Goal: Answer question/provide support

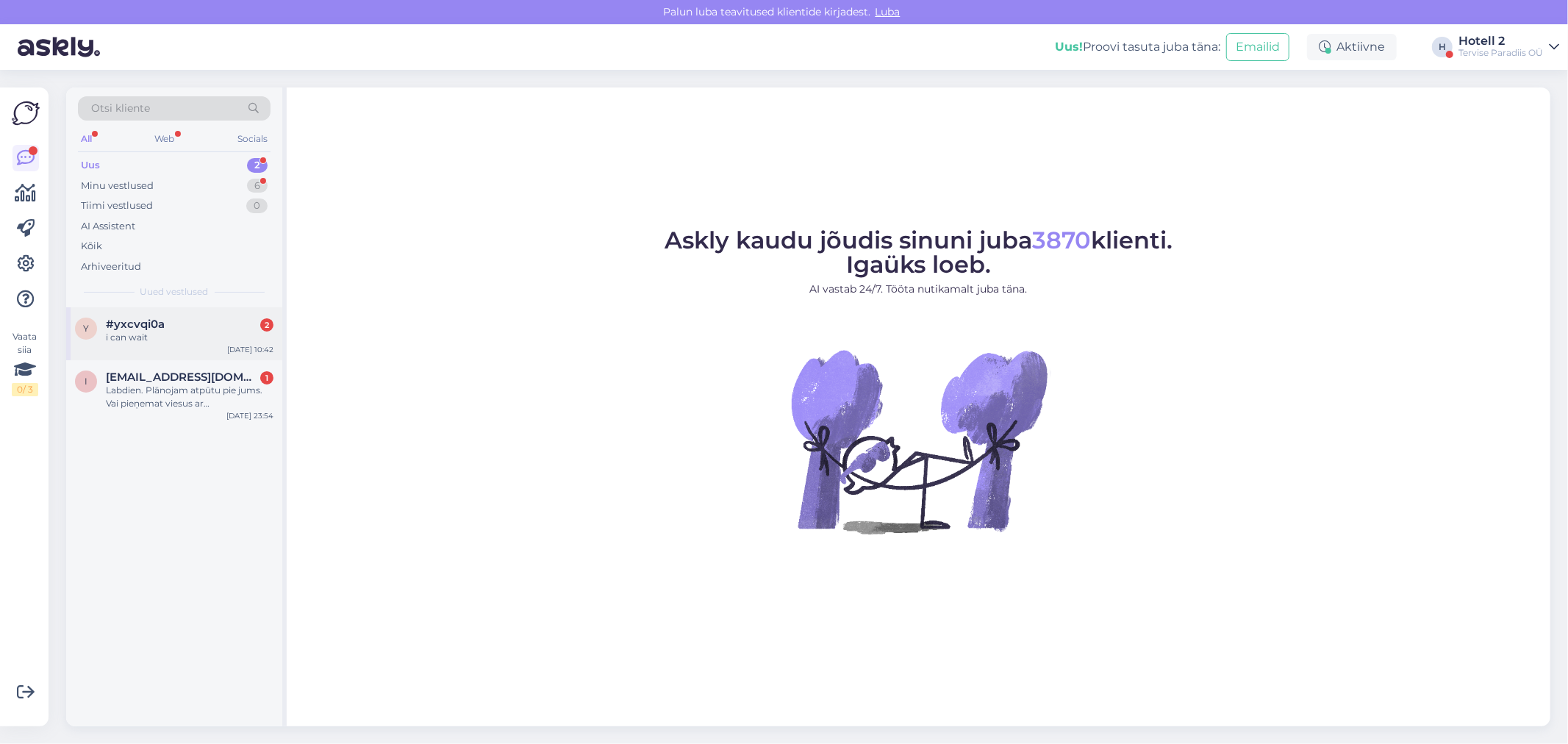
click at [151, 328] on span "#yxcvqi0a" at bounding box center [135, 324] width 59 height 13
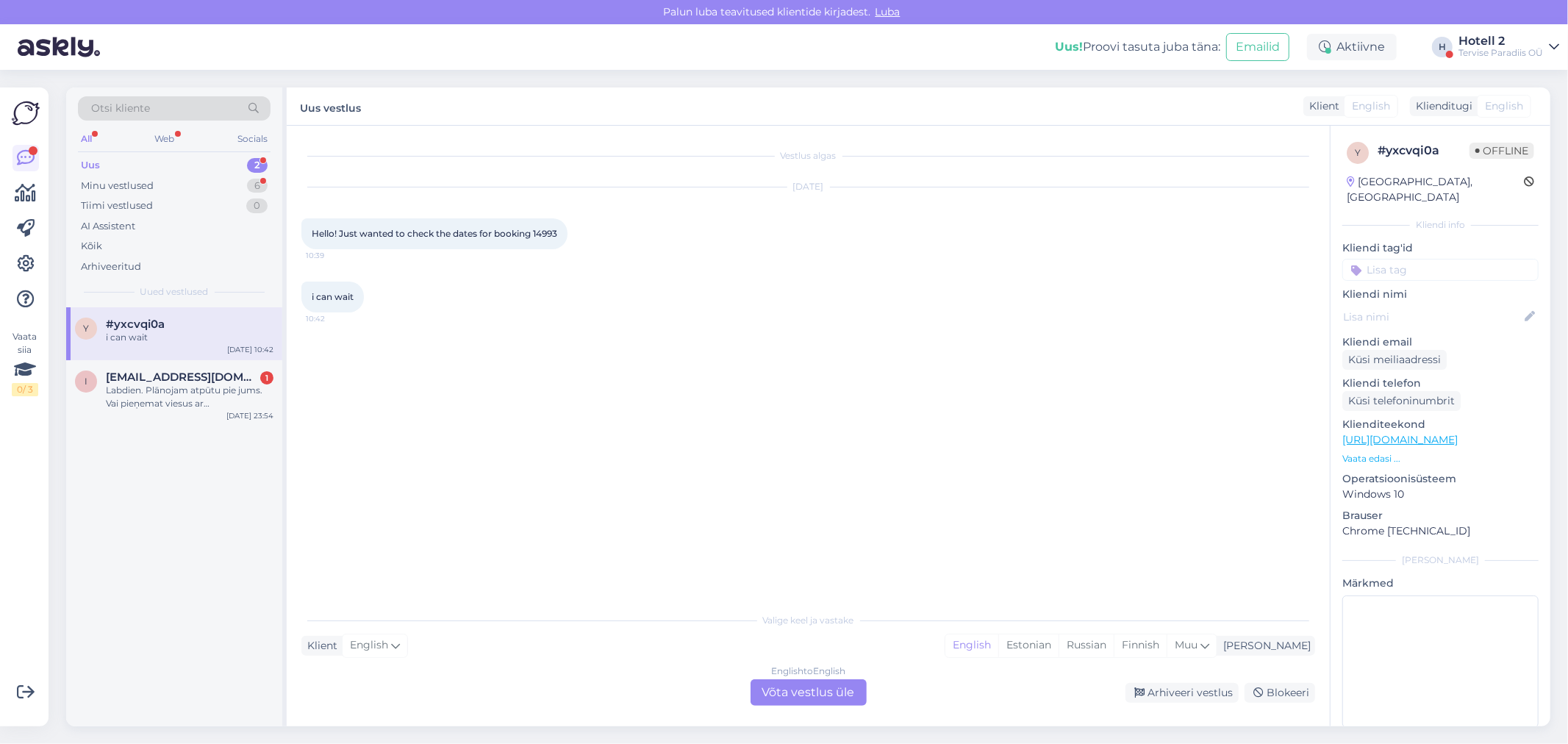
click at [804, 693] on div "English to English Võta vestlus üle" at bounding box center [809, 693] width 116 height 27
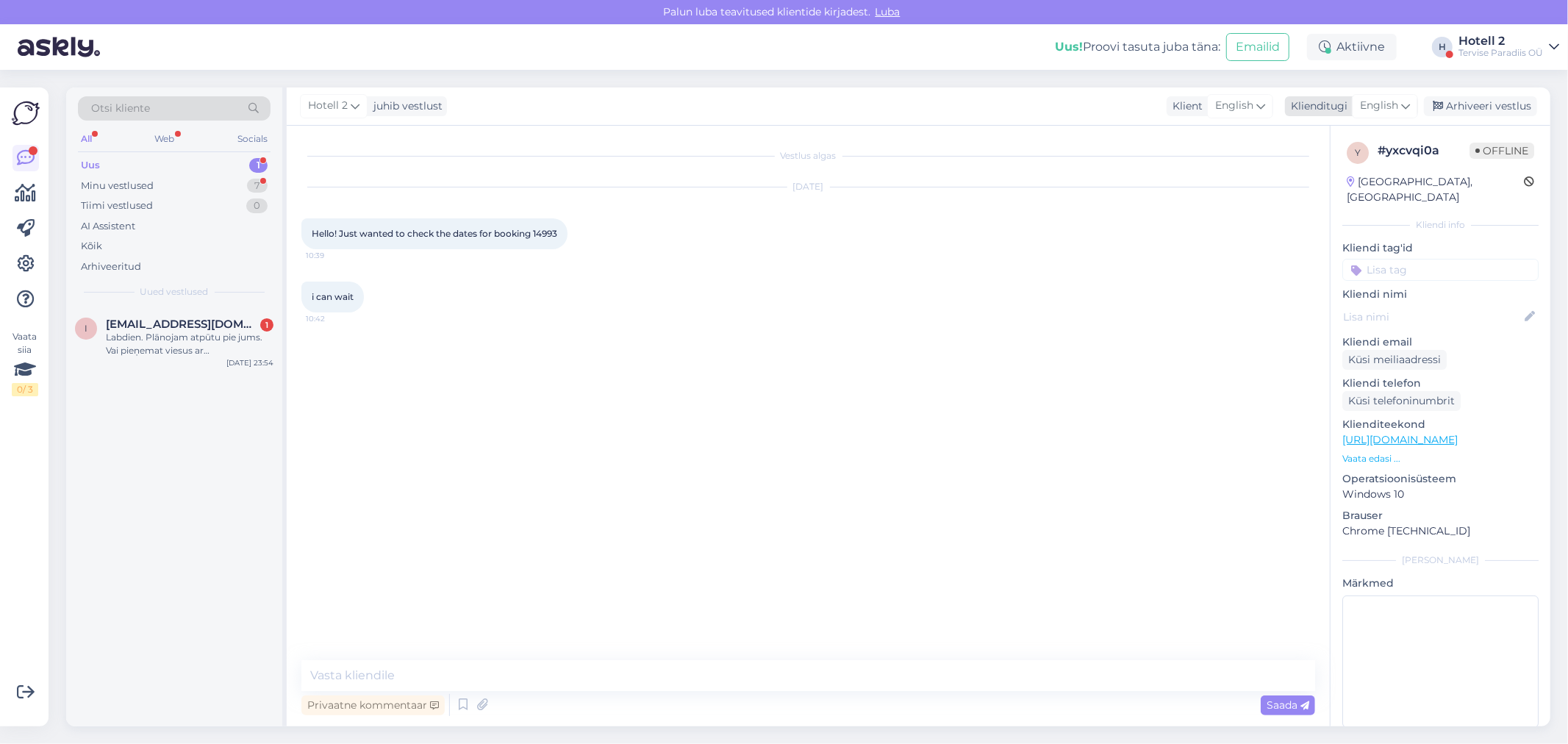
click at [1382, 91] on div "Hotell 2 juhib vestlust Klient English Klienditugi English Arhiveeri vestlus" at bounding box center [918, 107] width 1264 height 38
click at [1385, 100] on span "English" at bounding box center [1379, 106] width 38 height 16
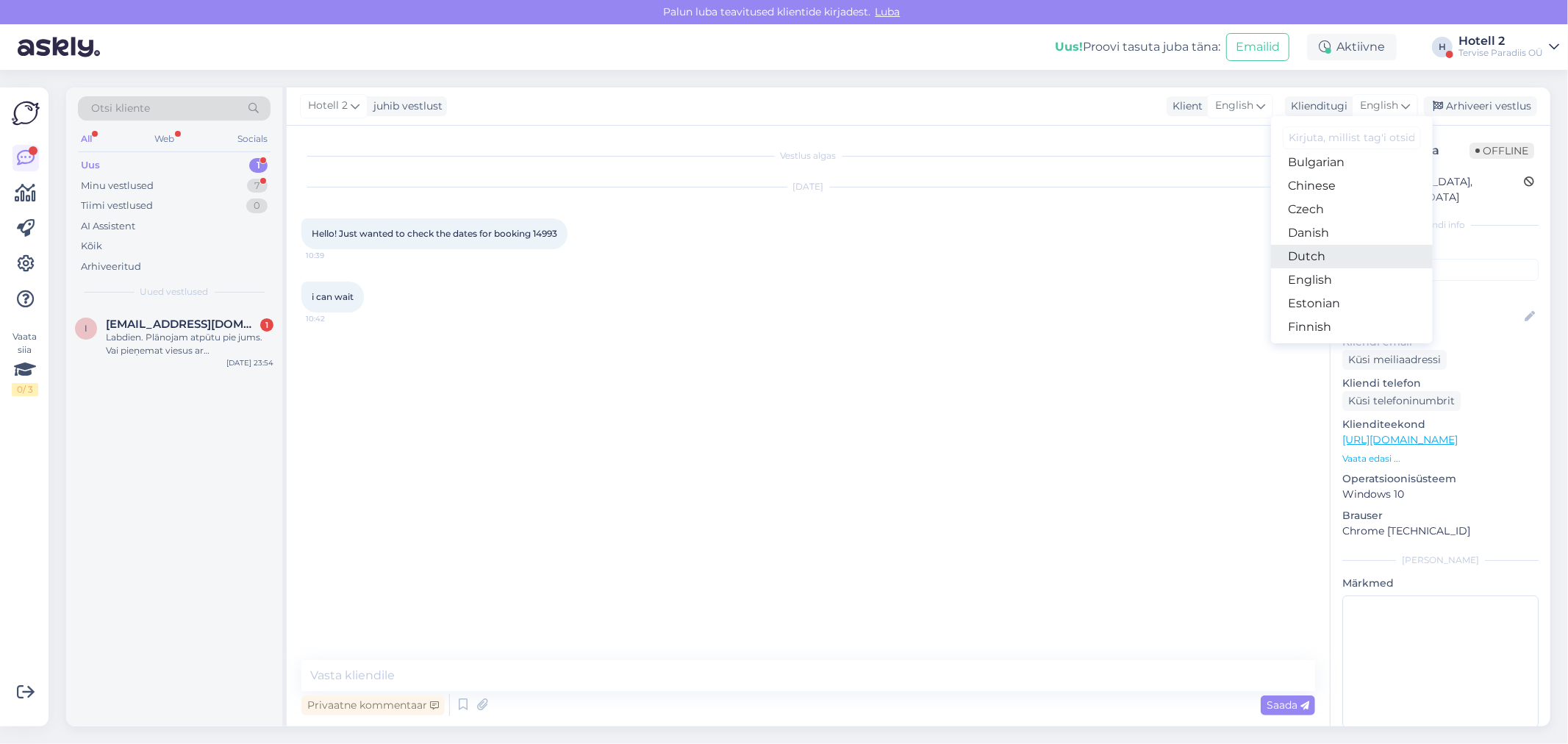
scroll to position [82, 0]
click at [1323, 273] on link "Estonian" at bounding box center [1352, 278] width 162 height 24
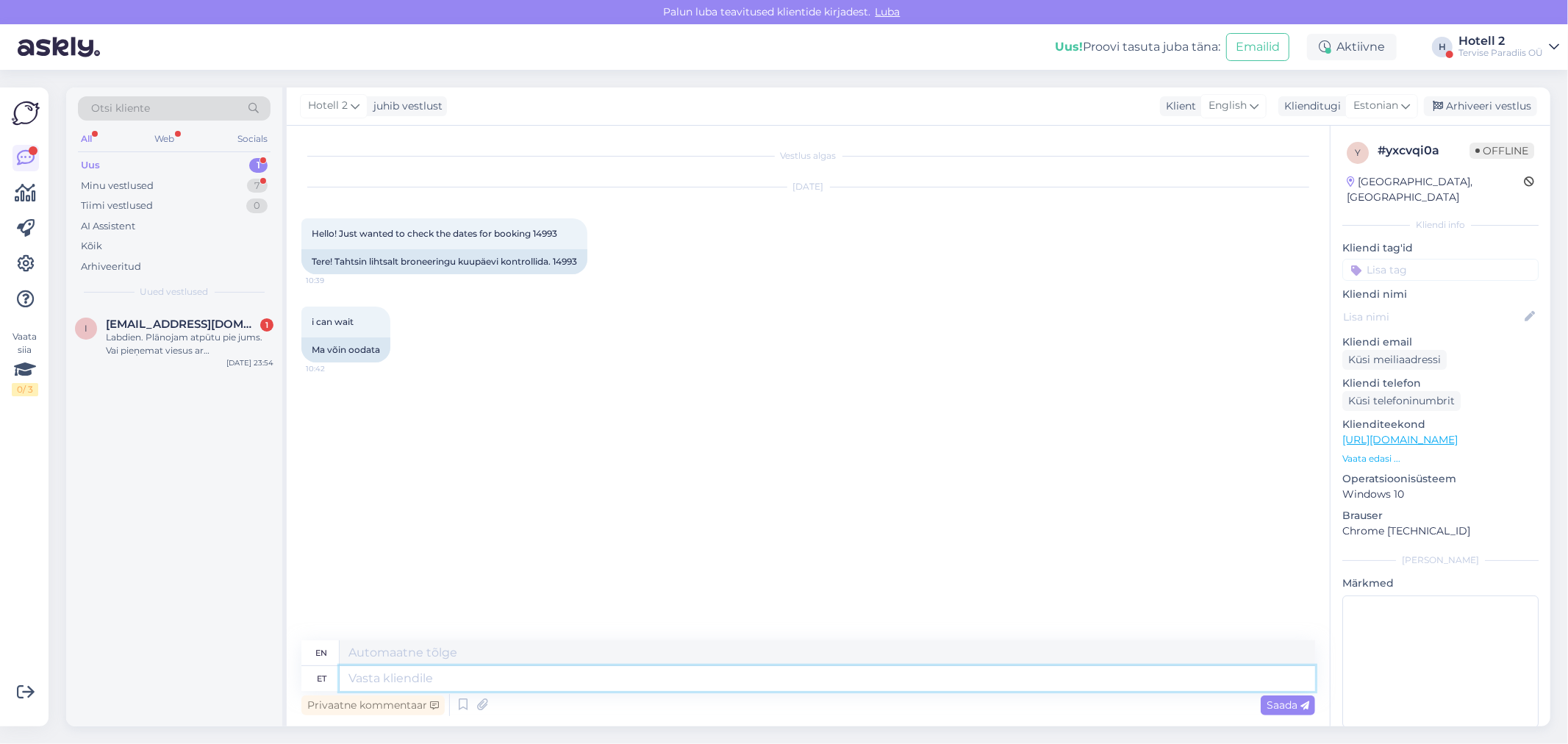
click at [428, 680] on textarea at bounding box center [827, 678] width 975 height 25
type textarea "Tere!"
type textarea "Hello!"
type textarea "Tere! Tei"
type textarea "Hello! You"
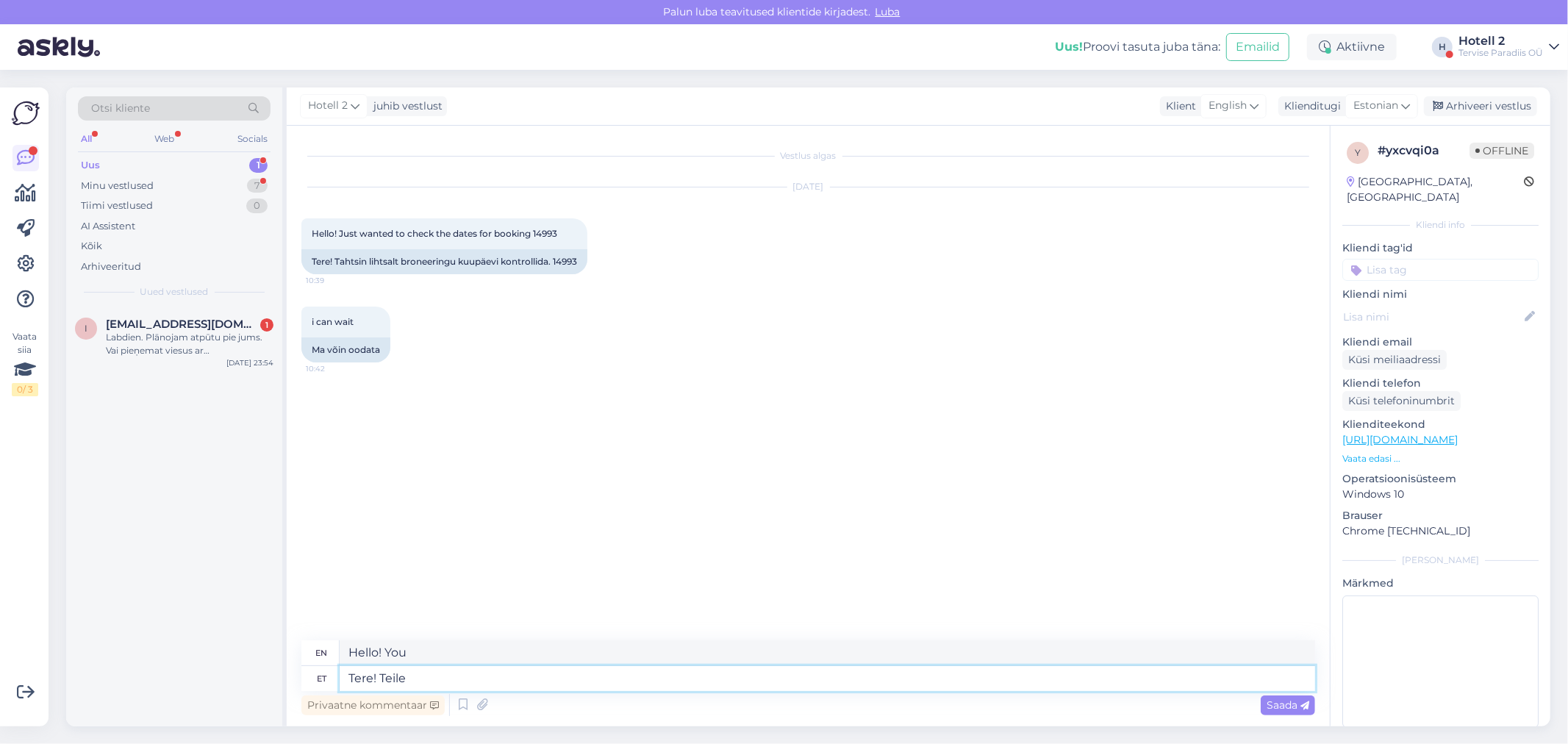
type textarea "Tere! Teile s"
type textarea "Hello! To you"
type textarea "Tere! Teile saadeti"
type textarea "Hello! You have been sent"
type textarea "Tere! Teile saadeti broneeringu"
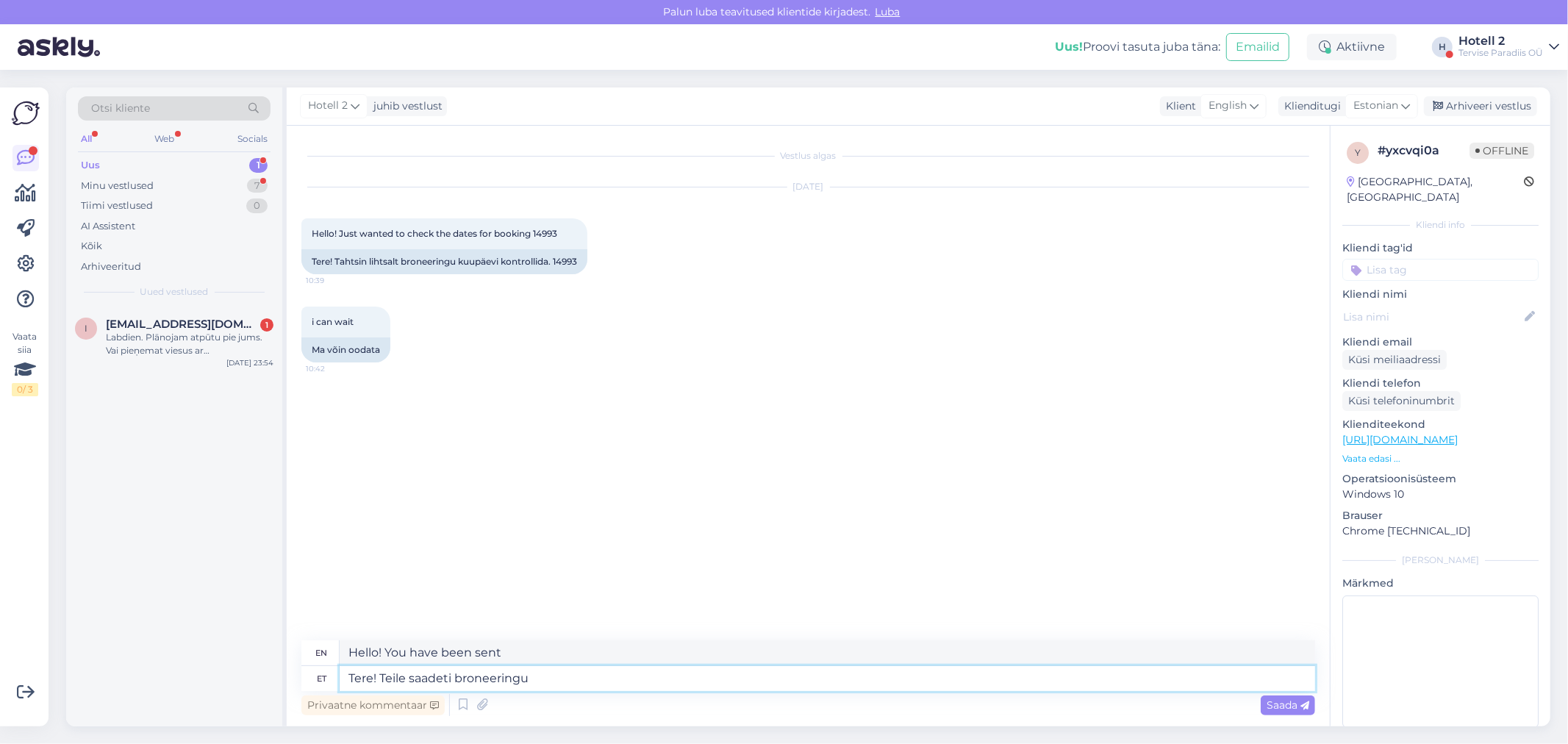
type textarea "Hello! You have been sent a reservation."
type textarea "Tere! Teile saadeti broneeringu kinnitus"
type textarea "Hello! You have been sent a booking confirmation."
type textarea "Tere! Teile saadeti broneeringu kinnitus e-mailina."
type textarea "Hello! You have been sent a booking confirmation via email."
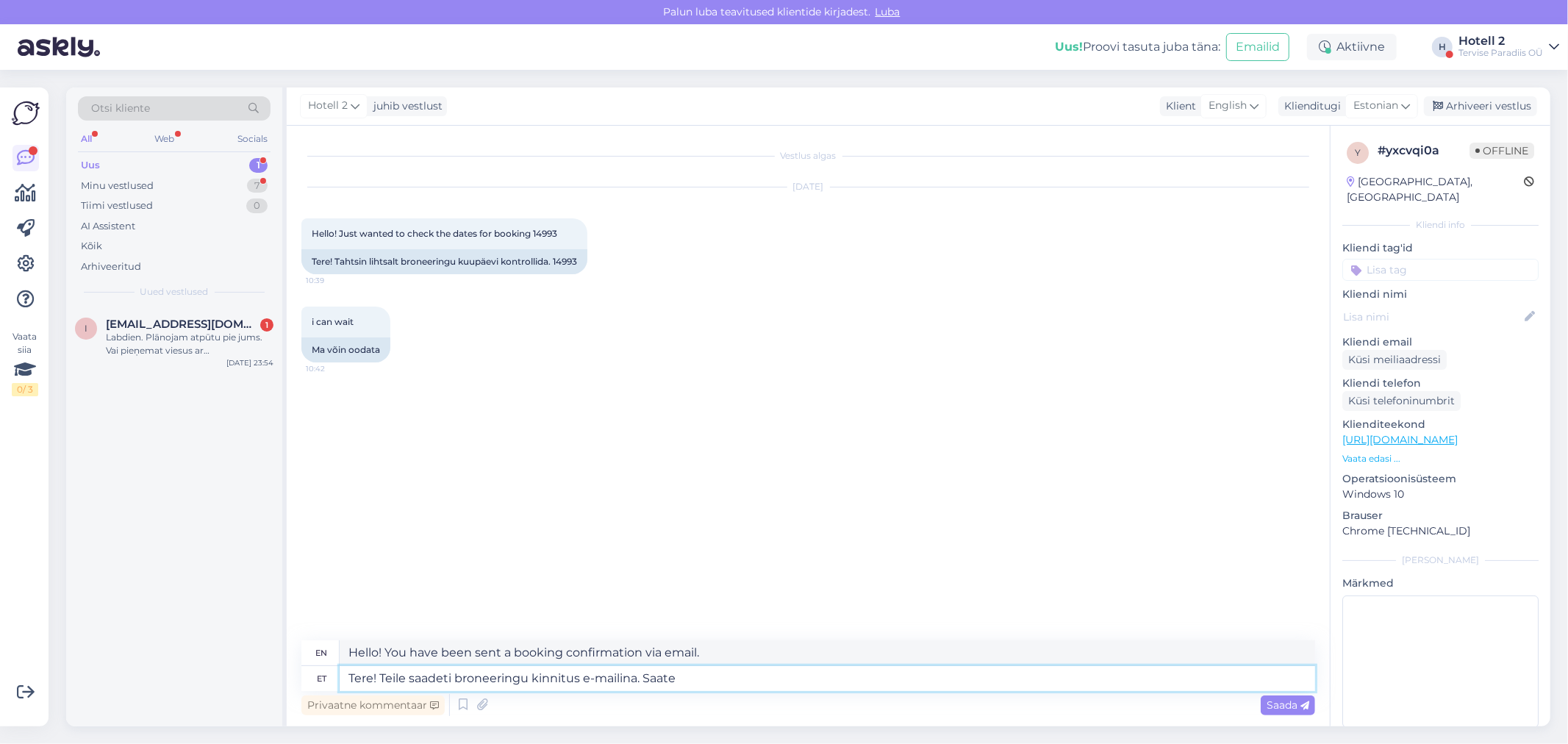
type textarea "Tere! Teile saadeti broneeringu kinnitus e-mailina. Saate s"
type textarea "Hello! You have been sent a booking confirmation by email. You can"
type textarea "Tere! Teile saadeti broneeringu kinnitus e-mailina. Saate sealt"
type textarea "Hello! You have been sent a booking confirmation by email. You can find it ther…"
type textarea "Tere! Teile saadeti broneeringu kinnitus e-mailina. Saate sealt vaadata."
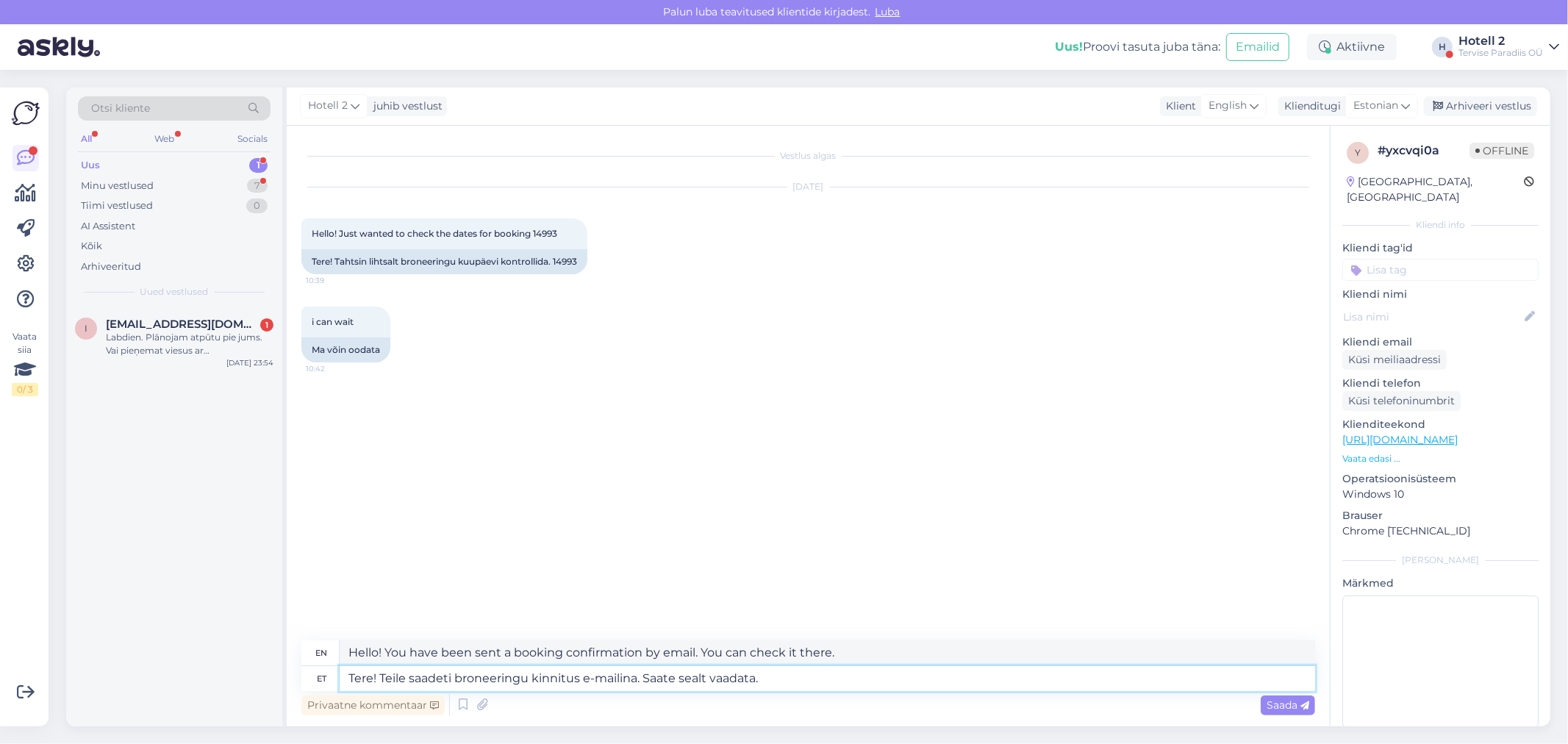
type textarea "Hello! You have been sent a booking confirmation via email. You can check it th…"
type textarea "Tere! Teile saadeti broneeringu kinnitus e-mailina. Saate sealt vaadata."
click at [1279, 710] on div "Saada" at bounding box center [1287, 705] width 54 height 20
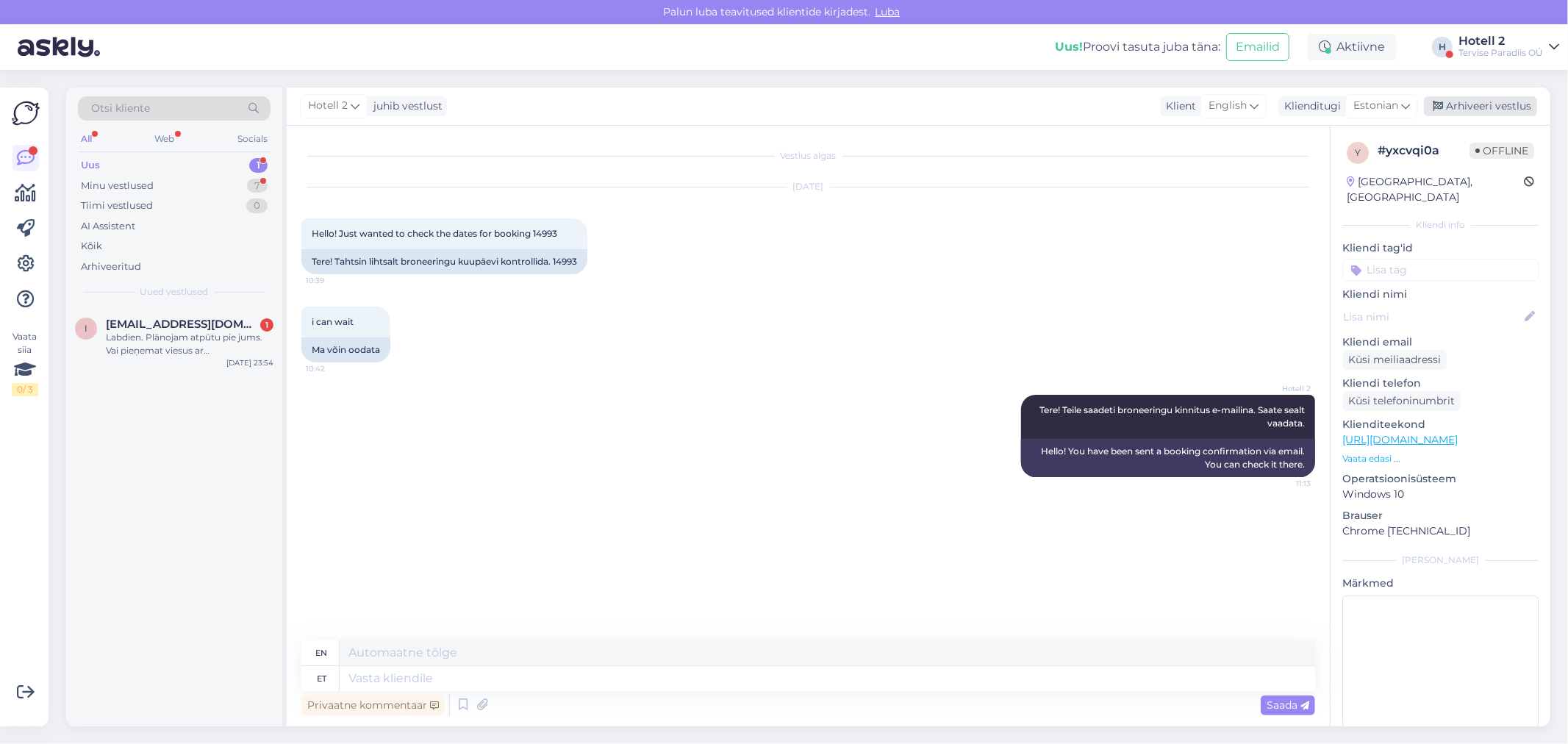
click at [1500, 97] on div "Arhiveeri vestlus" at bounding box center [1480, 106] width 113 height 20
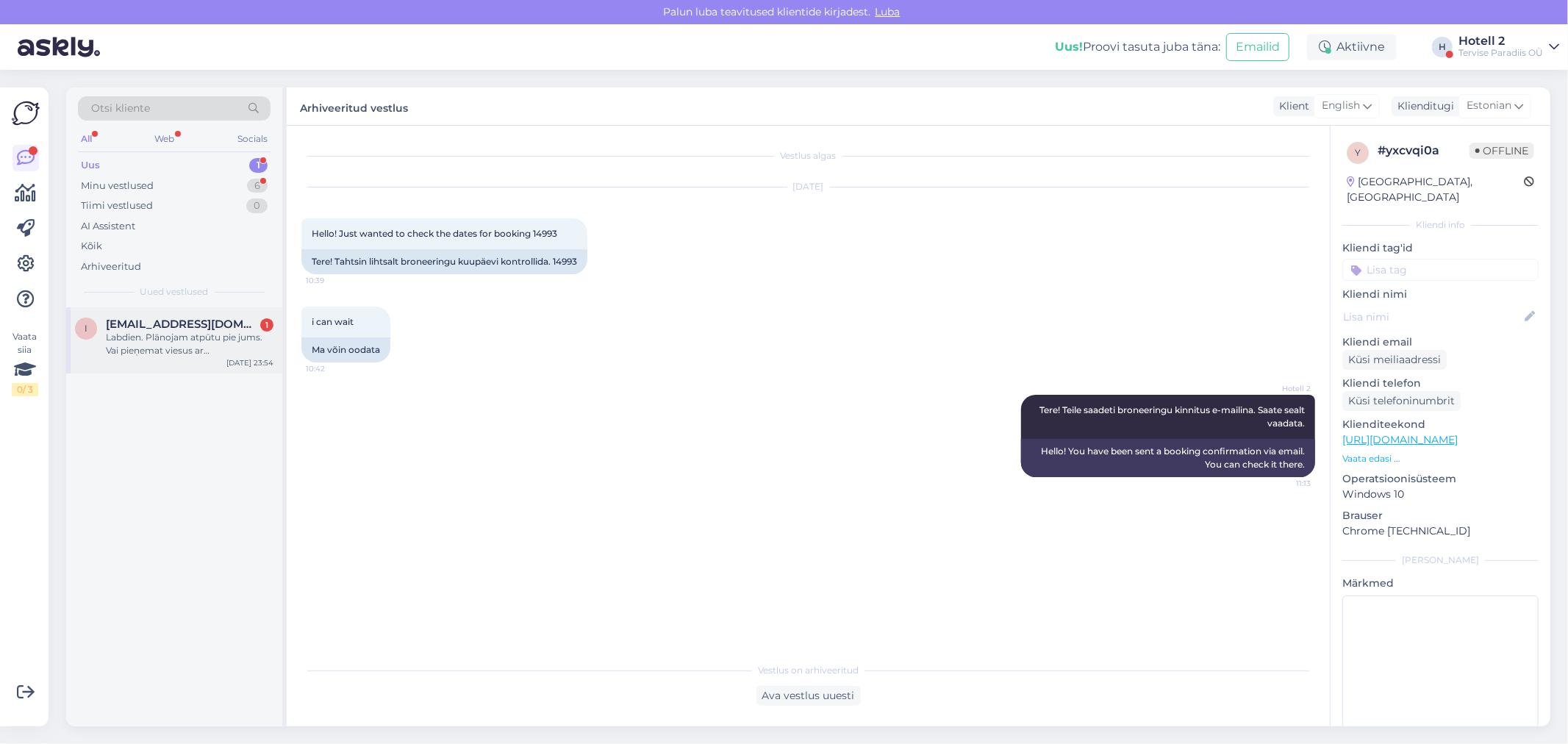
click at [125, 342] on div "Labdien. Plānojam atpūtu pie jums. Vai pieņemat viesus ar mājdzīvniekiem? Mums …" at bounding box center [189, 344] width 167 height 27
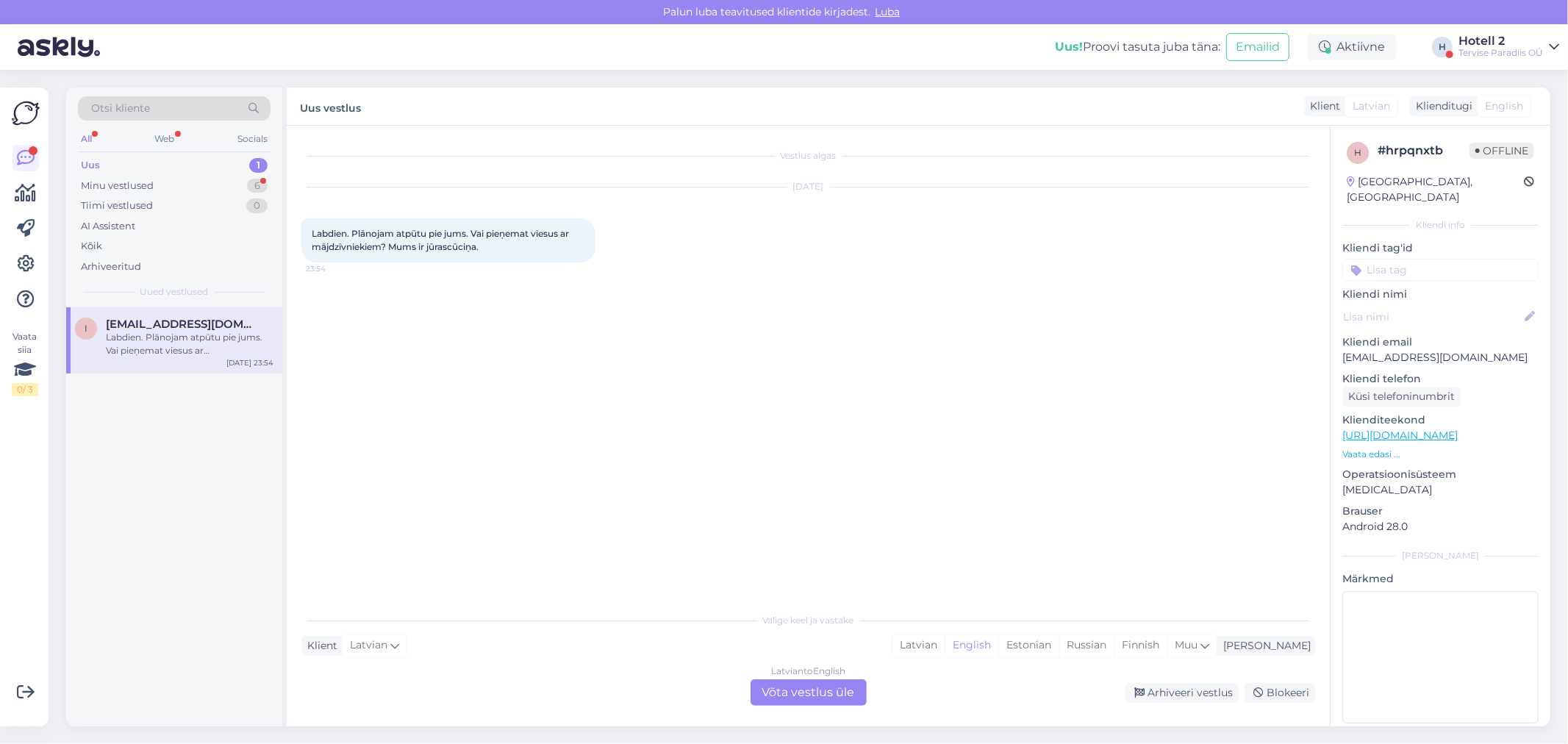
click at [806, 693] on div "Latvian to English Võta vestlus üle" at bounding box center [809, 693] width 116 height 27
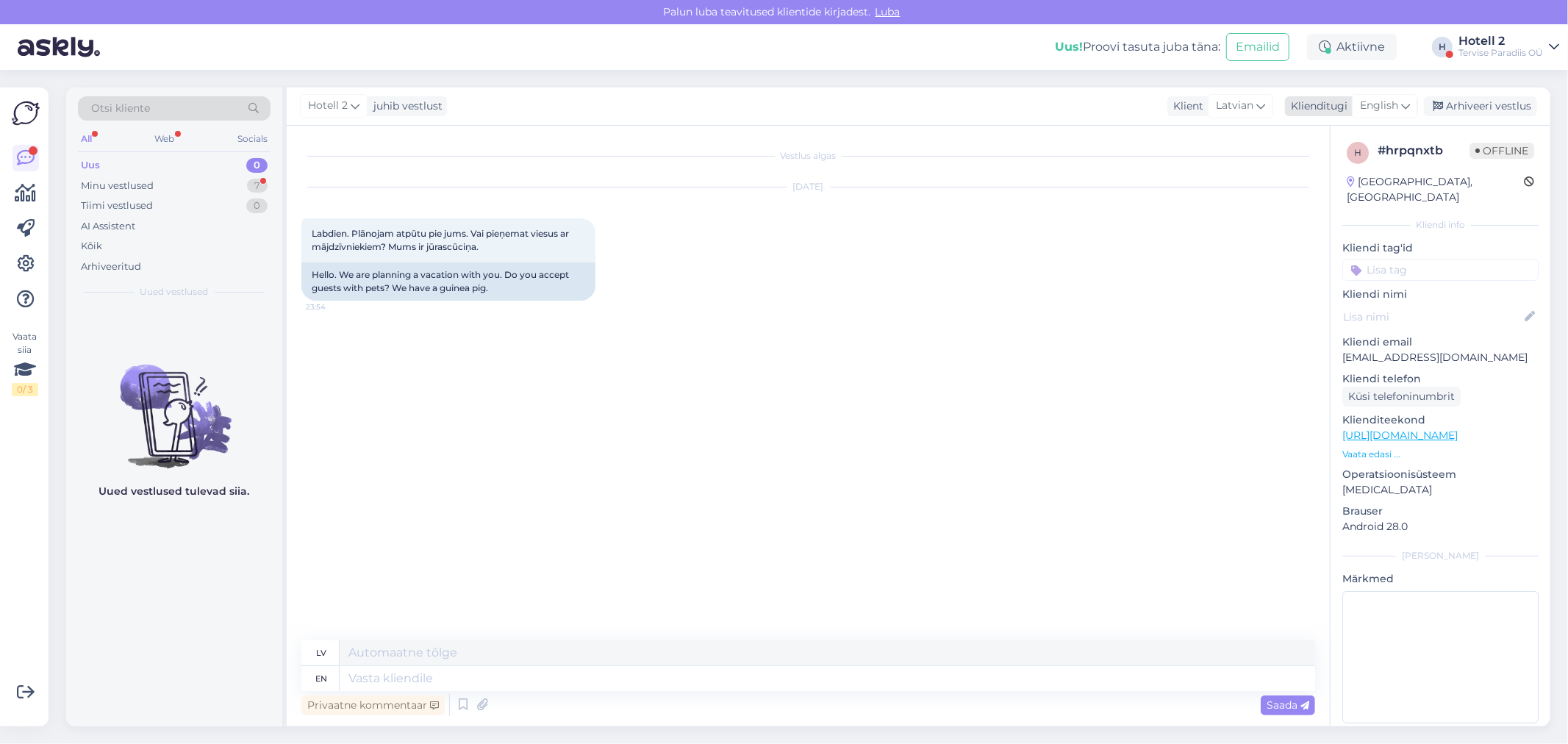
click at [1372, 111] on span "English" at bounding box center [1379, 106] width 38 height 16
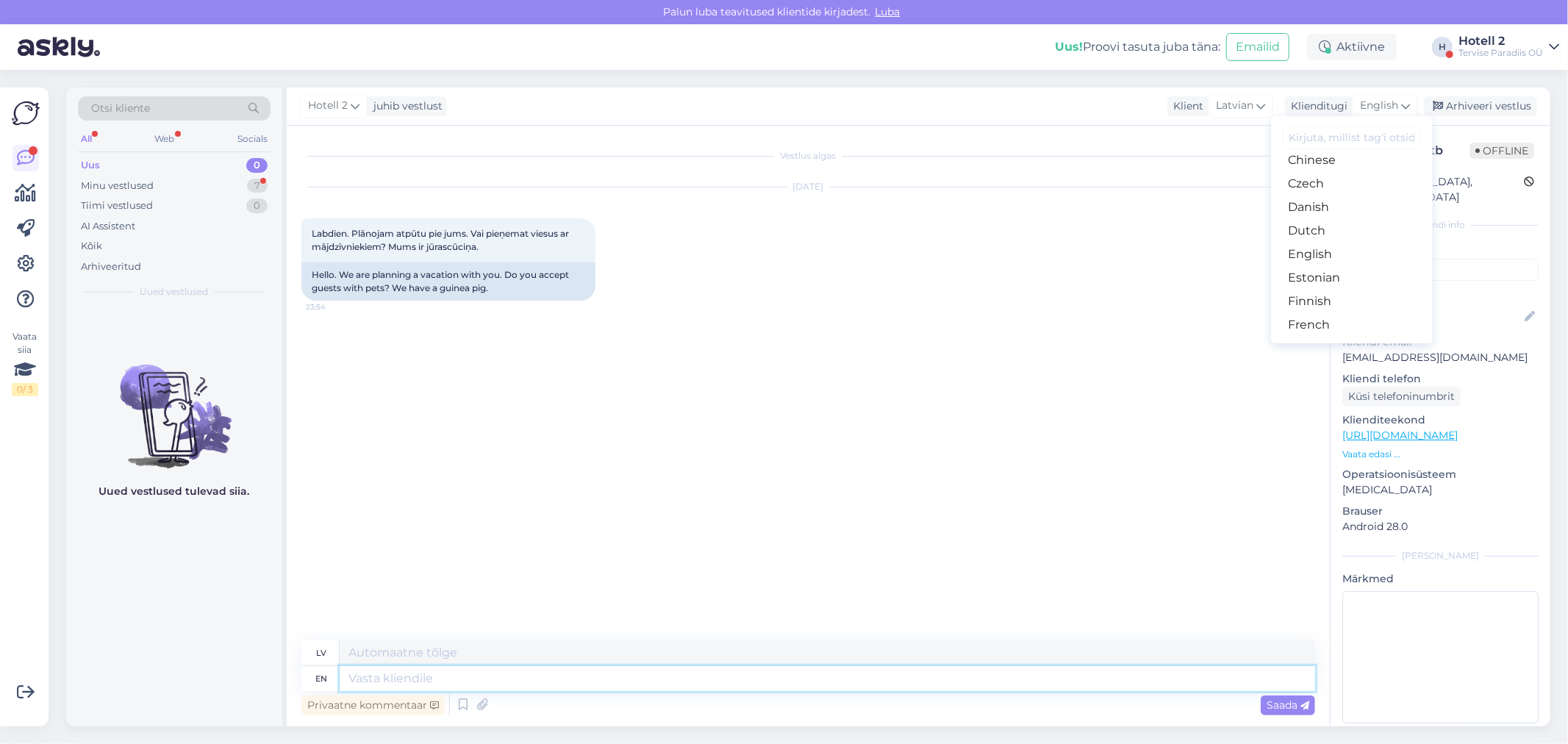
click at [417, 681] on textarea at bounding box center [827, 678] width 975 height 25
type textarea "Tere!"
type textarea "Sveiki!"
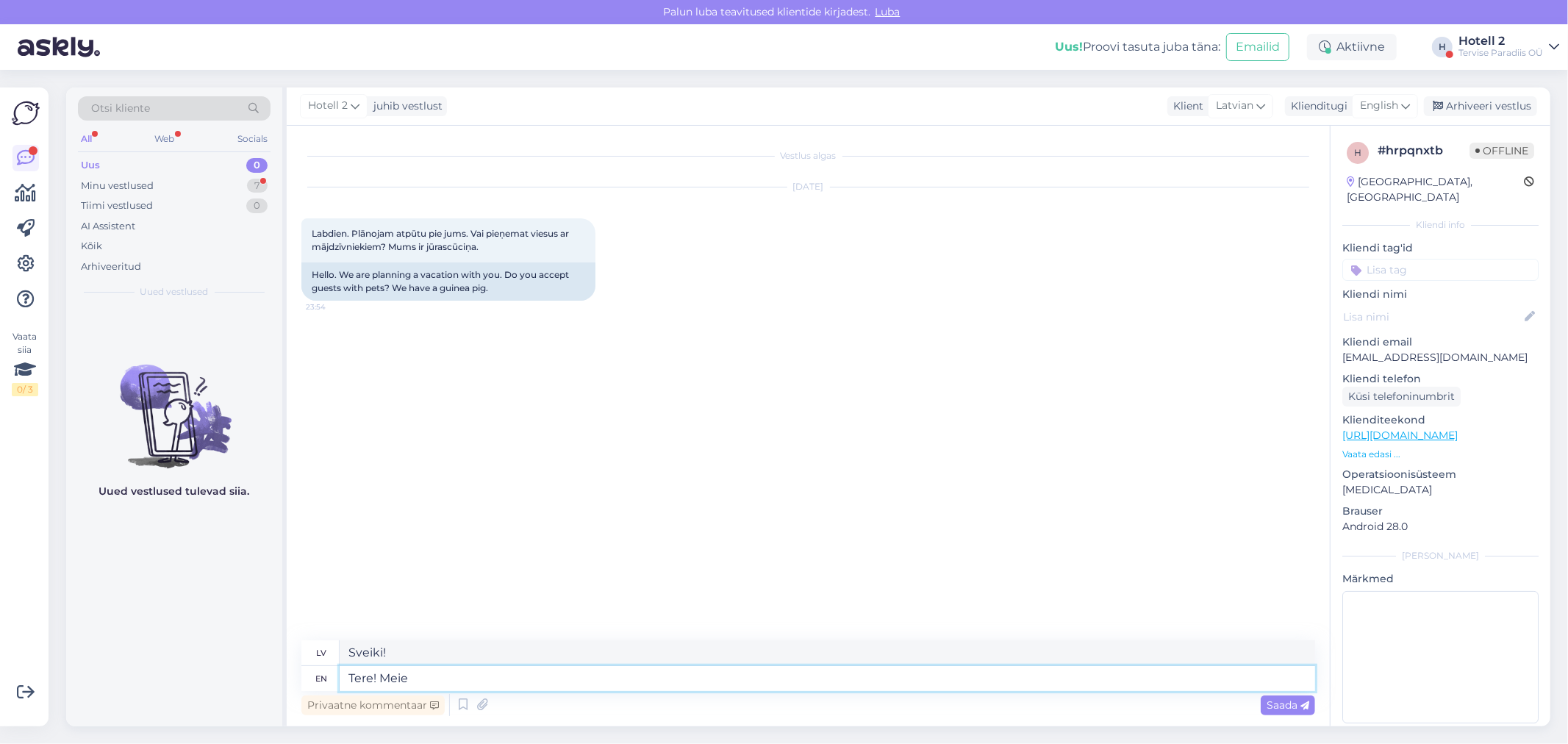
type textarea "Tere! Meie h"
type textarea "Sveiki! Mani"
type textarea "Tere! Meie hotellis o"
type textarea "Sveiki! Mūsu viesnīca"
type textarea "Tere! Meie hotellis on"
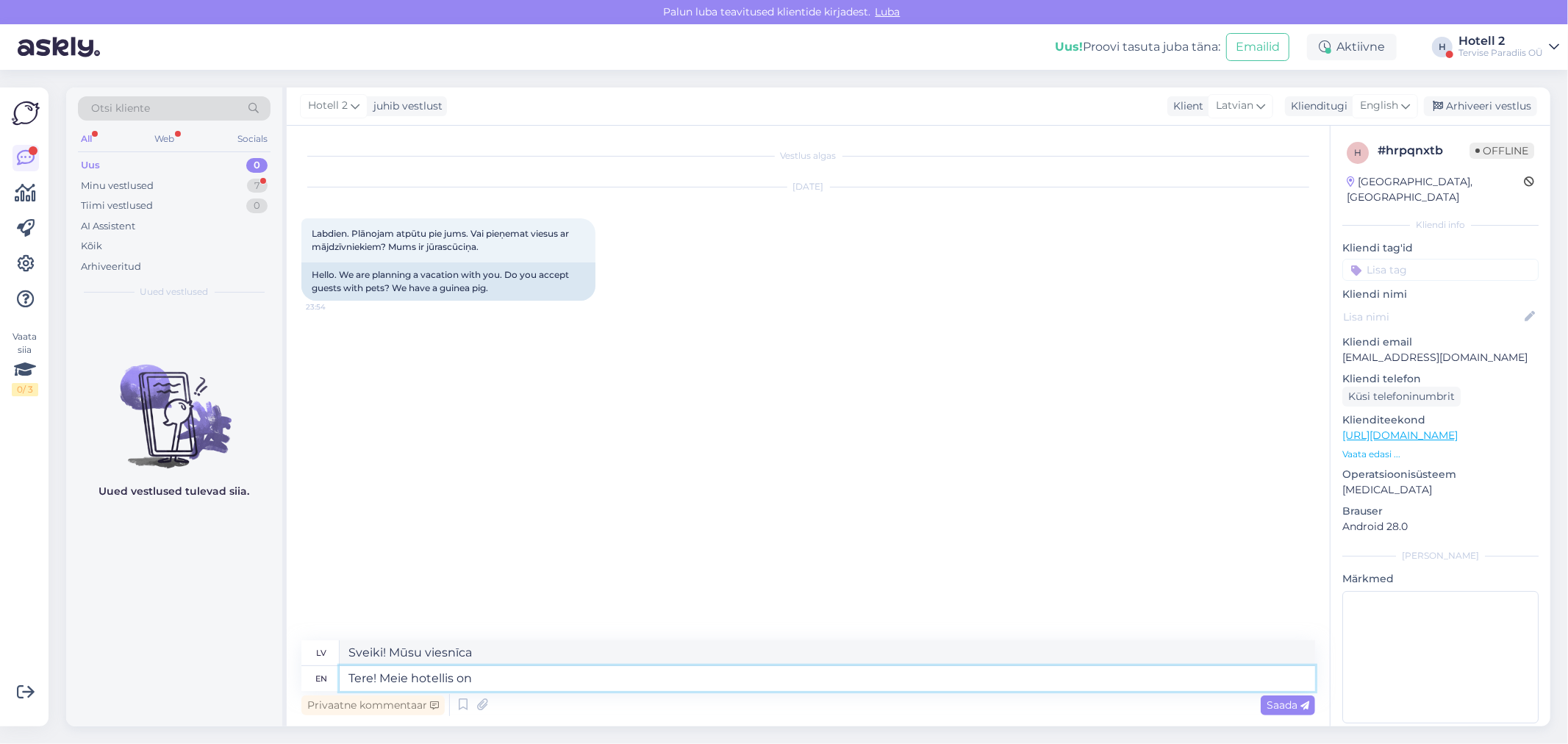
type textarea "Sveiki! Mūsu viesnīca ir [DEMOGRAPHIC_DATA]"
type textarea "Tere! Meie hotellis on lemmikloomad"
type textarea "Labdien! Meie hotellis on mājdzīvnieki"
type textarea "Tere! Meie hotellis on lemmikloomad keelatud."
type textarea "Labdien! Meie viesnīcas on mājdzīvnieki aizliegts."
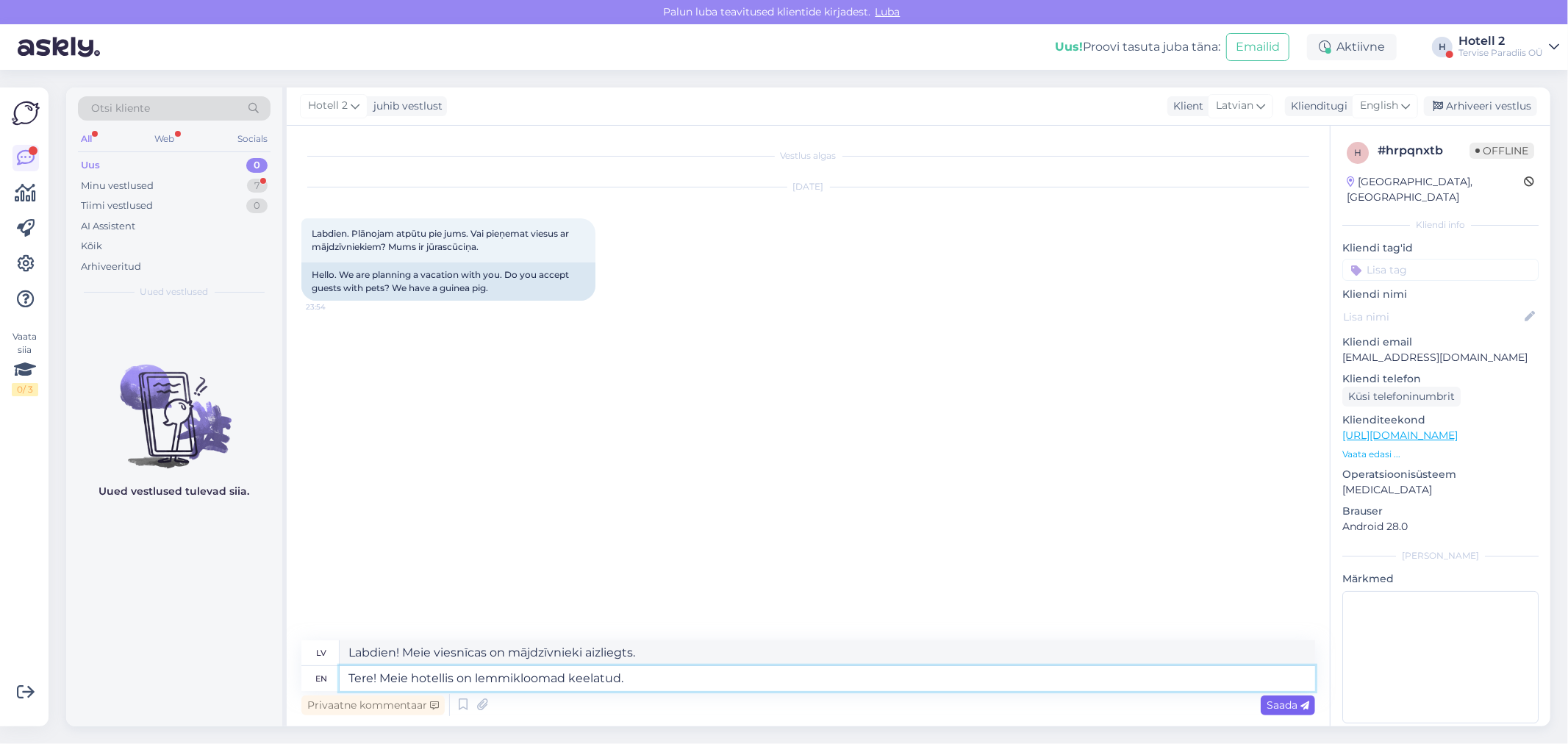
type textarea "Tere! Meie hotellis on lemmikloomad keelatud."
click at [1301, 708] on icon at bounding box center [1304, 705] width 9 height 9
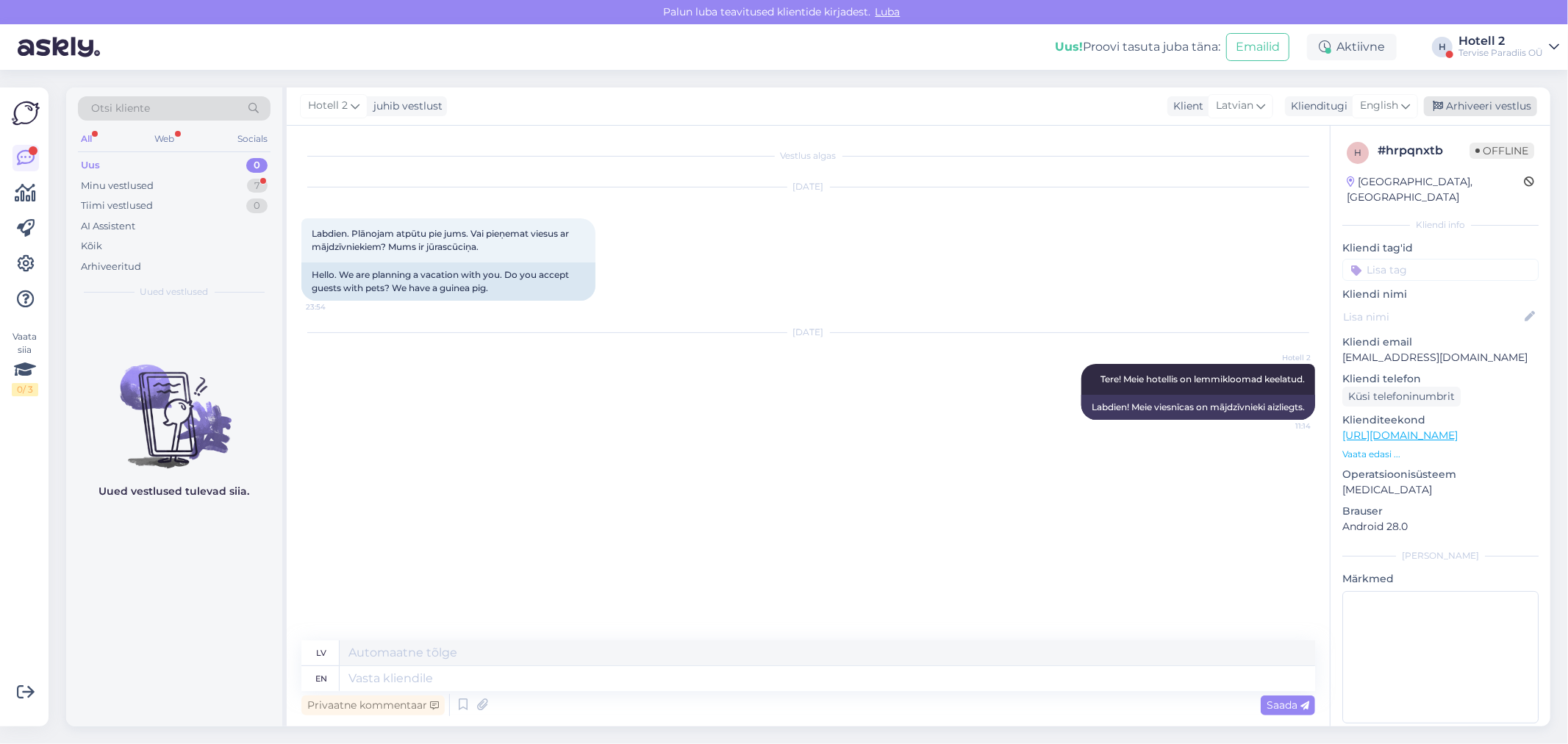
click at [1475, 101] on div "Arhiveeri vestlus" at bounding box center [1480, 106] width 113 height 20
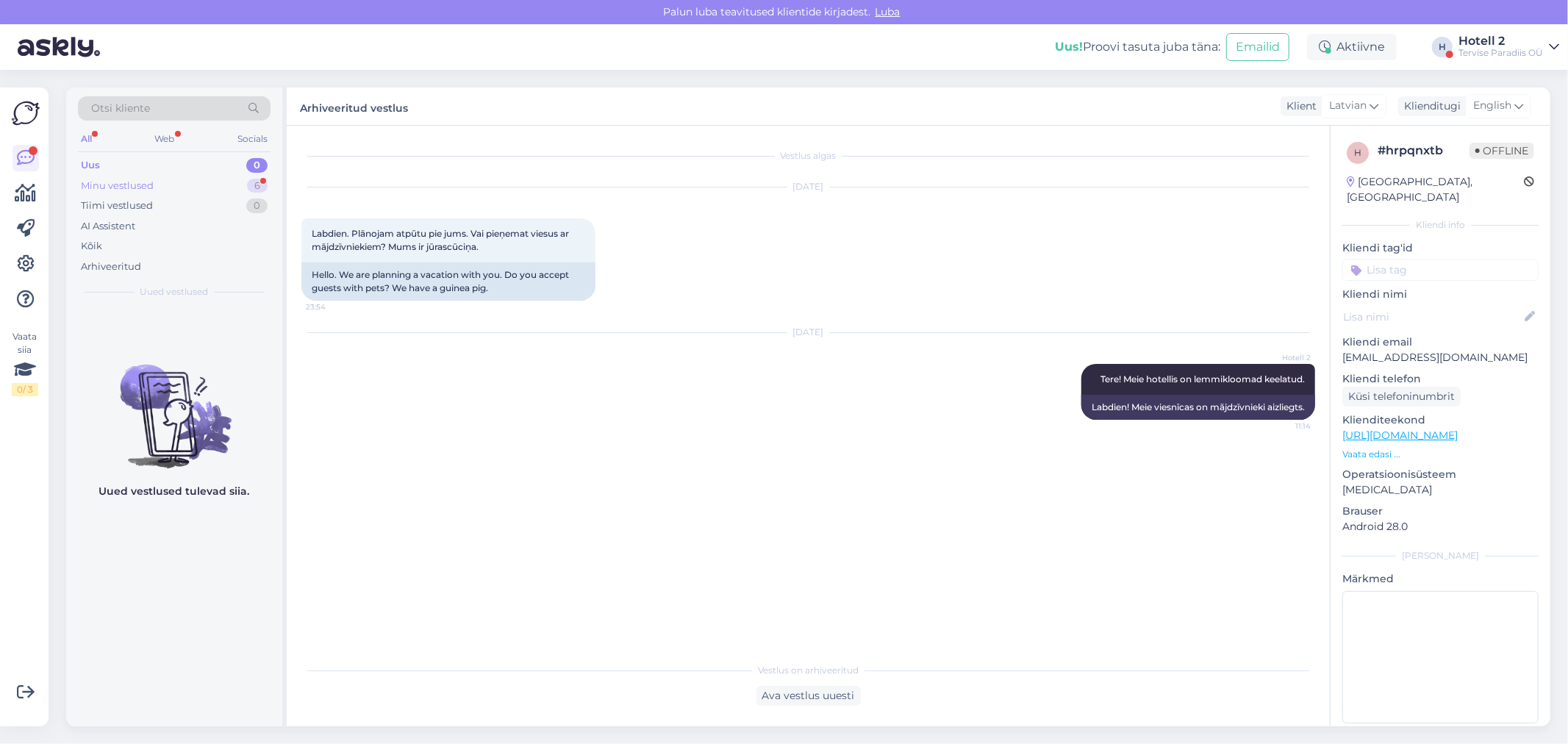
click at [134, 181] on div "Minu vestlused" at bounding box center [117, 186] width 72 height 14
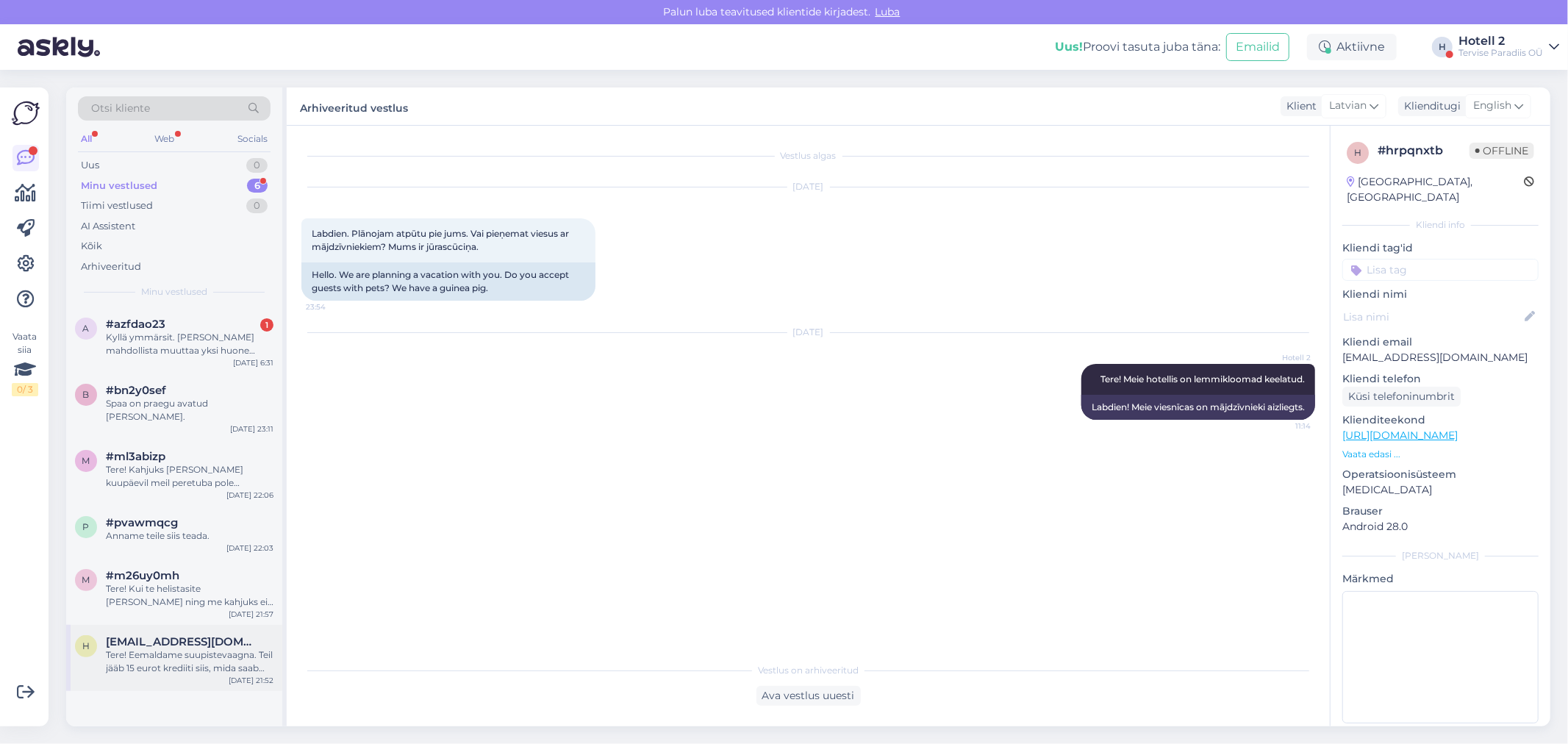
click at [166, 635] on span "[EMAIL_ADDRESS][DOMAIN_NAME]" at bounding box center [182, 641] width 153 height 13
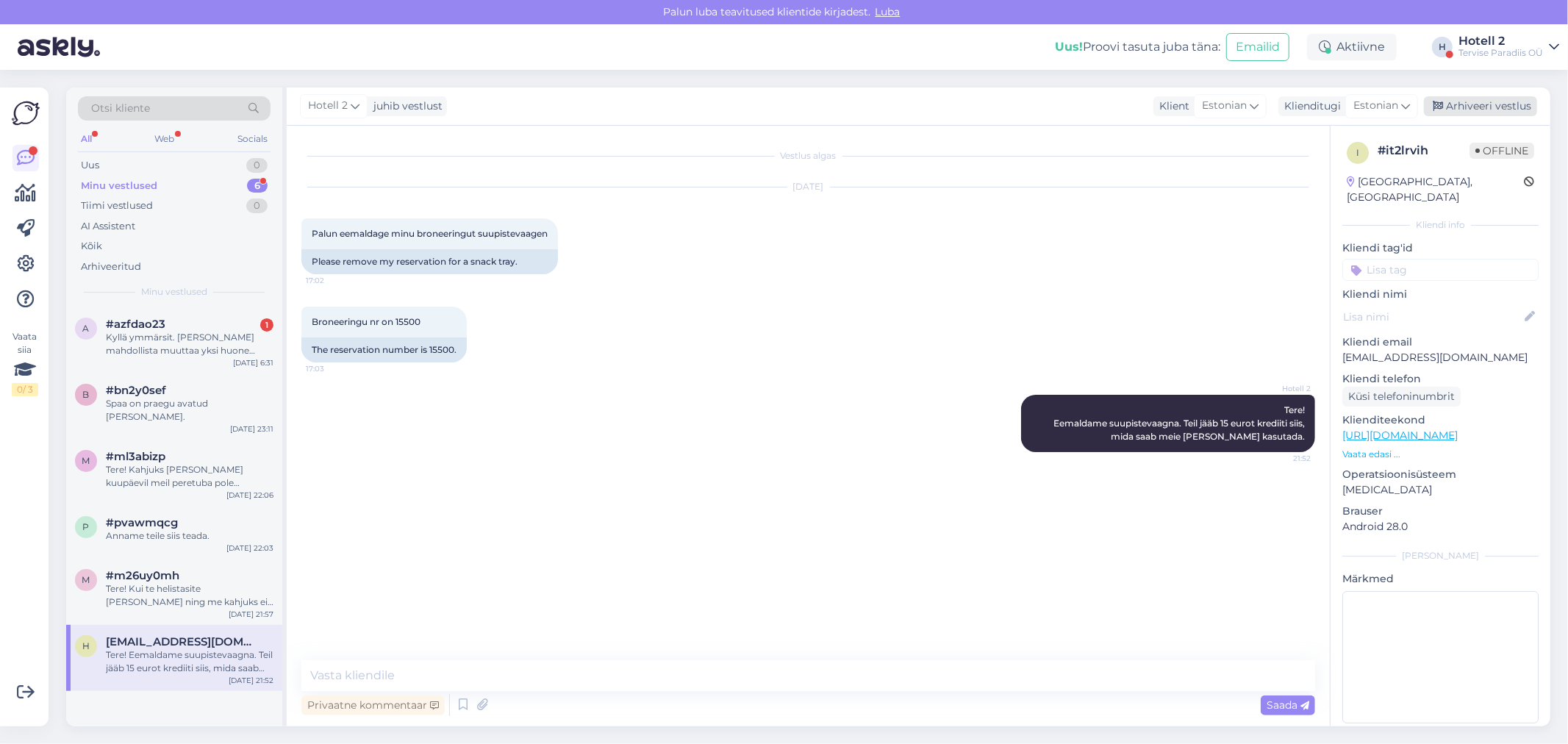
click at [1465, 102] on div "Arhiveeri vestlus" at bounding box center [1480, 106] width 113 height 20
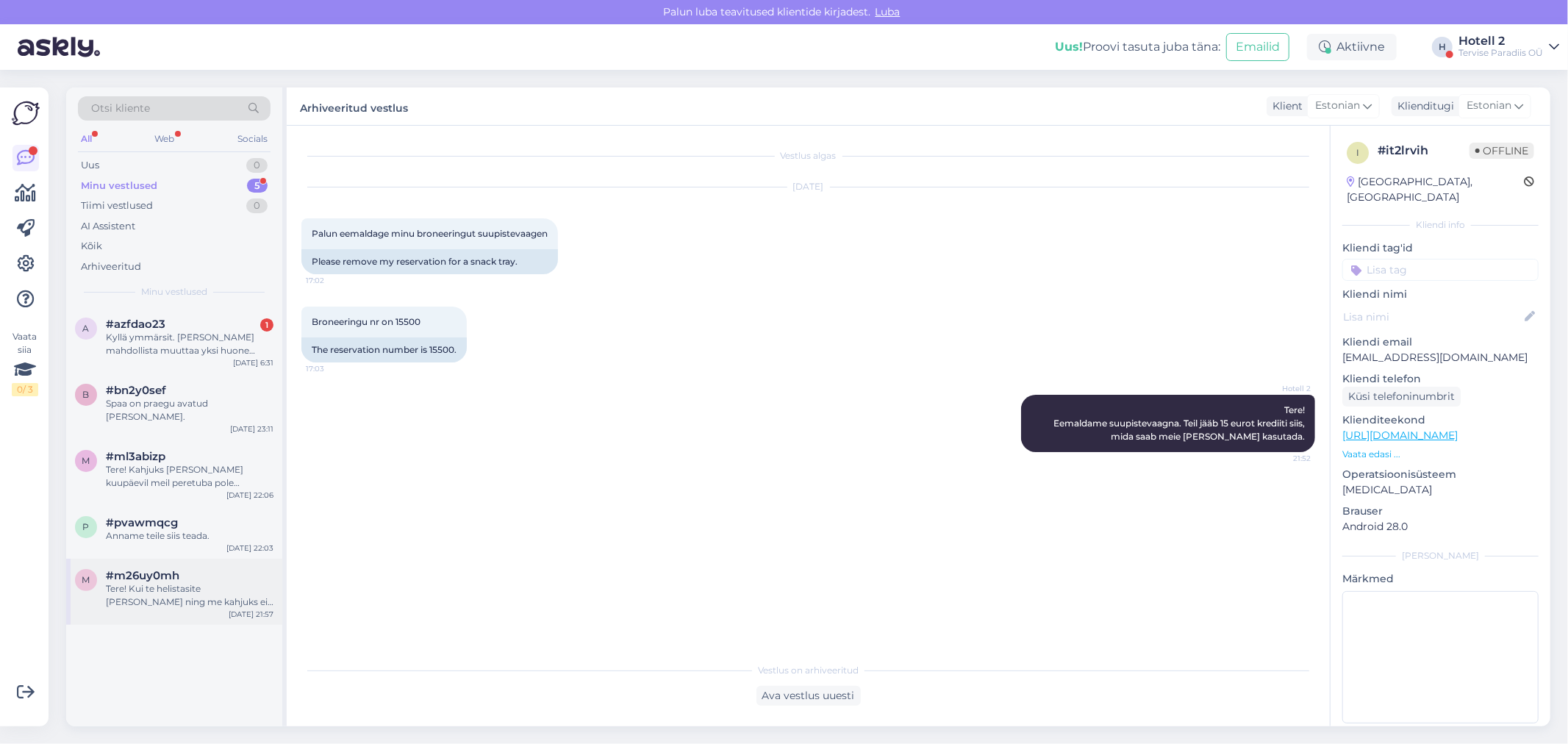
click at [175, 582] on div "Tere! Kui te helistasite [PERSON_NAME] ning me kahjuks ei vastanud, siis palume…" at bounding box center [189, 596] width 167 height 27
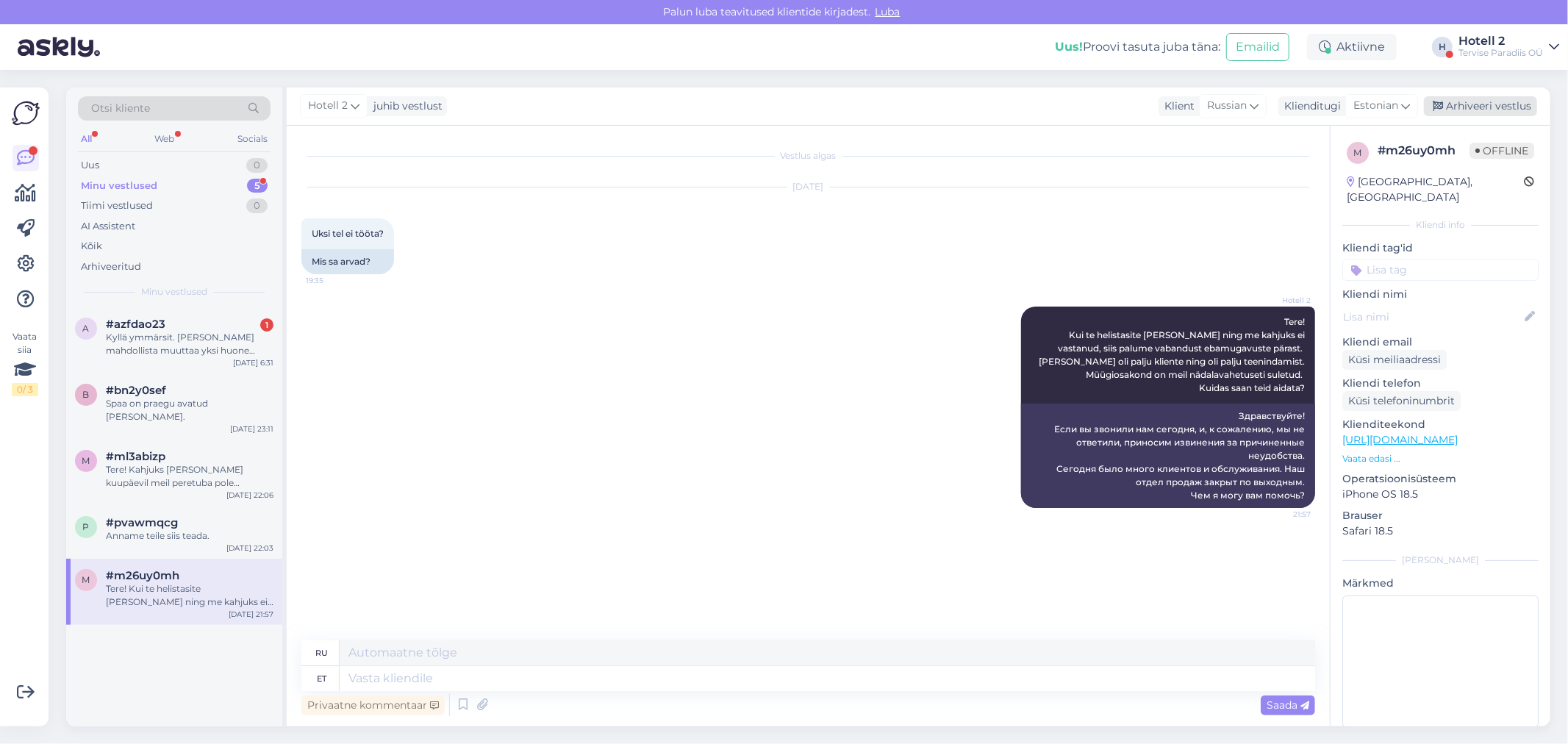
click at [1492, 101] on div "Arhiveeri vestlus" at bounding box center [1480, 106] width 113 height 20
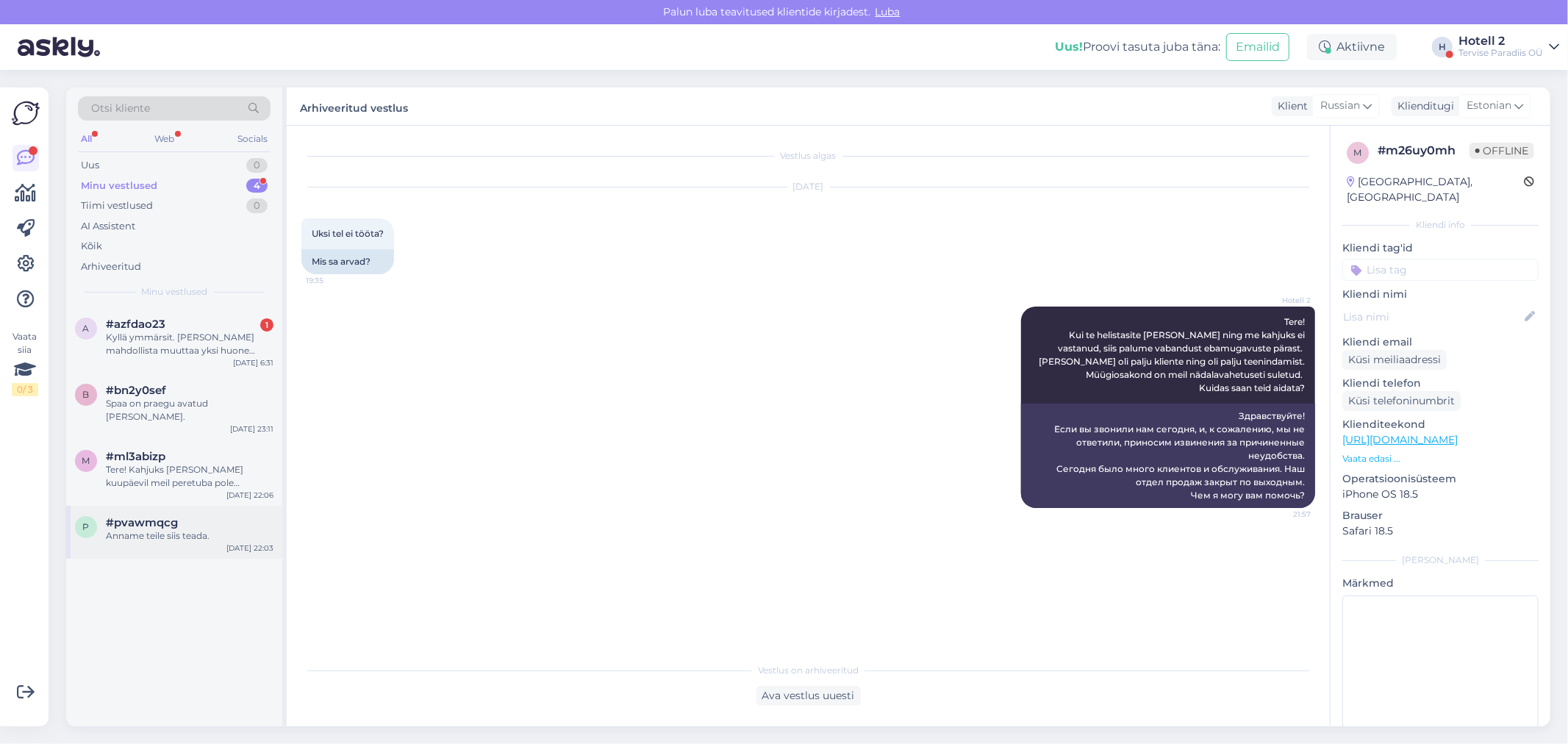
click at [130, 529] on div "Anname teile siis teada." at bounding box center [189, 536] width 167 height 13
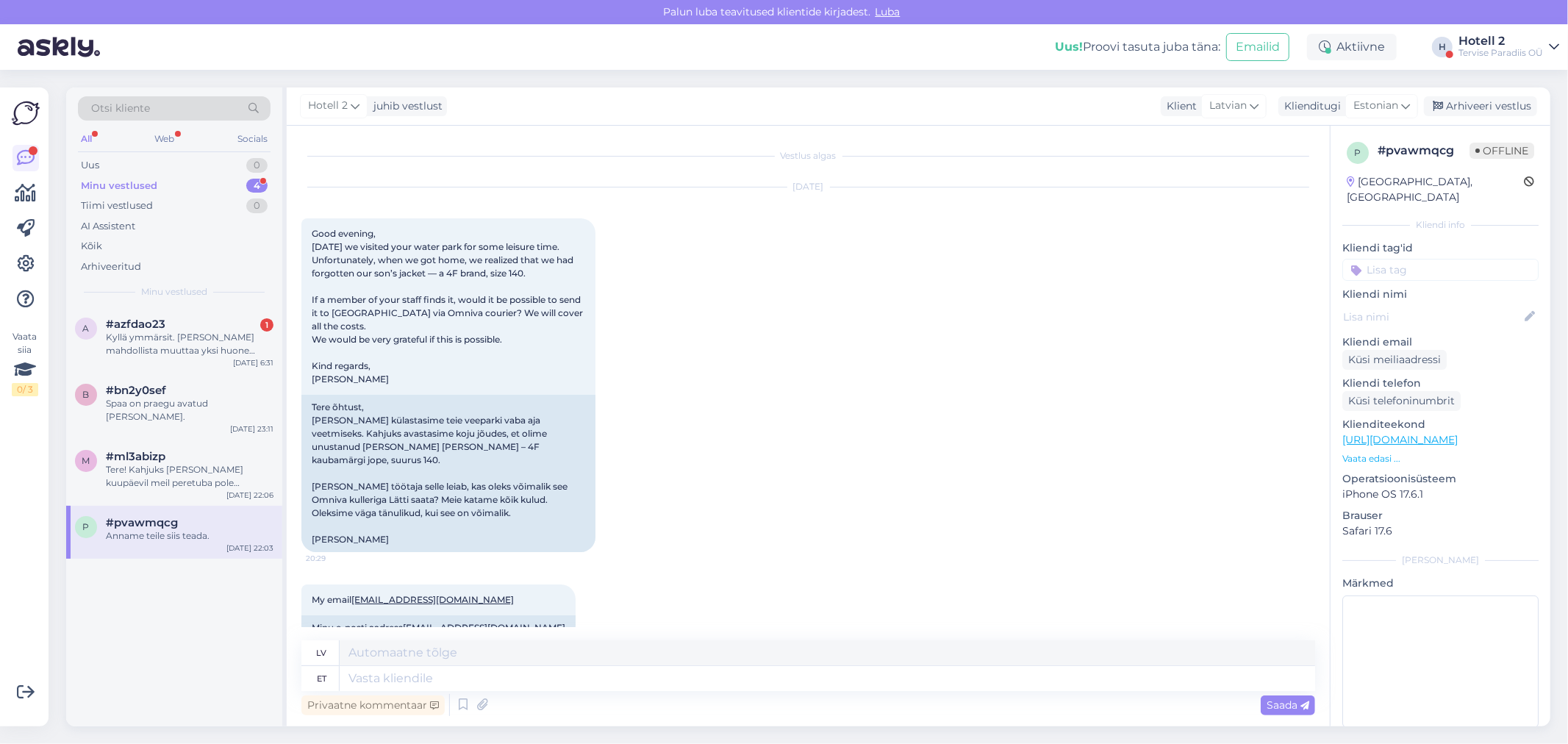
scroll to position [245, 0]
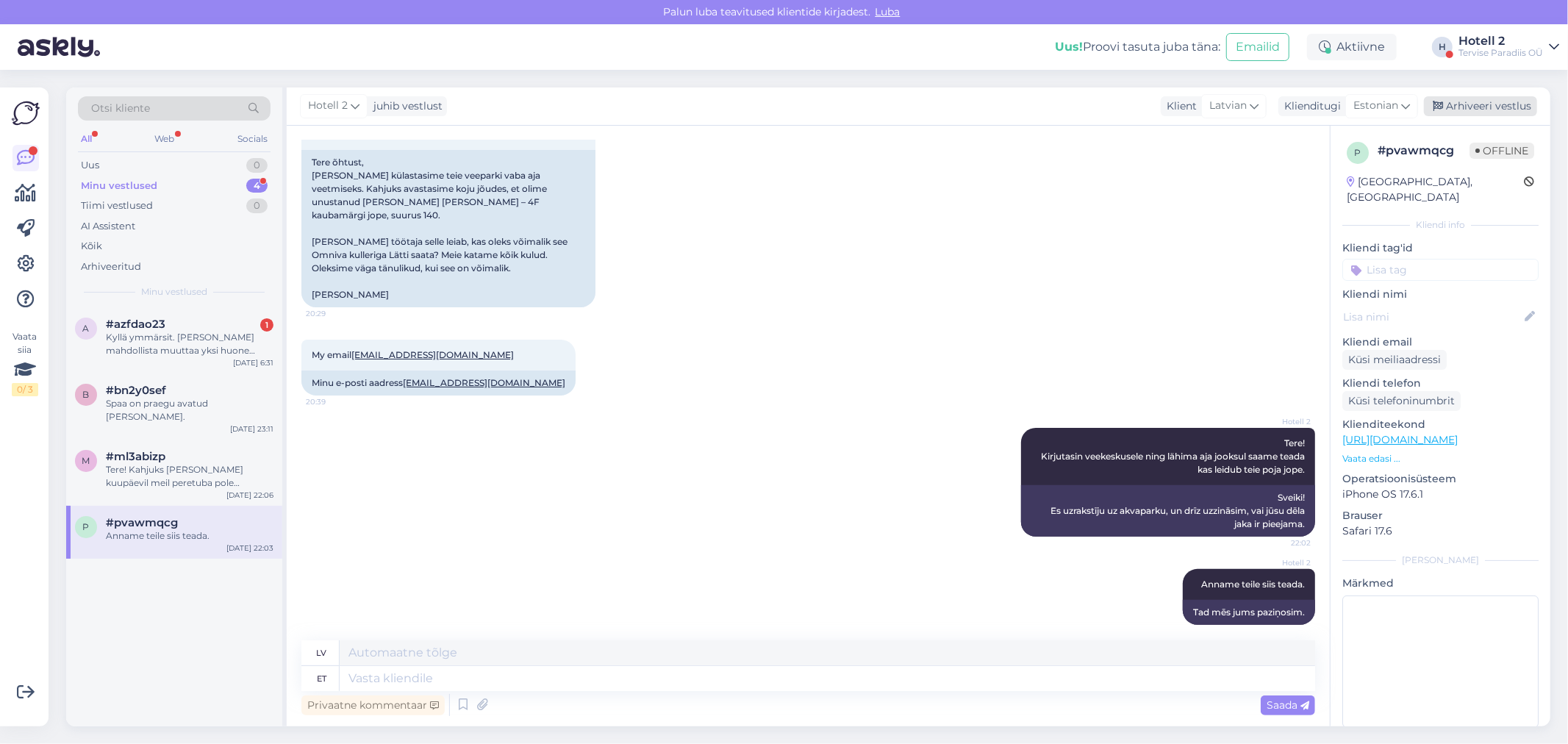
click at [1476, 106] on div "Arhiveeri vestlus" at bounding box center [1480, 106] width 113 height 20
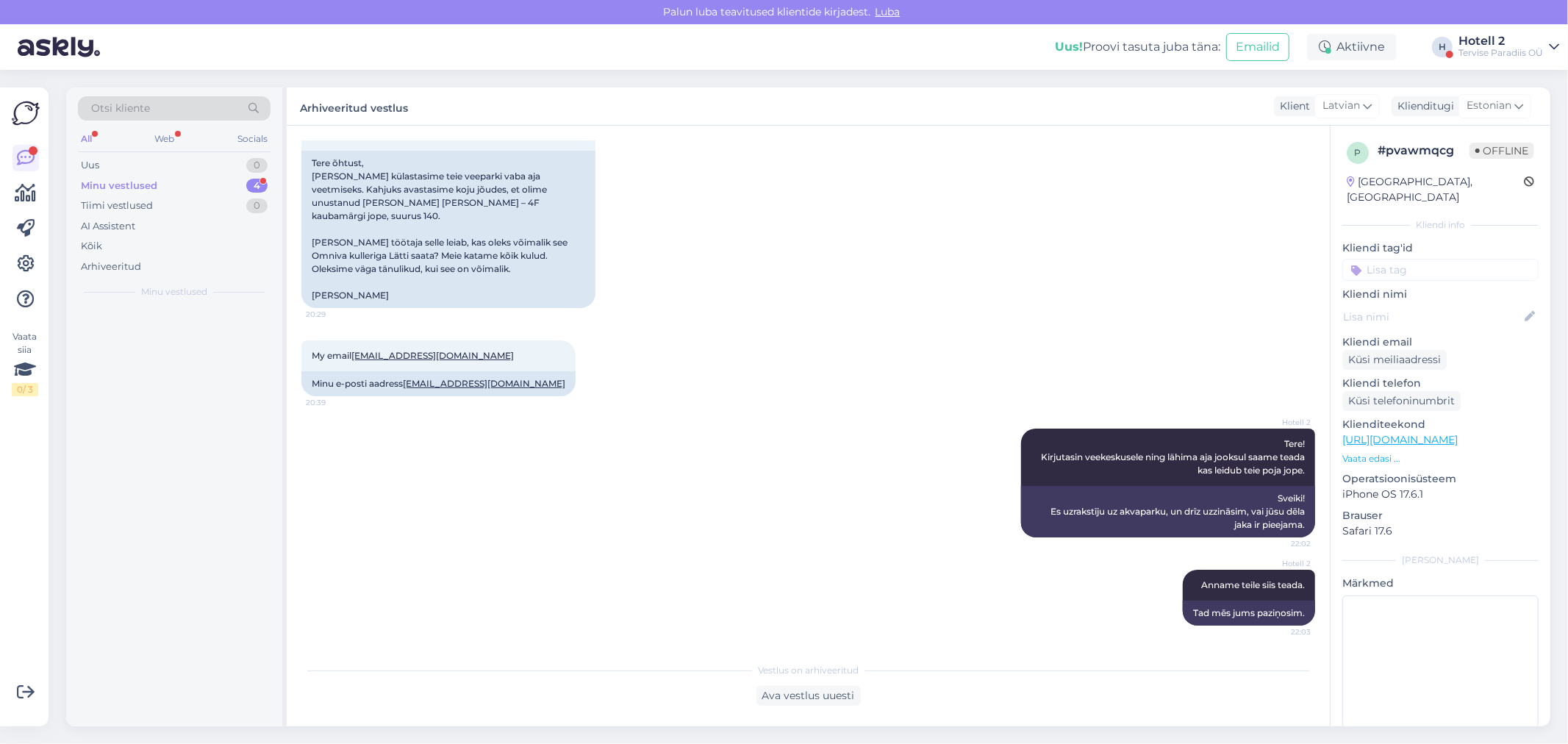
scroll to position [230, 0]
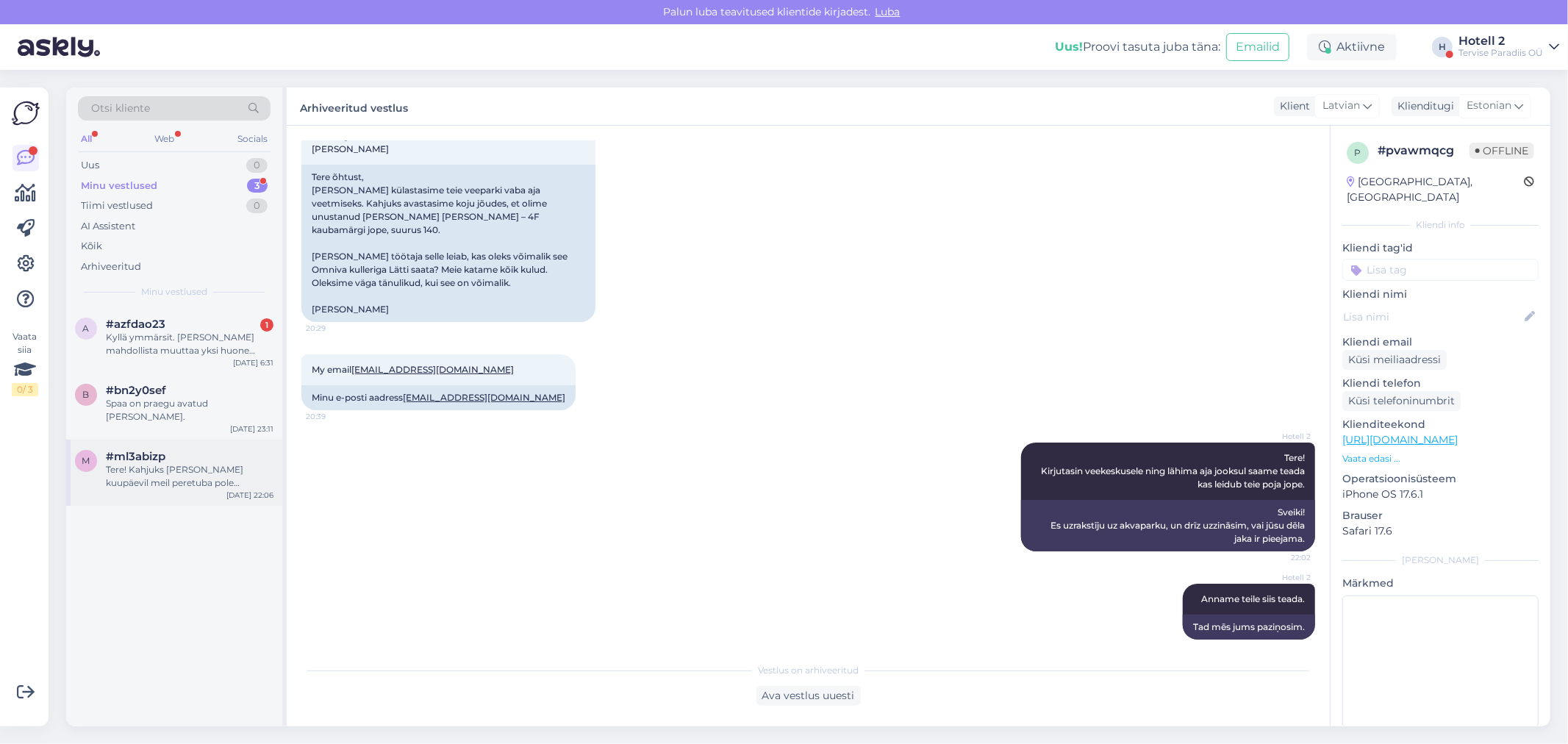
click at [118, 477] on div "m #ml3abizp Tere! Kahjuks [PERSON_NAME] kuupäevil meil peretuba pole pakkuda. M…" at bounding box center [174, 473] width 216 height 67
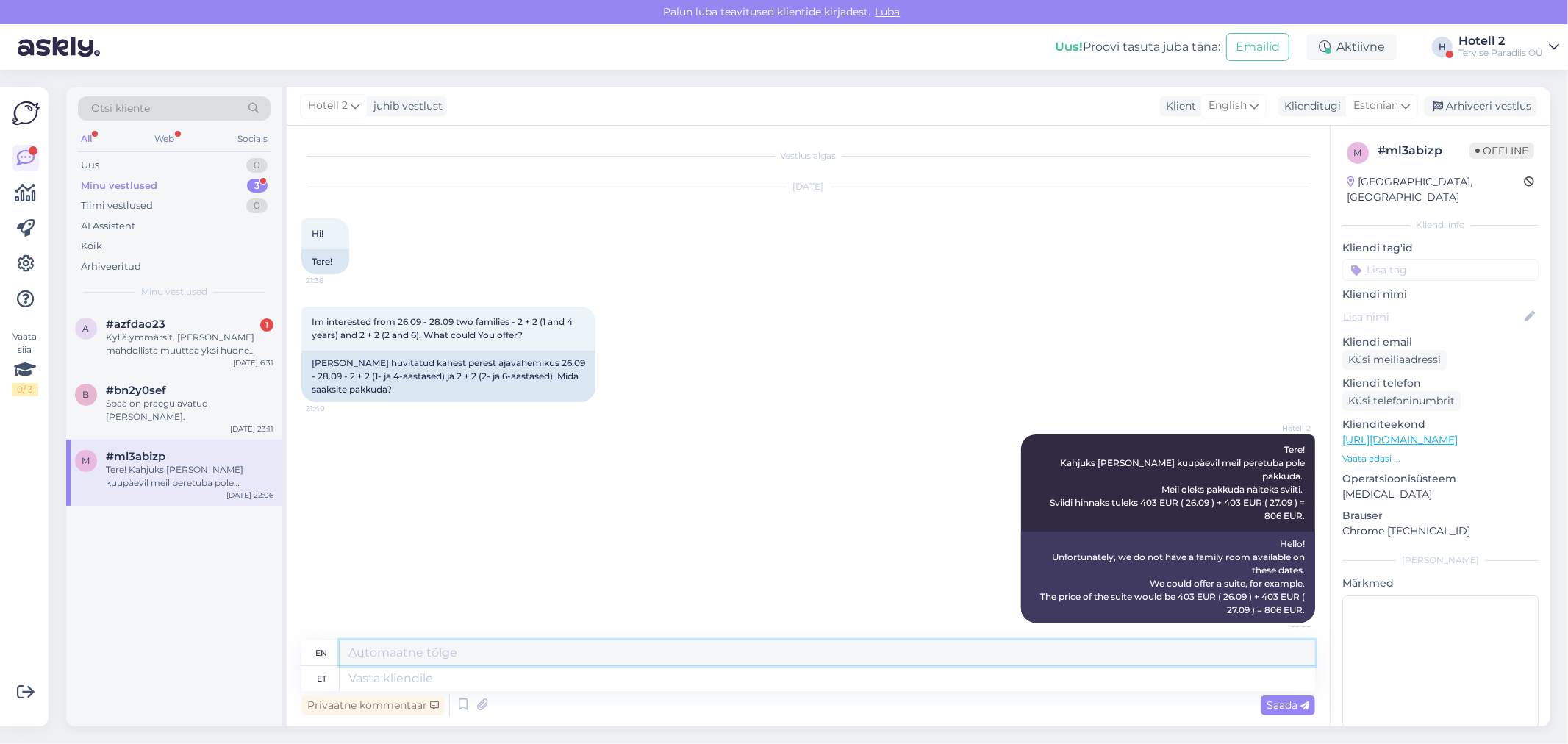
click at [650, 660] on textarea at bounding box center [827, 653] width 975 height 25
click at [677, 599] on div "Hotell 2 Tere! Kahjuks [PERSON_NAME] kuupäevil meil peretuba pole pakkuda. Meil…" at bounding box center [808, 529] width 1013 height 221
click at [1454, 105] on div "Arhiveeri vestlus" at bounding box center [1480, 106] width 113 height 20
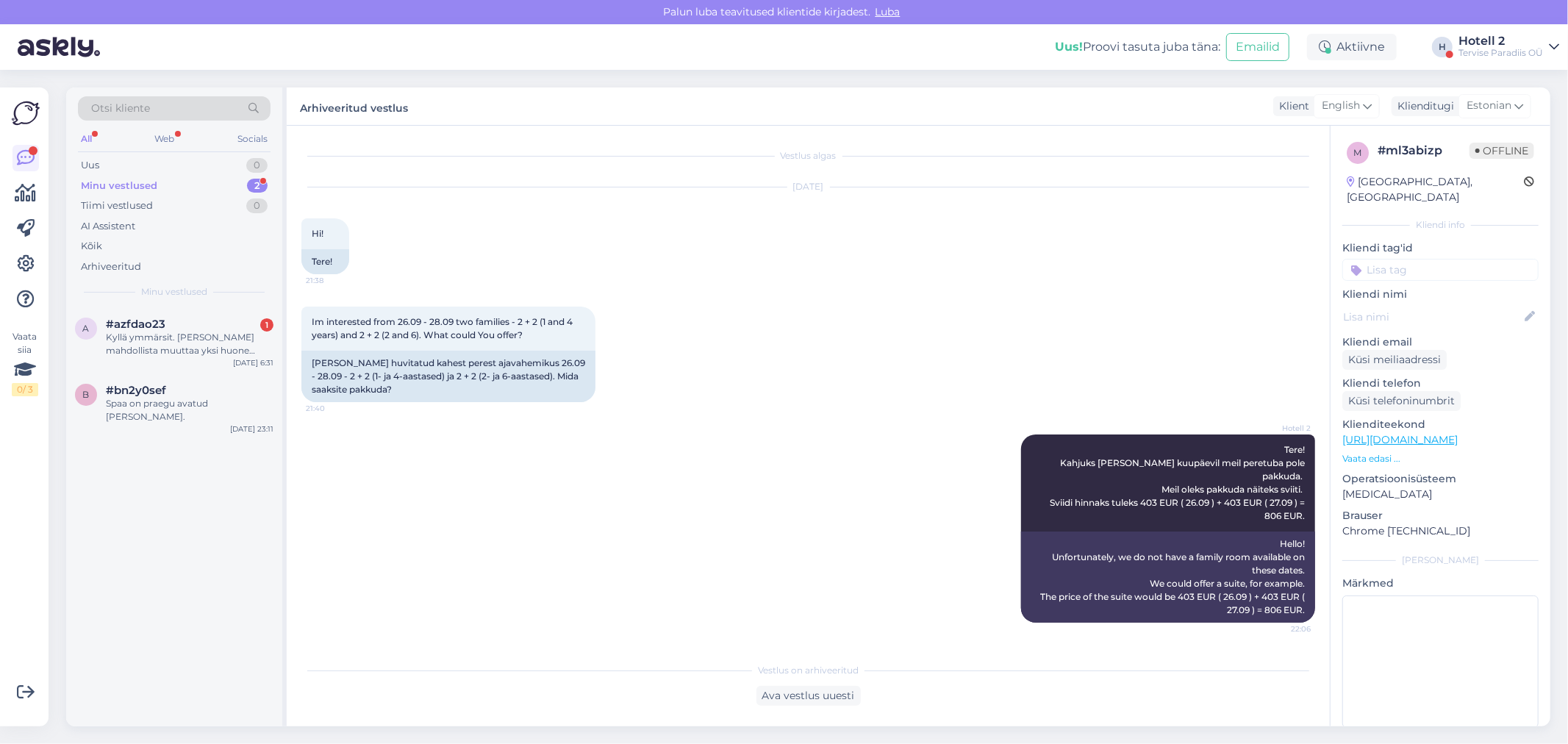
click at [934, 675] on div "Vestlus on arhiveeritud" at bounding box center [808, 671] width 1013 height 13
click at [813, 563] on div "Hotell 2 Tere! Kahjuks [PERSON_NAME] kuupäevil meil peretuba pole pakkuda. Meil…" at bounding box center [808, 529] width 1013 height 221
click at [451, 400] on div "[PERSON_NAME] huvitatud kahest perest ajavahemikus 26.09 - 28.09 - 2 + 2 (1- ja…" at bounding box center [448, 377] width 294 height 51
click at [1039, 548] on div "Hello! Unfortunately, we do not have a family room available on these dates. We…" at bounding box center [1167, 578] width 294 height 91
click at [907, 618] on div "Hotell 2 Tere! Kahjuks [PERSON_NAME] kuupäevil meil peretuba pole pakkuda. Meil…" at bounding box center [808, 529] width 1013 height 221
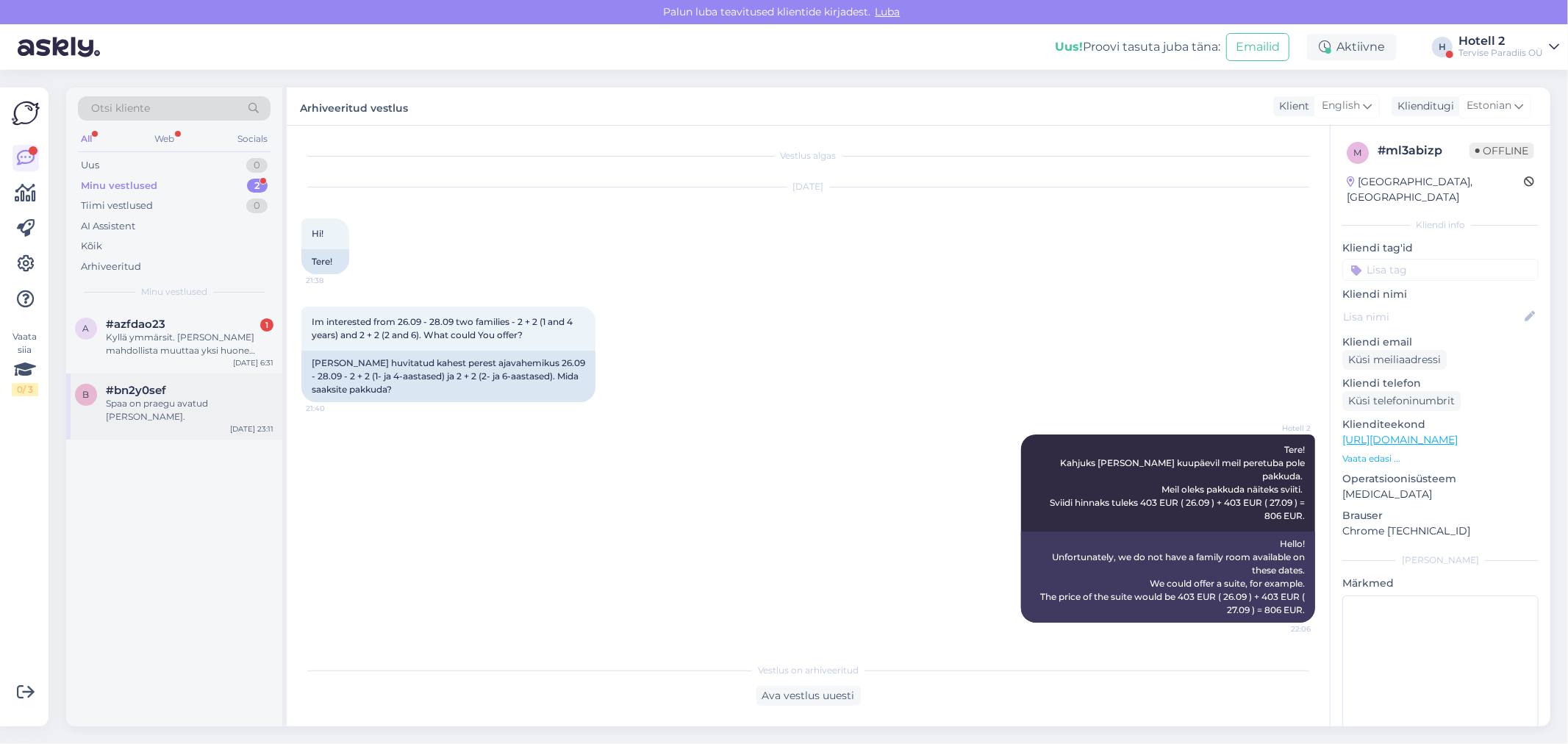
click at [162, 381] on div "b #bn2y0sef Spaa on praegu avatud [PERSON_NAME]. [DATE] 23:11" at bounding box center [174, 406] width 216 height 67
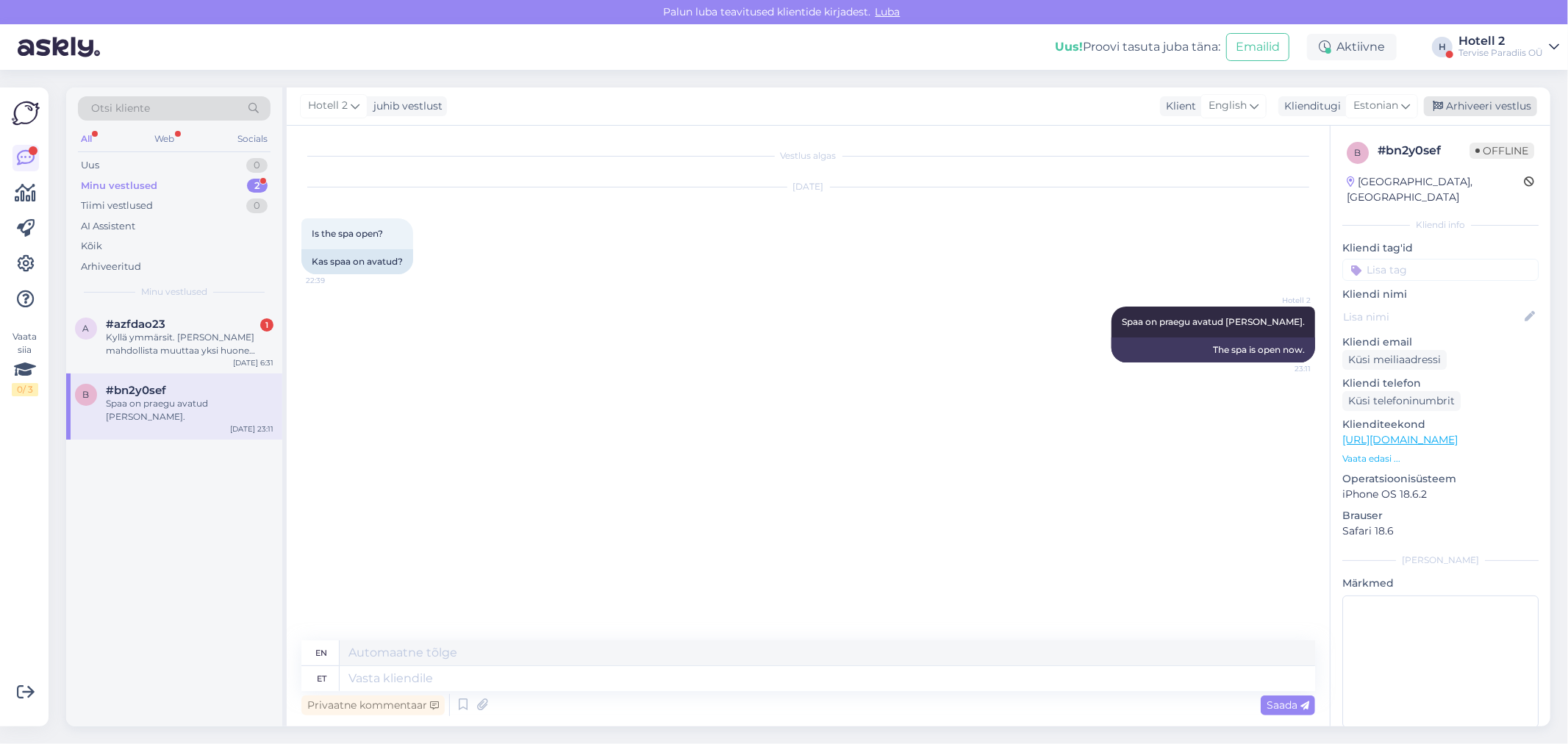
click at [1488, 104] on div "Arhiveeri vestlus" at bounding box center [1480, 106] width 113 height 20
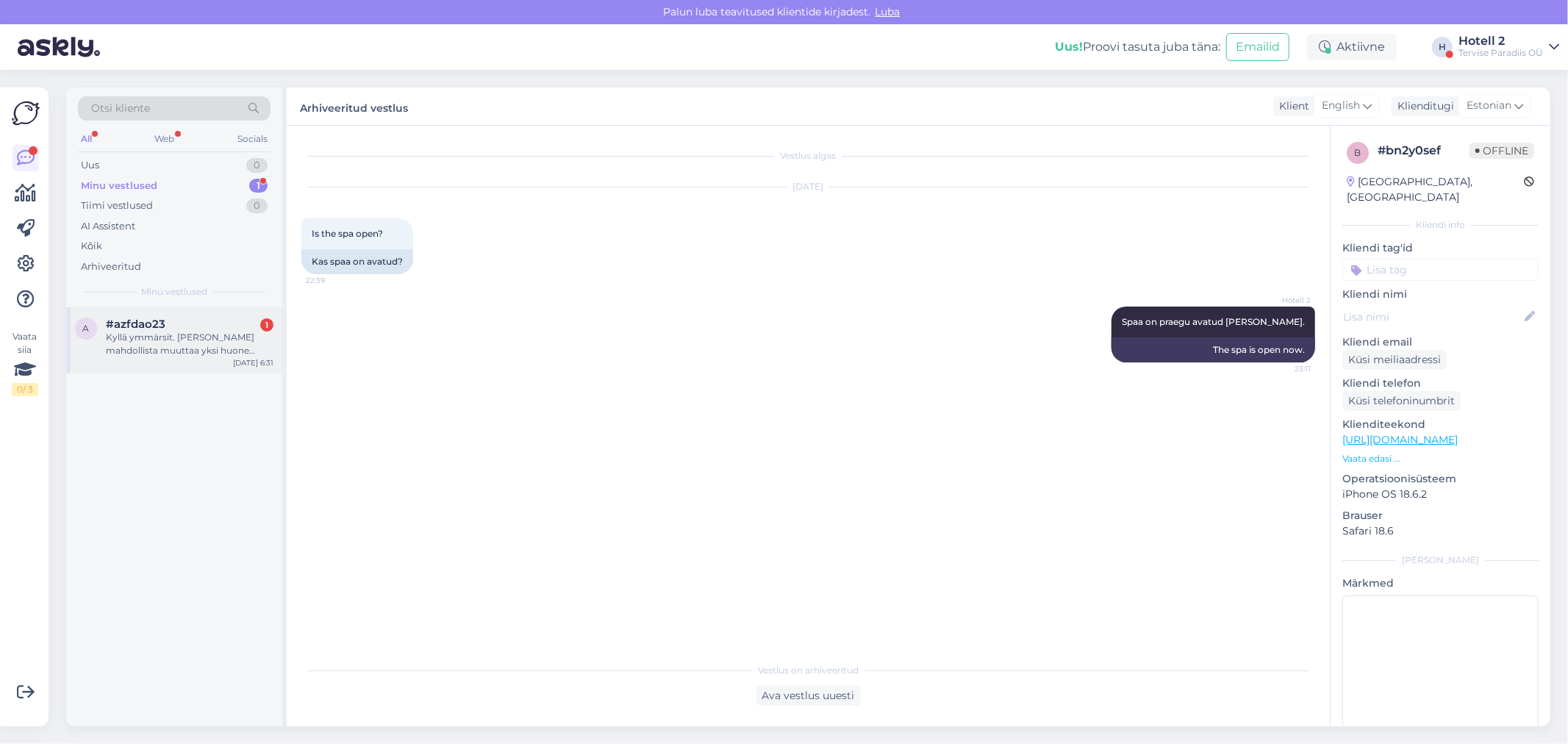
click at [150, 325] on span "#azfdao23" at bounding box center [135, 324] width 60 height 13
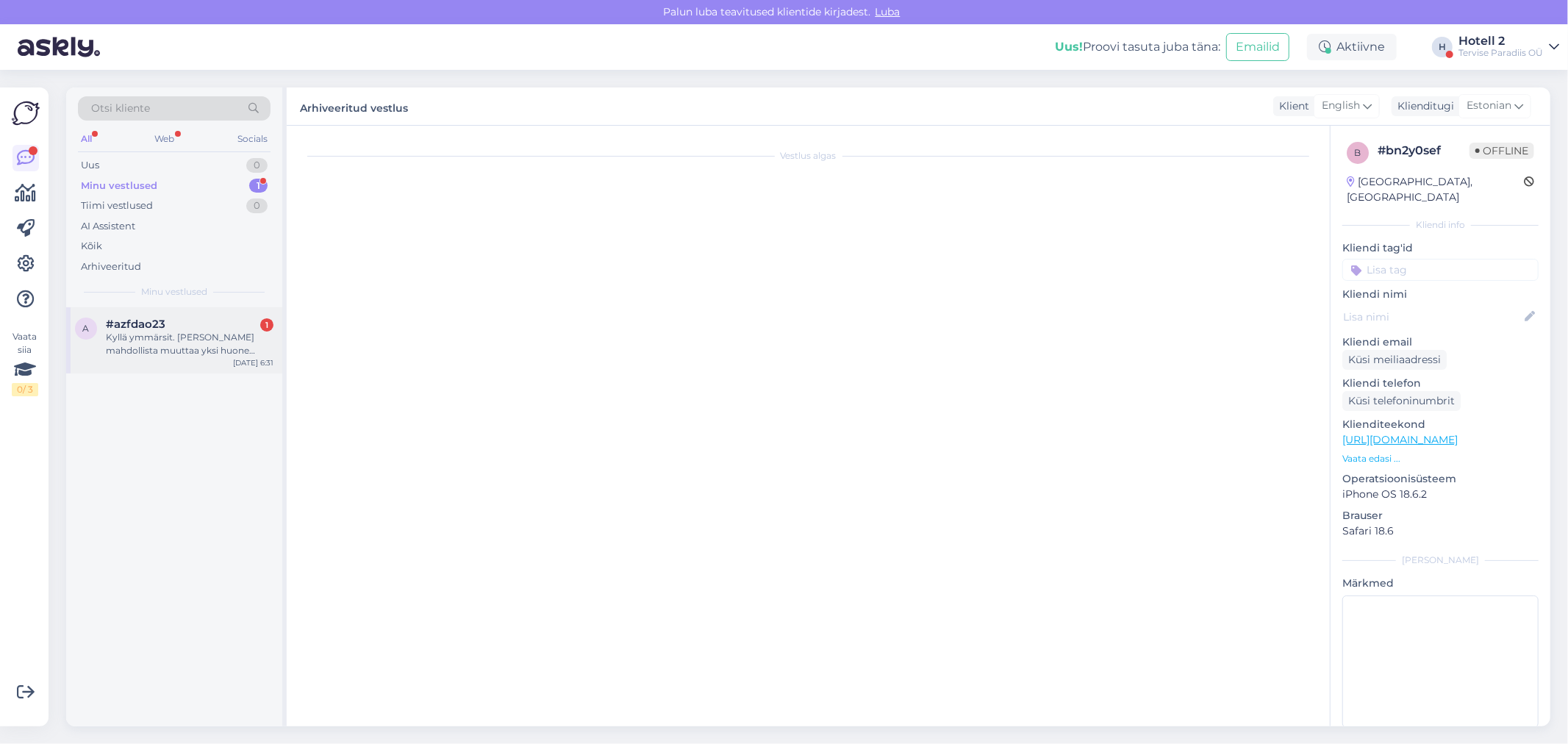
scroll to position [130, 0]
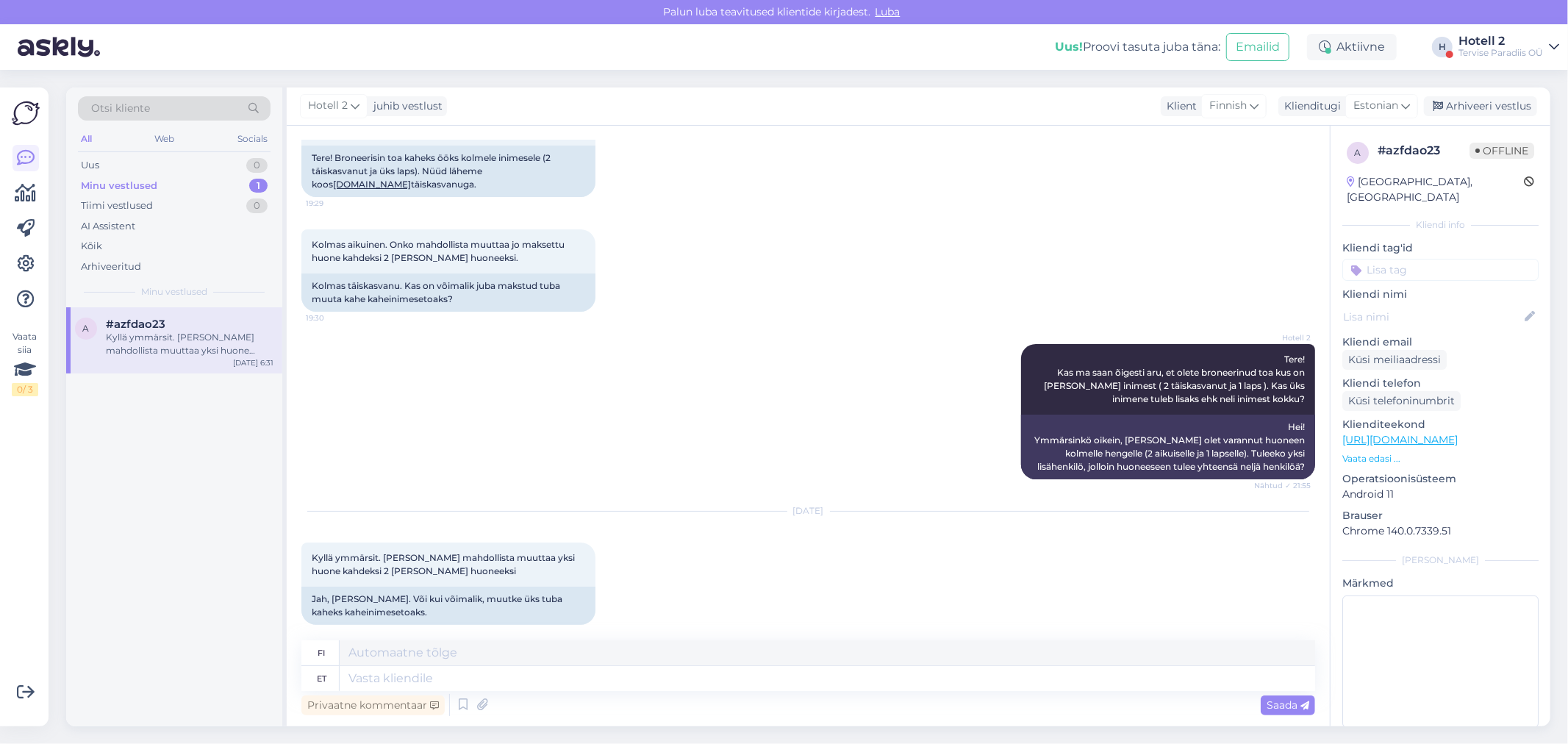
click at [760, 612] on div "[DATE] Kyllä ymmärsit. [PERSON_NAME] mahdollista muuttaa yksi huone kahdeksi 2 …" at bounding box center [808, 568] width 1013 height 146
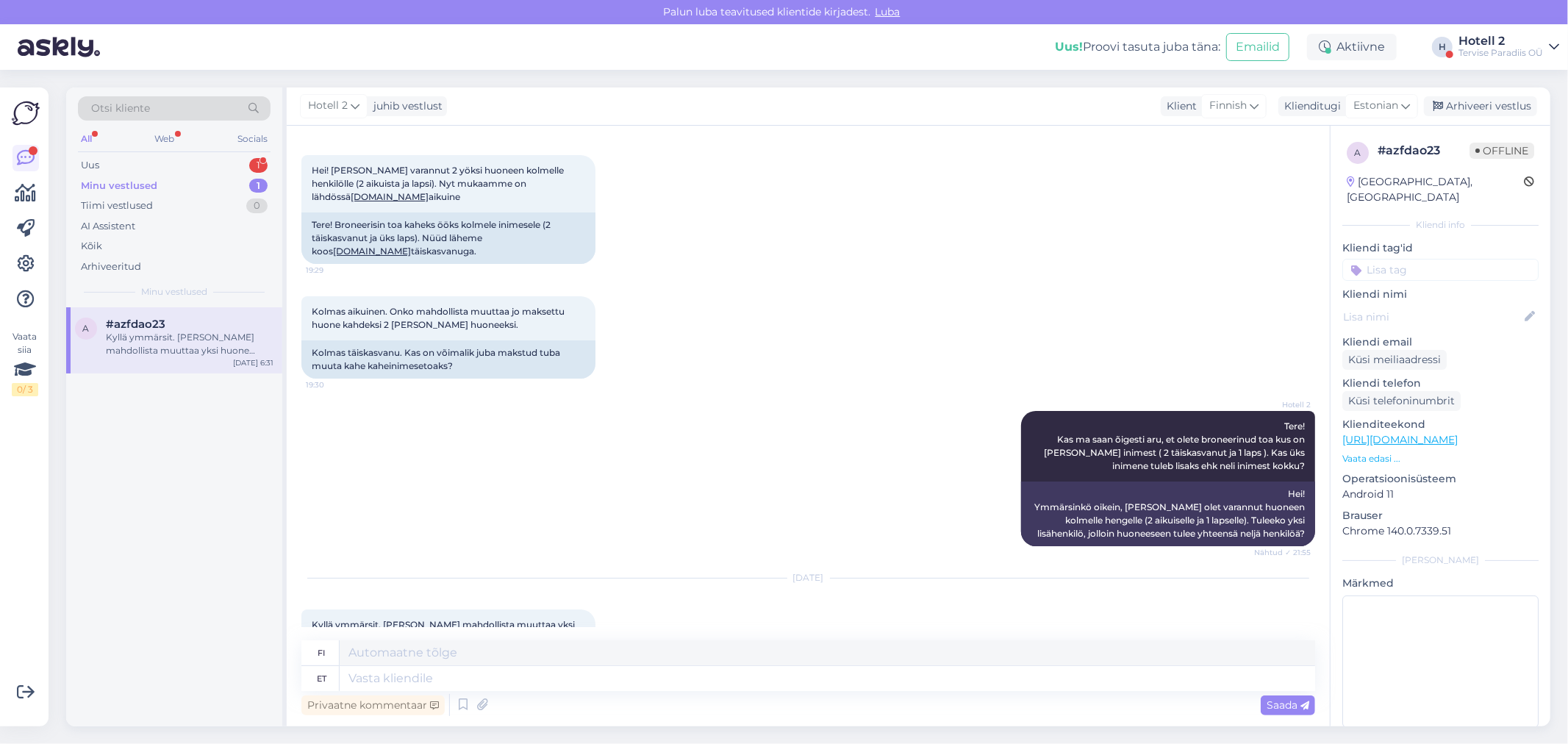
scroll to position [0, 0]
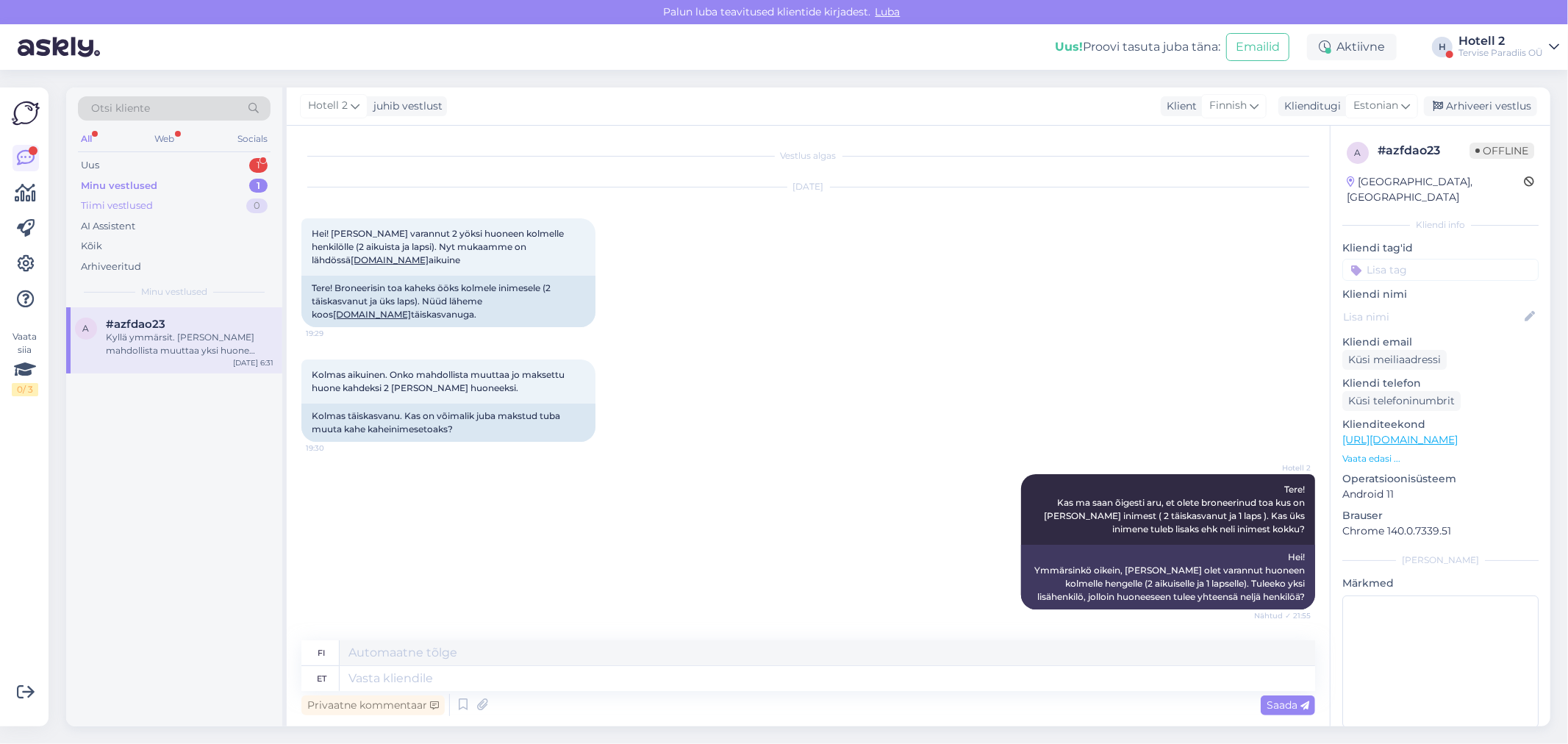
click at [151, 206] on div "Tiimi vestlused" at bounding box center [117, 206] width 72 height 14
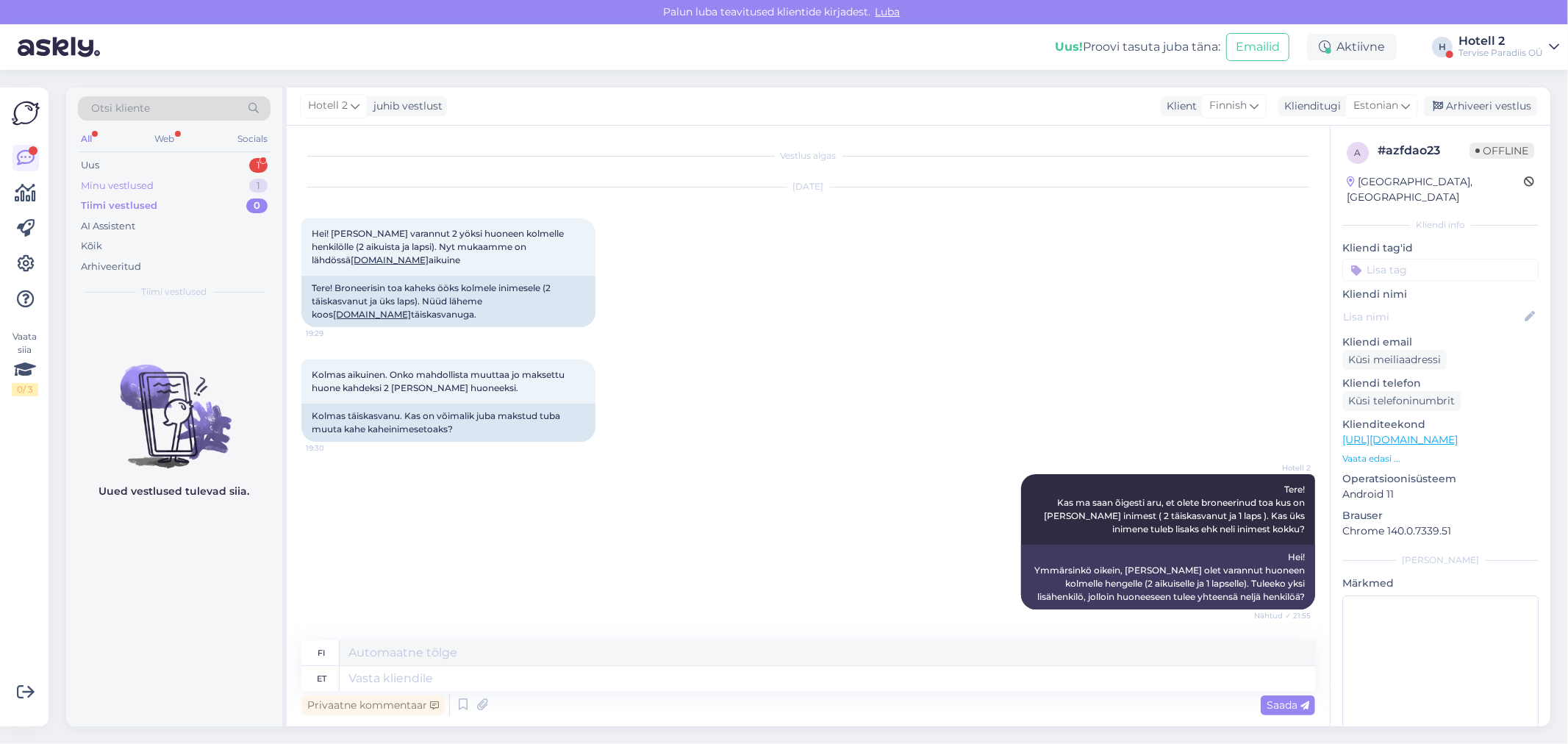
click at [153, 182] on div "Minu vestlused 1" at bounding box center [174, 186] width 192 height 21
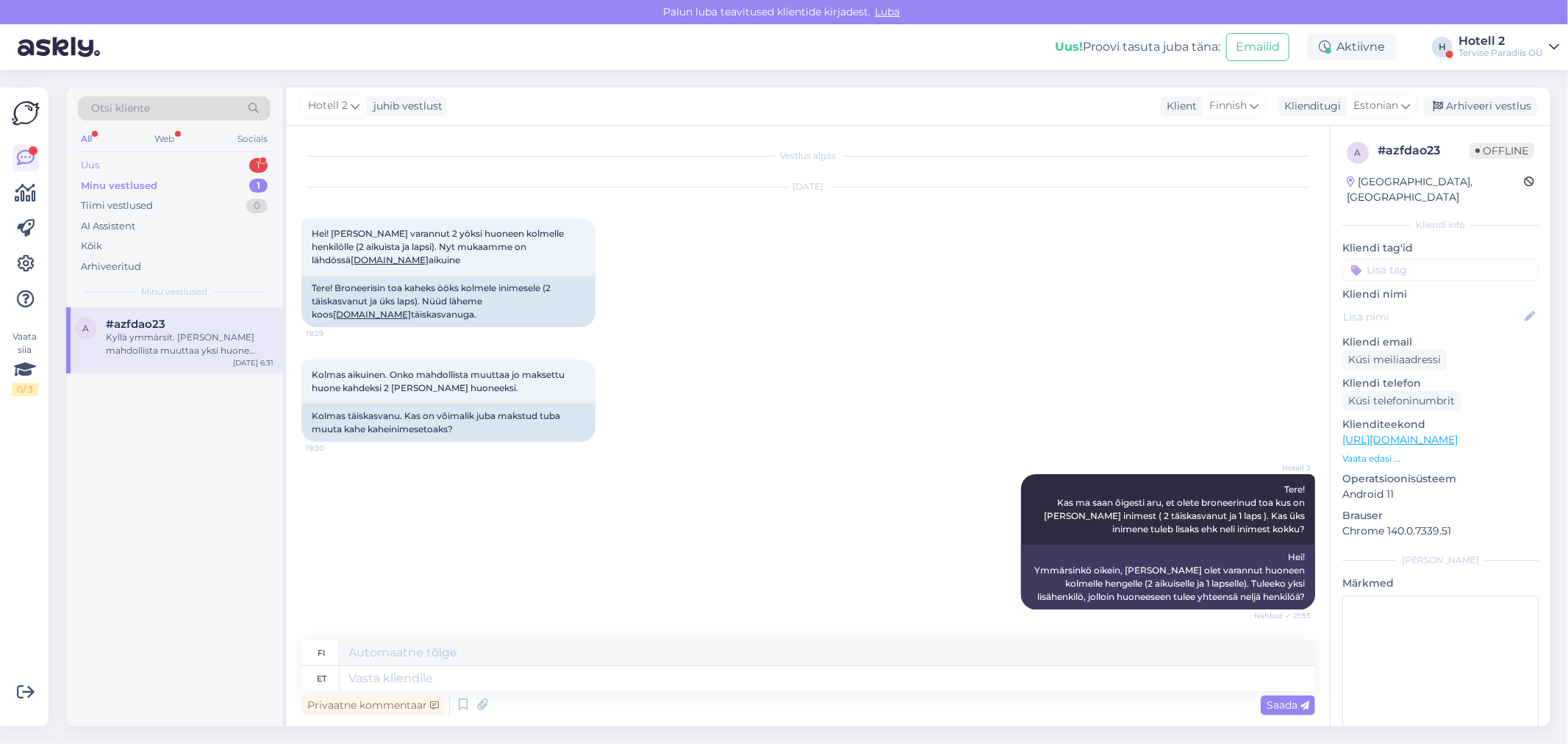
click at [159, 162] on div "Uus 1" at bounding box center [174, 166] width 192 height 21
click at [152, 334] on div "Vēlos rezervēt divus atsevišķus numuriņu. Vienā numuriņā 1 pieaugušais un 1 bēr…" at bounding box center [189, 344] width 167 height 27
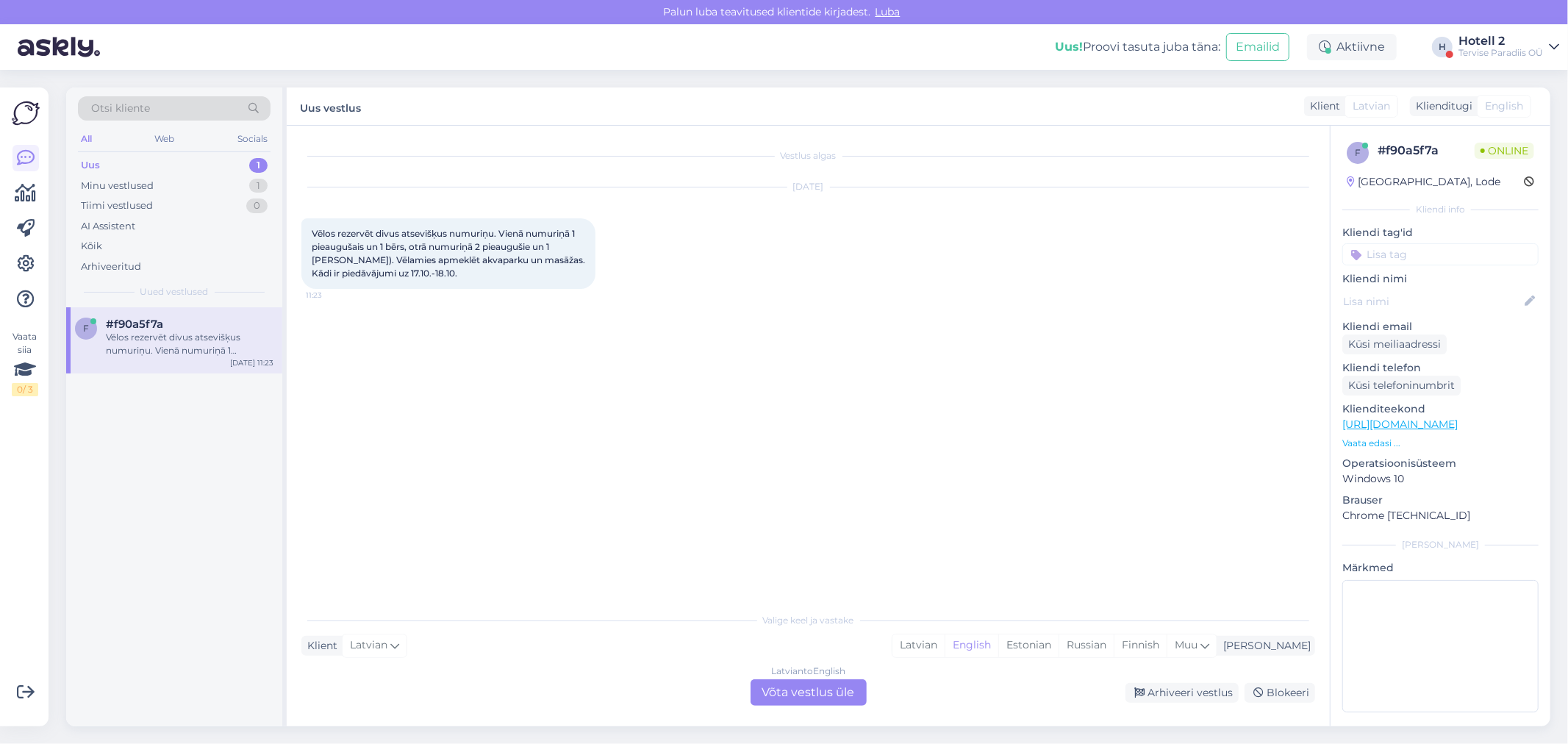
click at [819, 687] on div "Latvian to English Võta vestlus üle" at bounding box center [809, 693] width 116 height 27
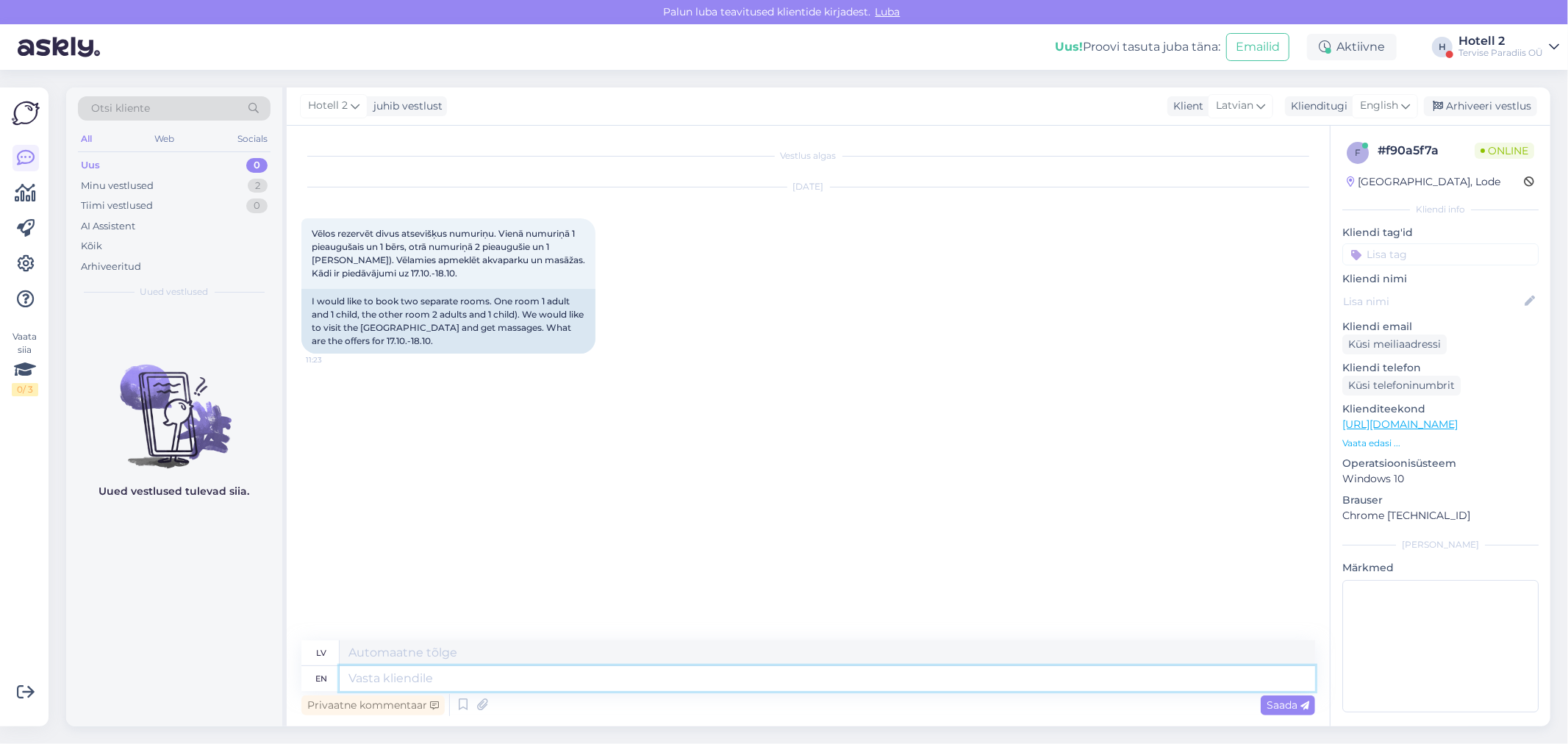
click at [548, 679] on textarea at bounding box center [827, 678] width 975 height 25
drag, startPoint x: 1386, startPoint y: 108, endPoint x: 1382, endPoint y: 102, distance: 7.2
click at [1382, 102] on span "English" at bounding box center [1379, 106] width 38 height 16
click at [1326, 284] on link "Estonian" at bounding box center [1352, 278] width 162 height 24
click at [527, 672] on textarea at bounding box center [827, 678] width 975 height 25
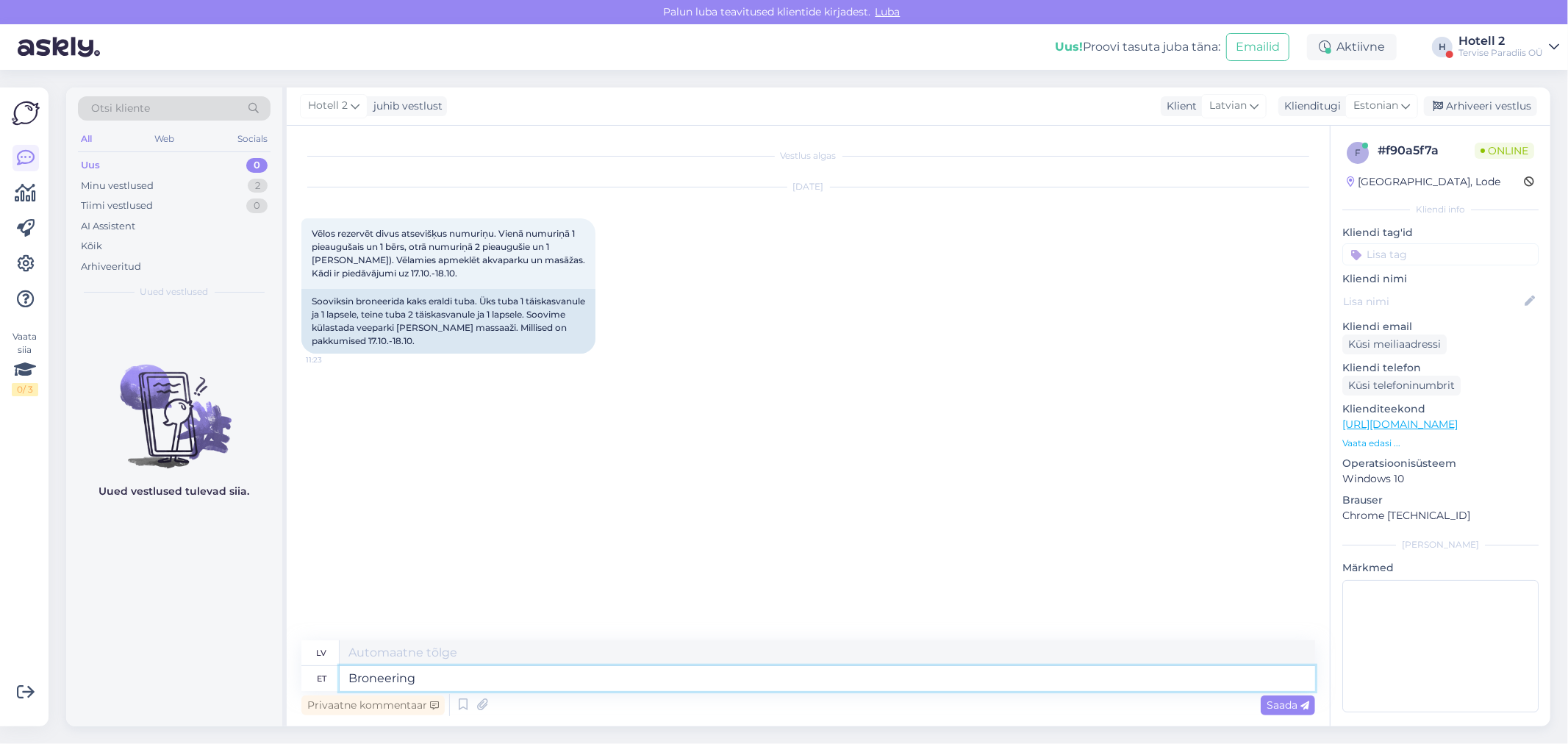
type textarea "Broneeringu"
type textarea "Rezervācija"
type textarea "Broneeringusoovi s"
type textarea "Rezervācijas pieprasījums"
type textarea "Broneeringusoovi saate s"
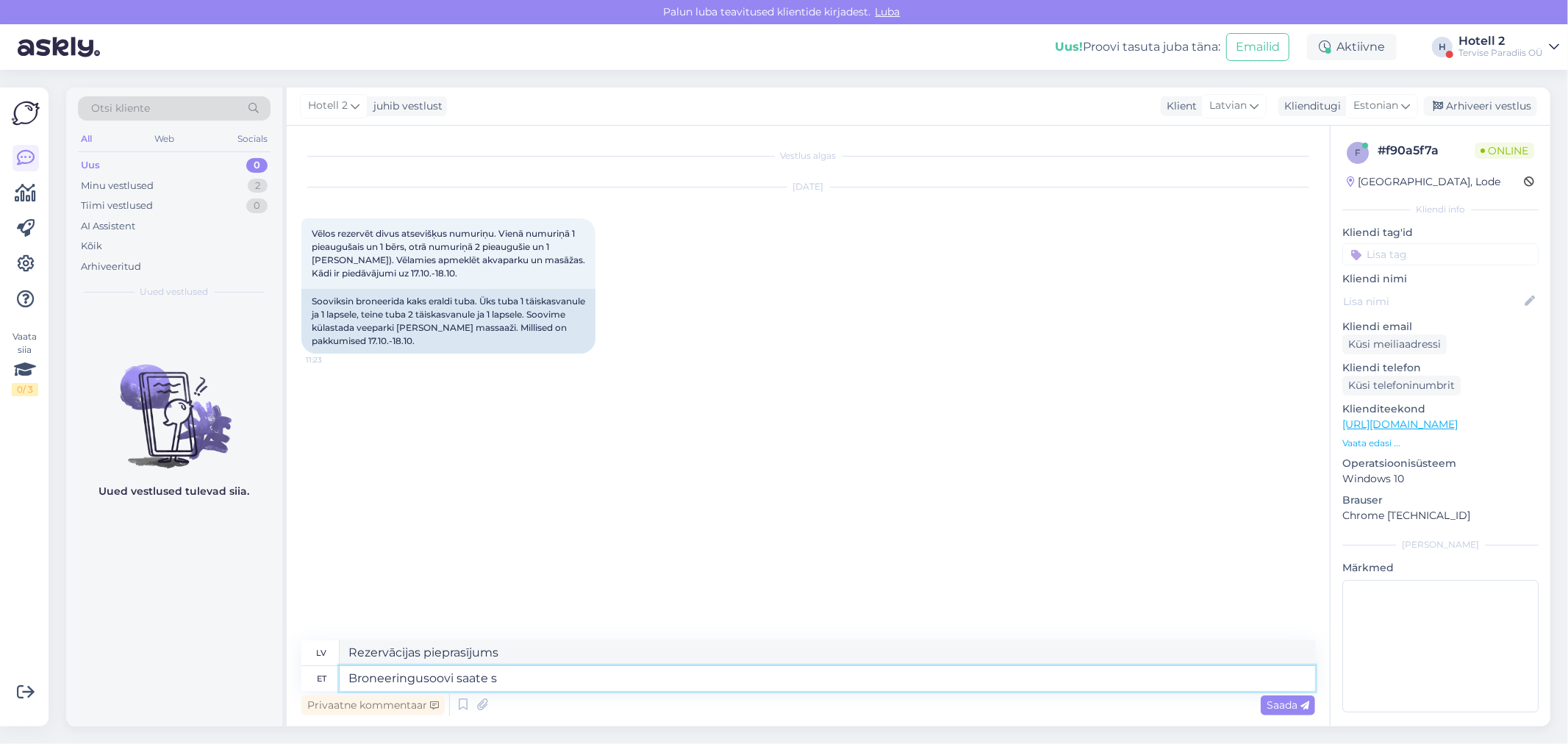
type textarea "Jūs varat pieprasīt rezervāciju."
type textarea "Broneeringusoovi saate saata"
type textarea "Jūs varat nosūtīt rezervācijas pieprasījumu"
type textarea "Broneeringusoovi saate saata sales@"
type textarea "Jūs varat nosūtīt rezervācijas pieprasījumu pārdošanas nodaļai."
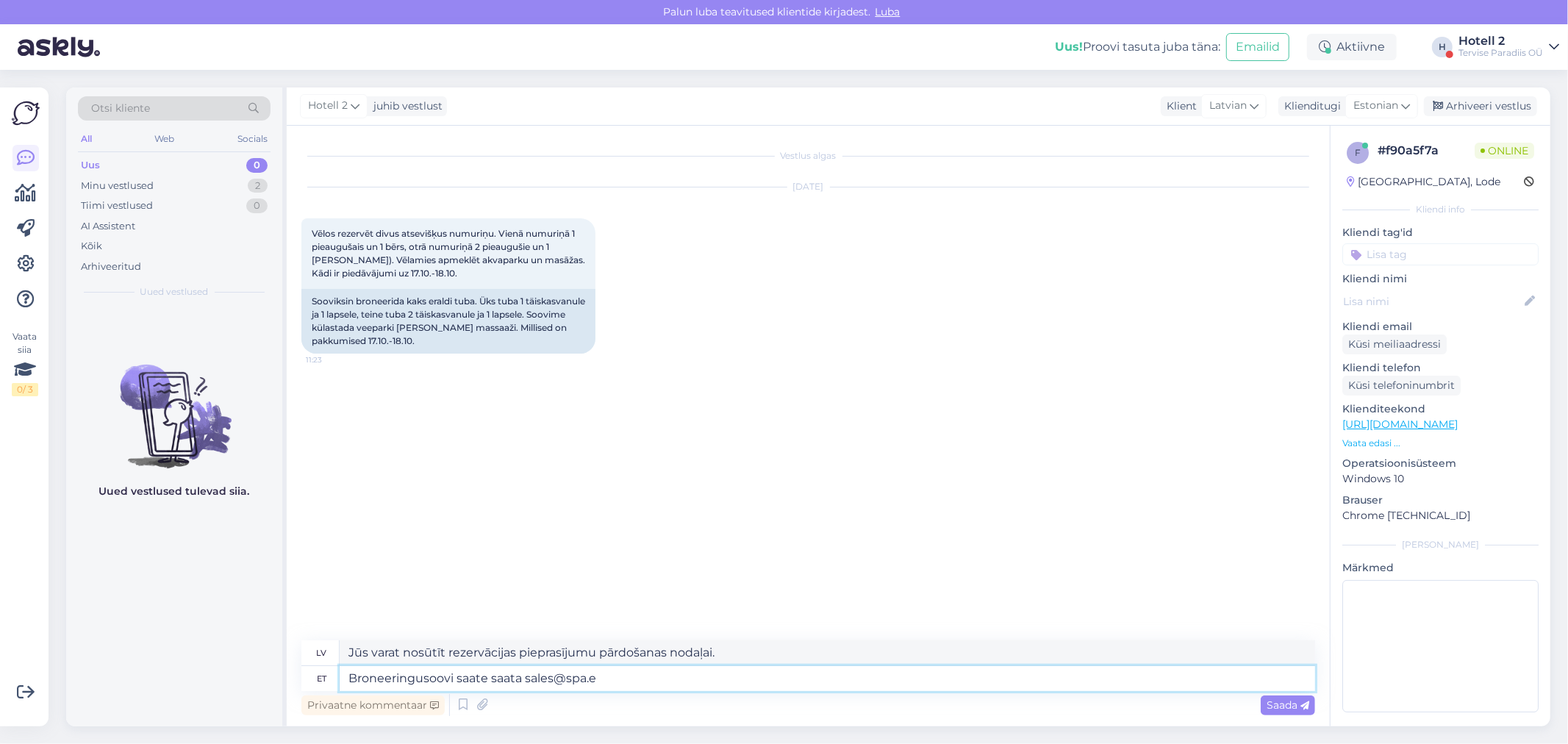
type textarea "Broneeringusoovi saate saata [EMAIL_ADDRESS][DOMAIN_NAME]"
type textarea "Rezervācijas pieprasījumu varat nosūtīt uz [EMAIL_ADDRESS][DOMAIN_NAME]"
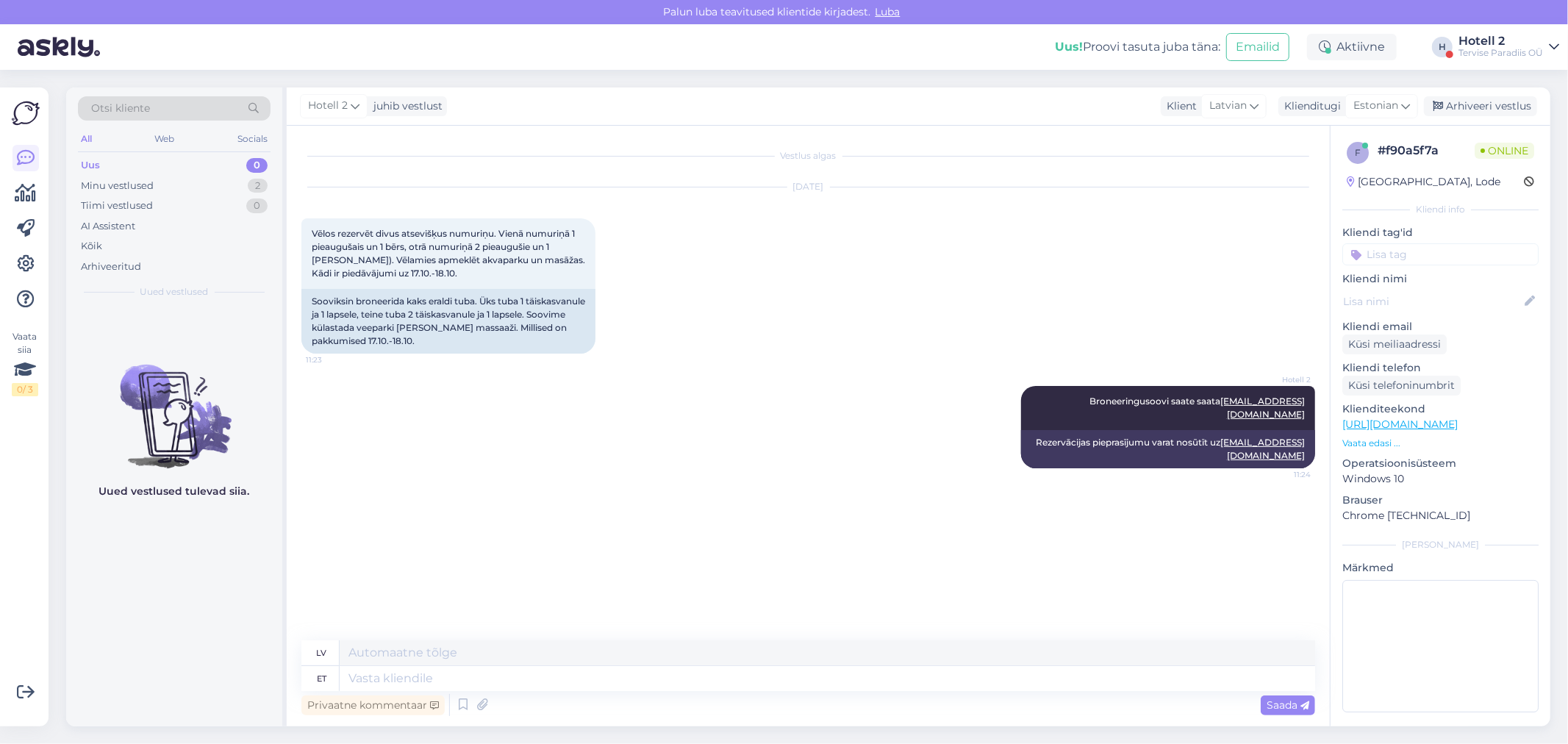
click at [1476, 92] on div "Hotell 2 juhib vestlust Klient [DEMOGRAPHIC_DATA] Klienditugi Estonian Arabic B…" at bounding box center [918, 107] width 1264 height 38
click at [1473, 100] on div "Arhiveeri vestlus" at bounding box center [1480, 106] width 113 height 20
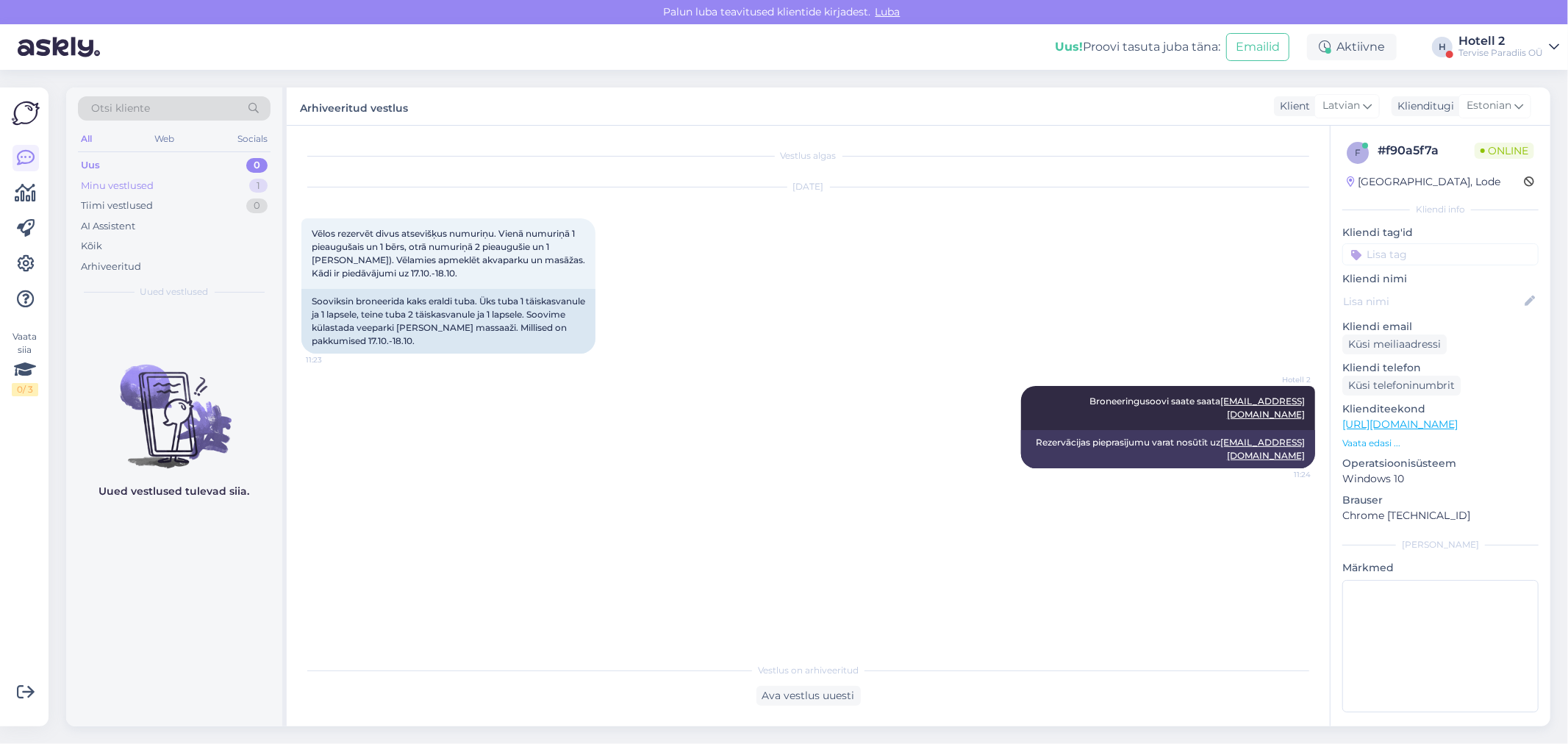
click at [181, 180] on div "Minu vestlused 1" at bounding box center [174, 186] width 192 height 21
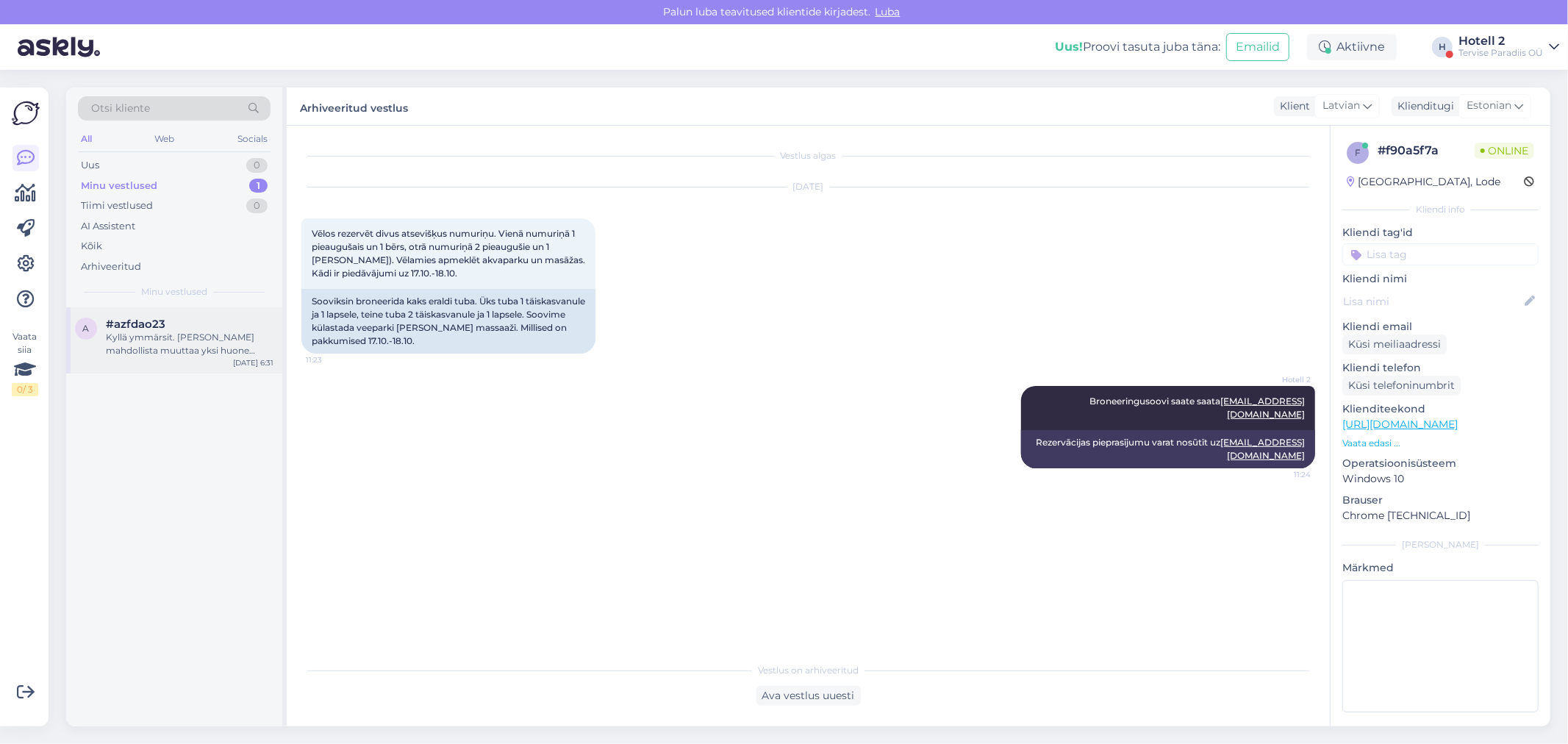
click at [134, 333] on div "Kyllä ymmärsit. [PERSON_NAME] mahdollista muuttaa yksi huone kahdeksi 2 [PERSON…" at bounding box center [189, 344] width 167 height 27
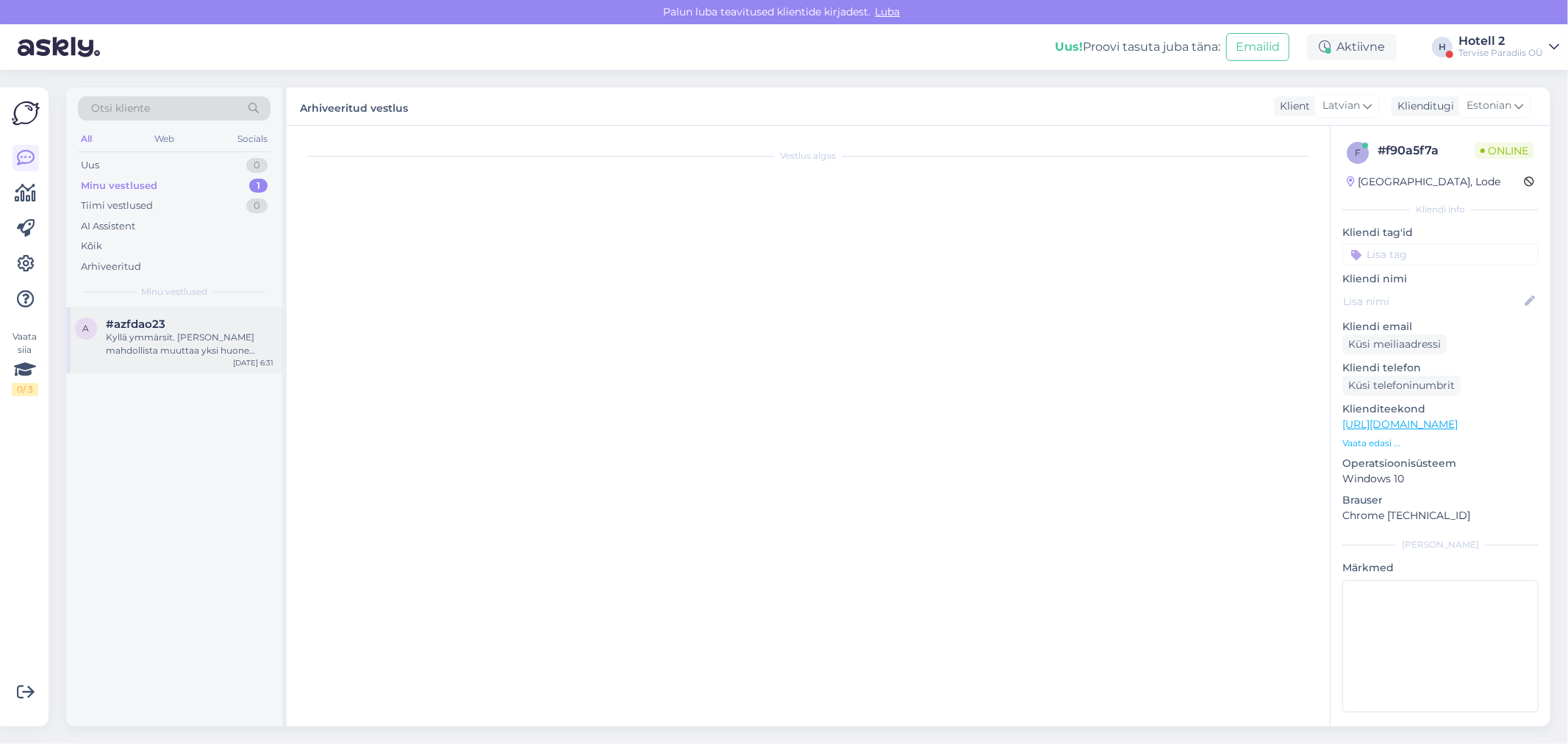
scroll to position [130, 0]
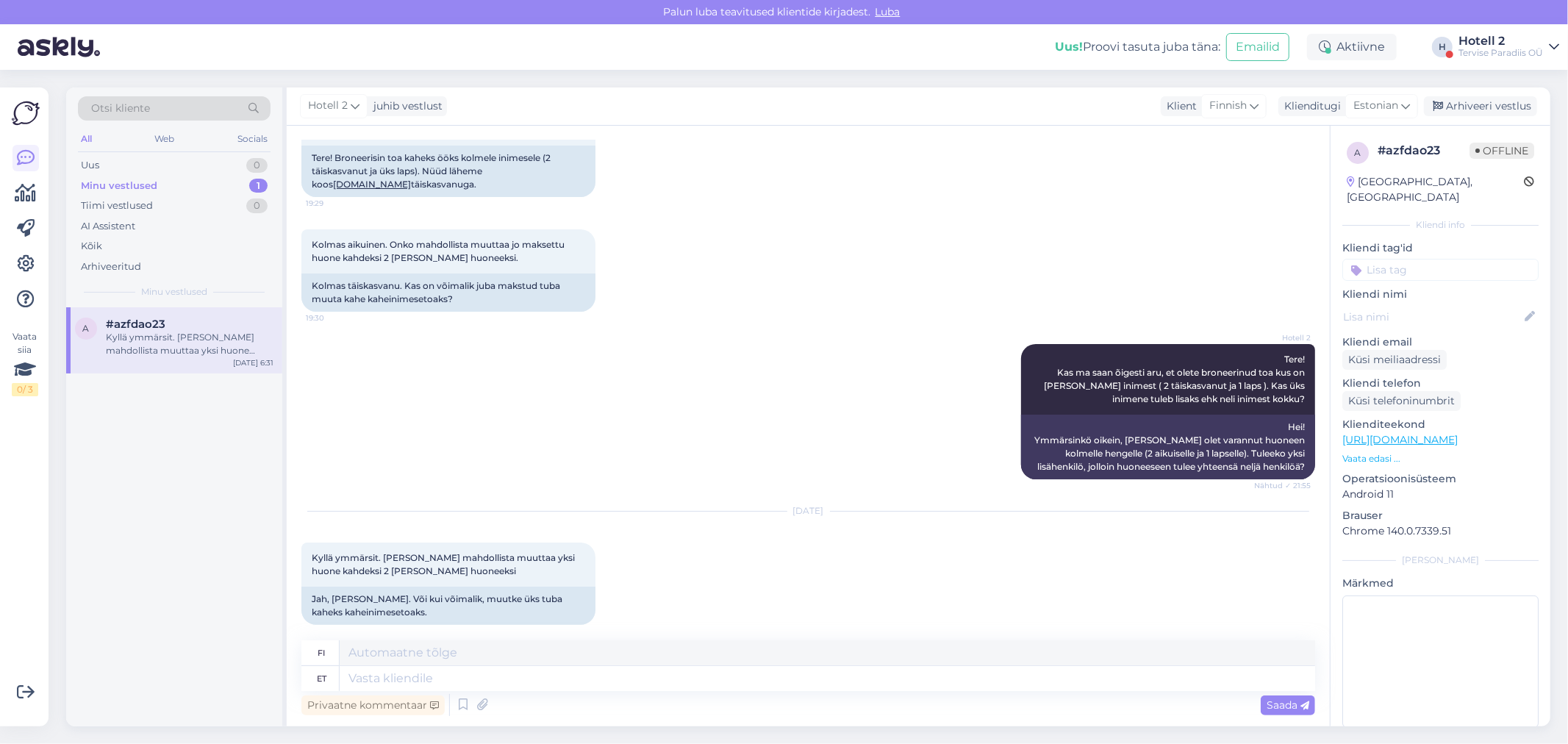
click at [684, 335] on div "Hotell 2 Tere! Kas ma saan õigesti aru, et olete broneerinud toa kus on [PERSON…" at bounding box center [808, 412] width 1013 height 167
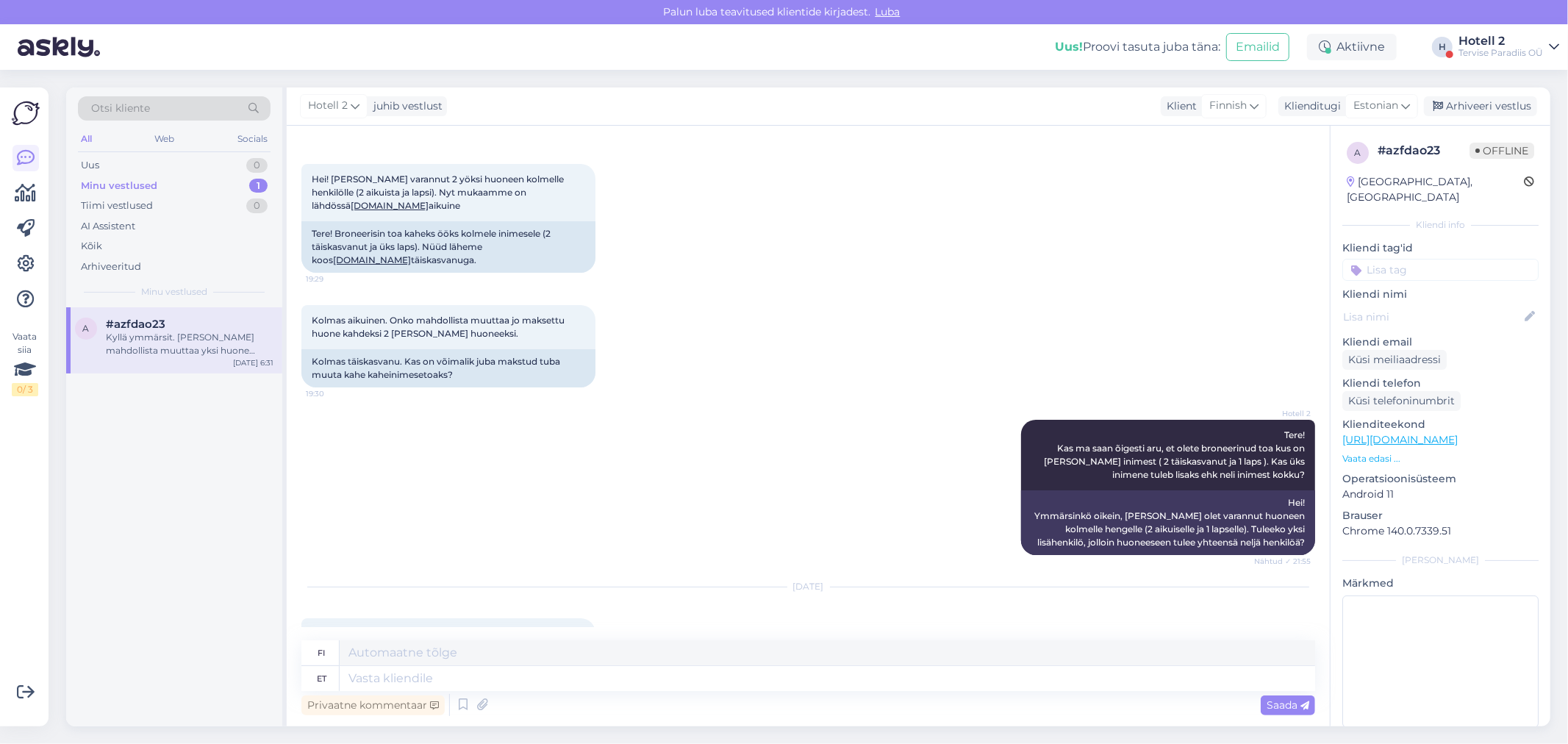
scroll to position [129, 0]
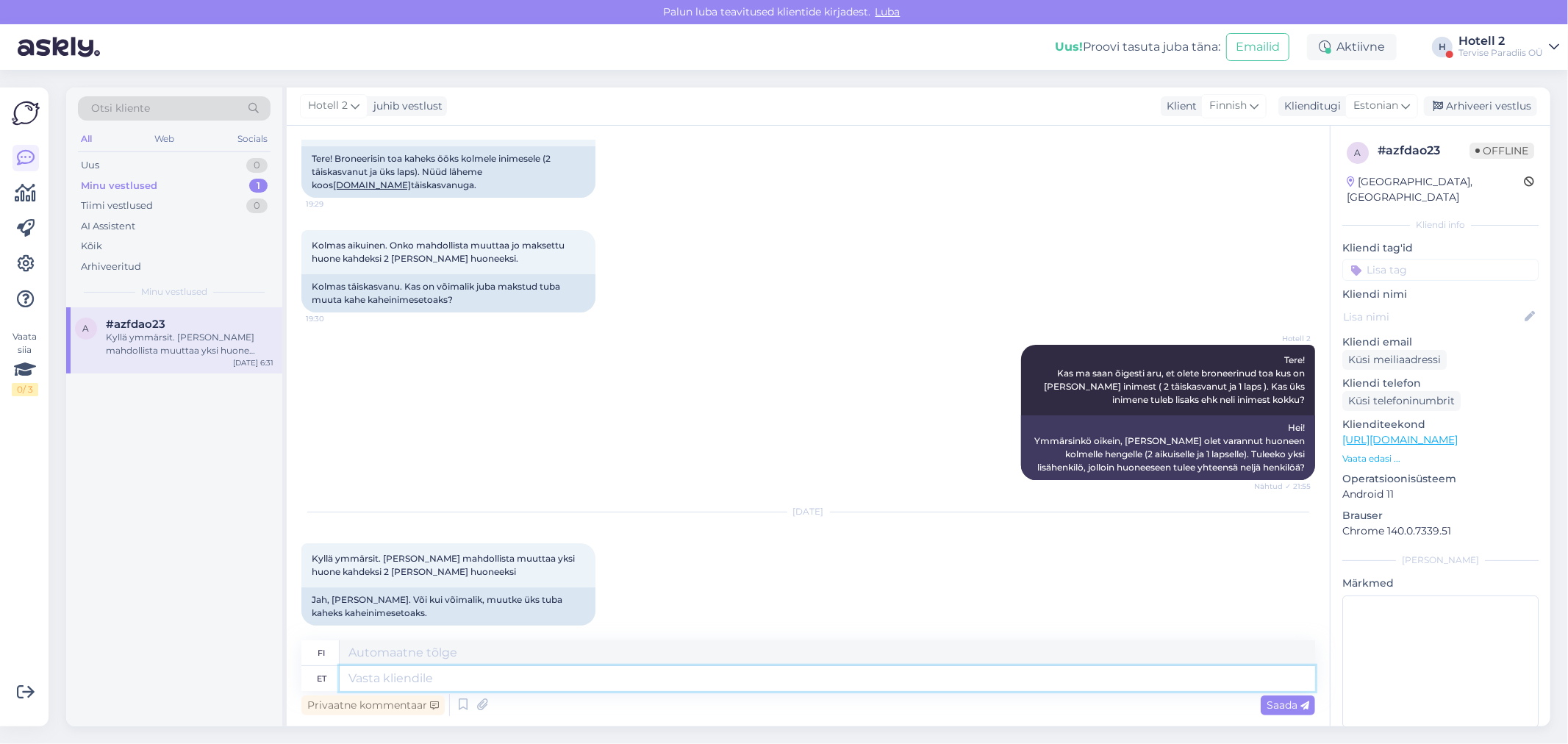
click at [421, 677] on textarea at bounding box center [827, 678] width 975 height 25
click at [471, 677] on textarea at bounding box center [827, 678] width 975 height 25
type textarea "Nii e"
type textarea "Niin"
type textarea "Nii ei sa"
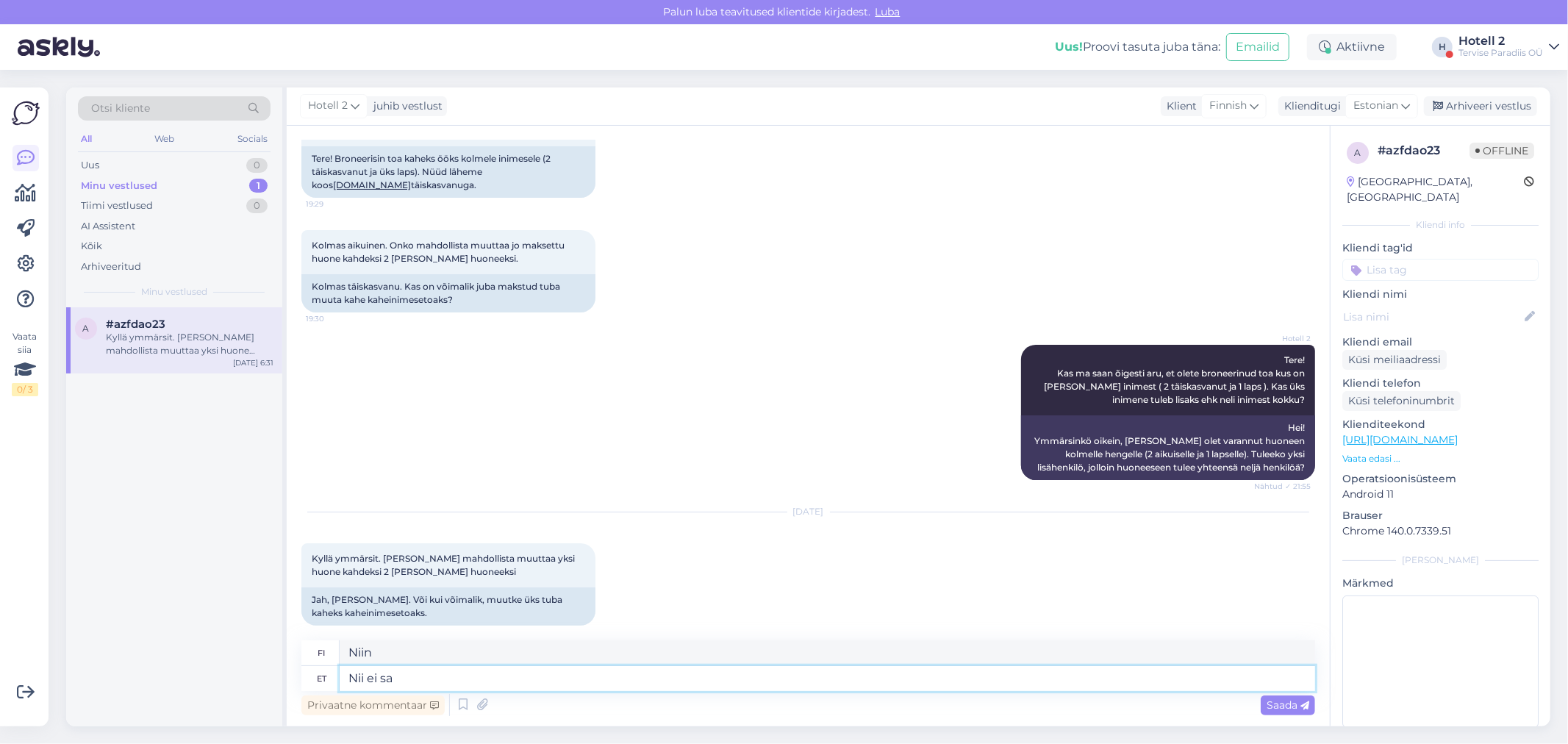
type textarea "Ei niin"
type textarea "Nii ei saa"
type textarea "Se ei ole mahdollista."
type textarea "N"
type textarea "Niin"
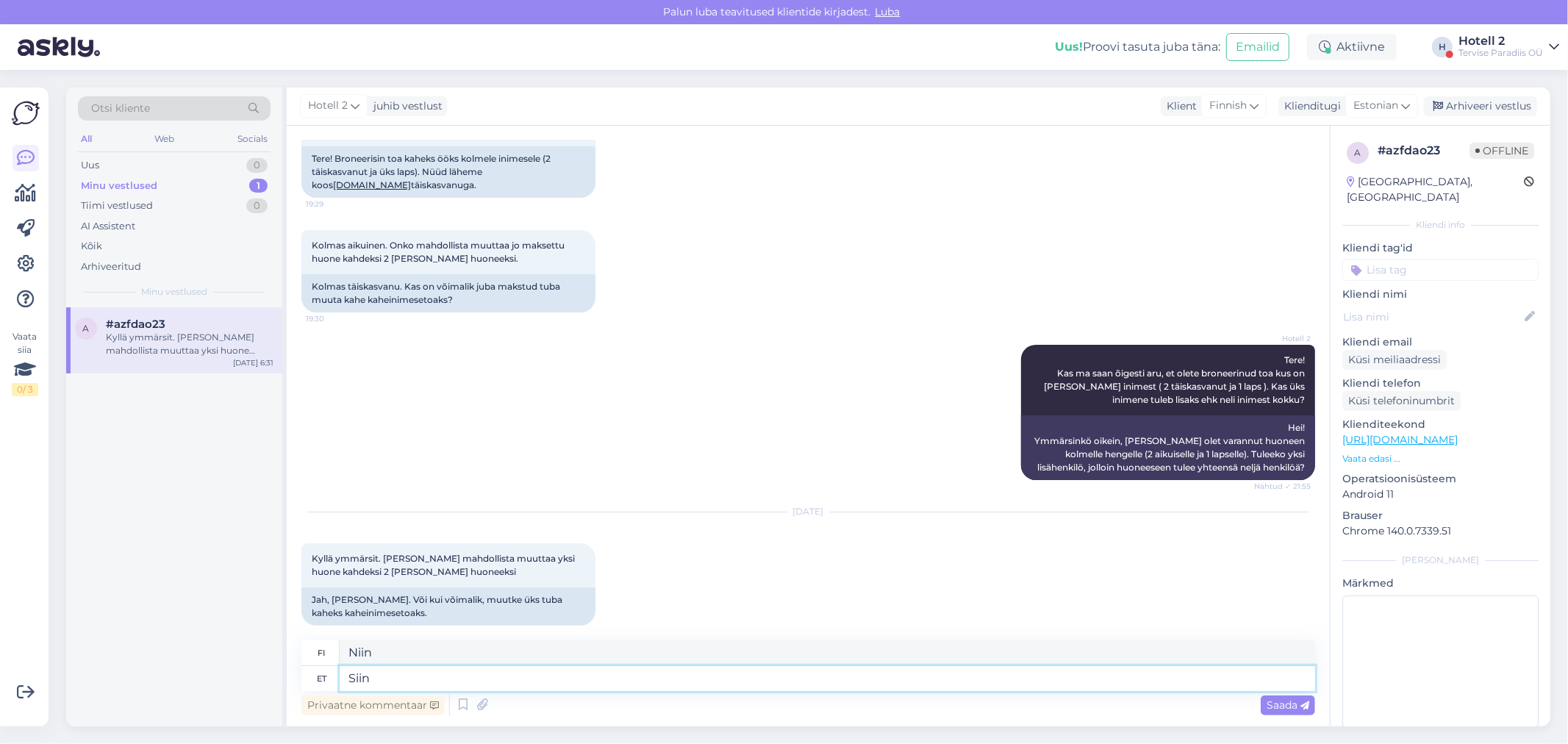
type textarea "Siin"
type textarea "Tässä"
type textarea "Siin vestluses ei"
type textarea "Tässä keskustelussa"
type textarea "Siin vestluses ei s"
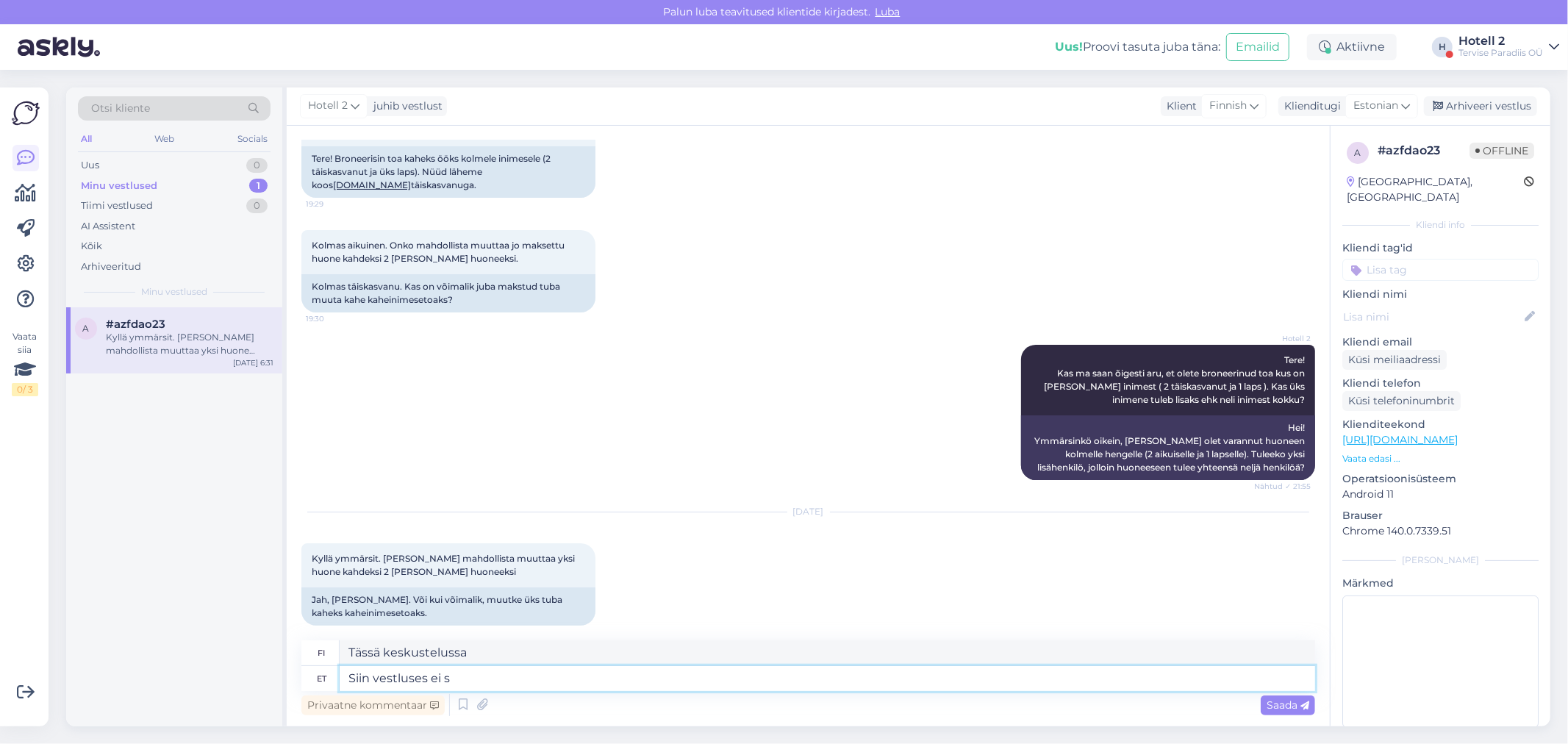
type textarea "[PERSON_NAME] keskustelussa"
type textarea "Siin vestluses ei saa"
type textarea "Et voi keskustella täällä."
type textarea "Siin vestluses ei saa broneeringuid m"
type textarea "Et voi tehdä varauksia täällä chatissa."
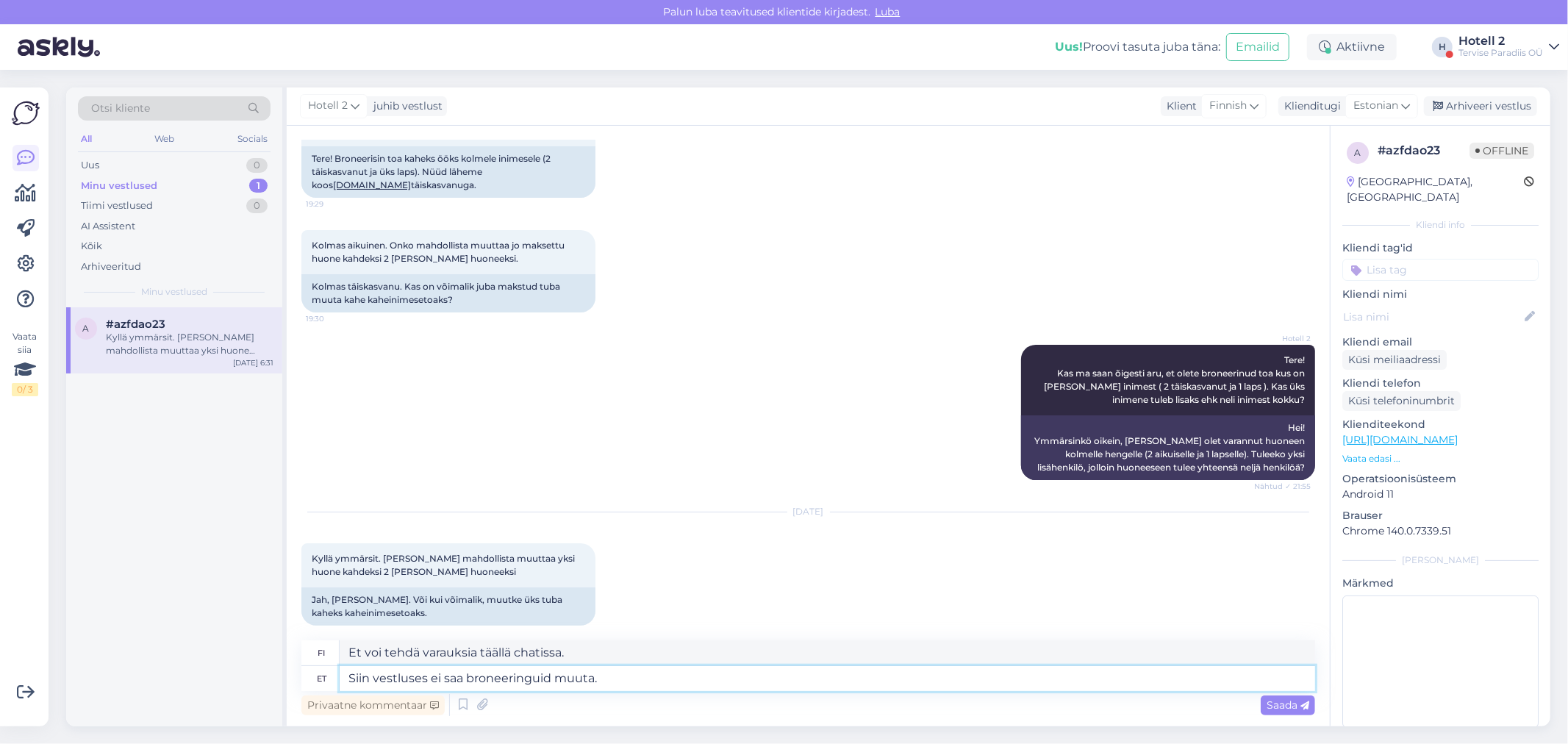
type textarea "Siin vestluses ei saa broneeringuid muuta."
type textarea "Varauksia ei voi muuttaa täällä chatissa."
type textarea "Siin vestluses ei saa broneeringuid muuta. Palun sa"
type textarea "Varauksia ei voi muuttaa tässä chatissa. Ole hyvä."
type textarea "Siin vestluses ei saa broneeringuid muuta. Palun saatke ki"
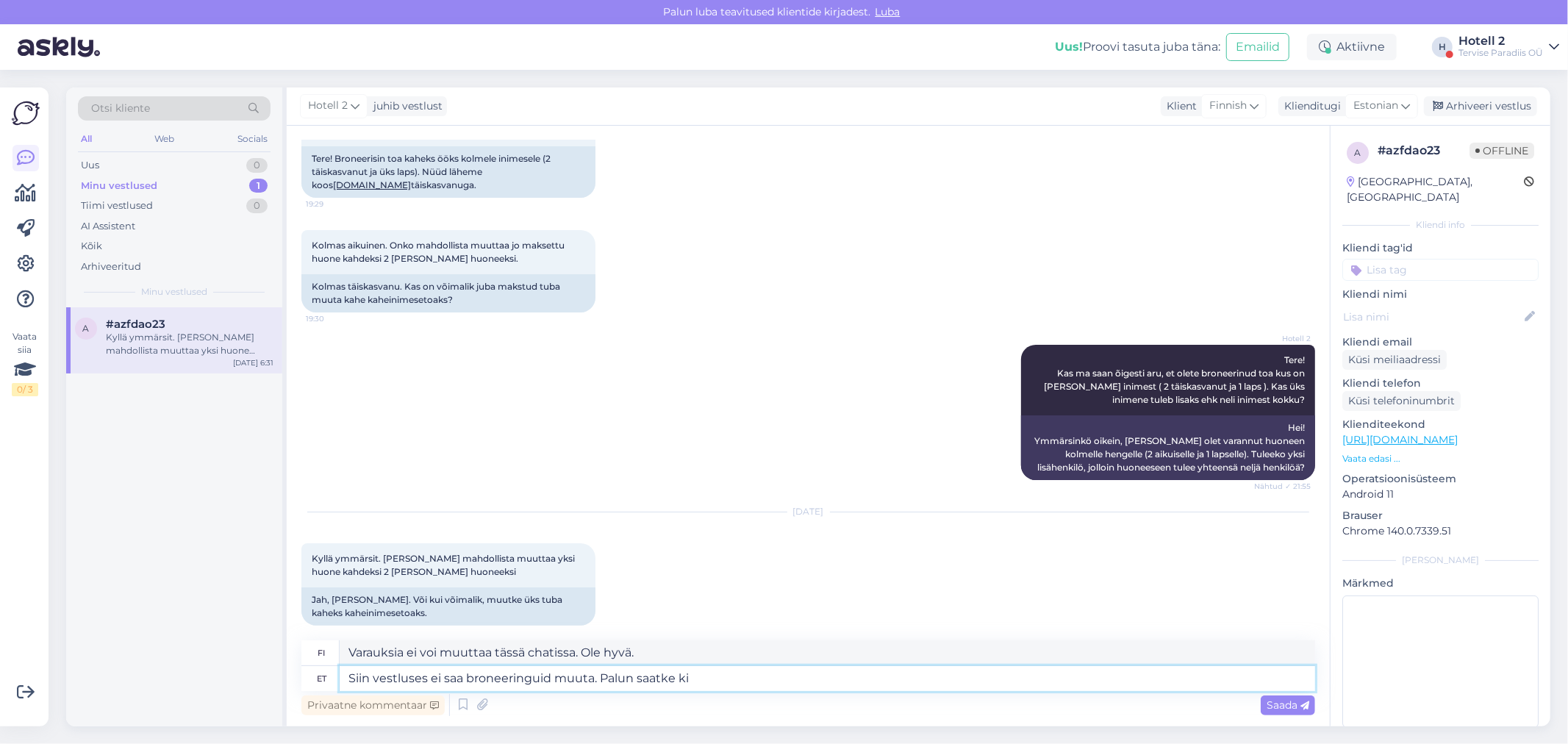
type textarea "Varauksia ei voi muuttaa tässä chatissa. Lähetä"
type textarea "Siin vestluses ei saa broneeringuid muuta. Palun saatke kiri"
type textarea "Varauksia ei voi muuttaa tässä chatissa. Lähetä viesti."
type textarea "Siin vestluses ei saa broneeringuid muuta. Palun saatke [PERSON_NAME]"
type textarea "Varauksia ei voi muuttaa tässä chatissa. Lähetä viesti osoitteeseen"
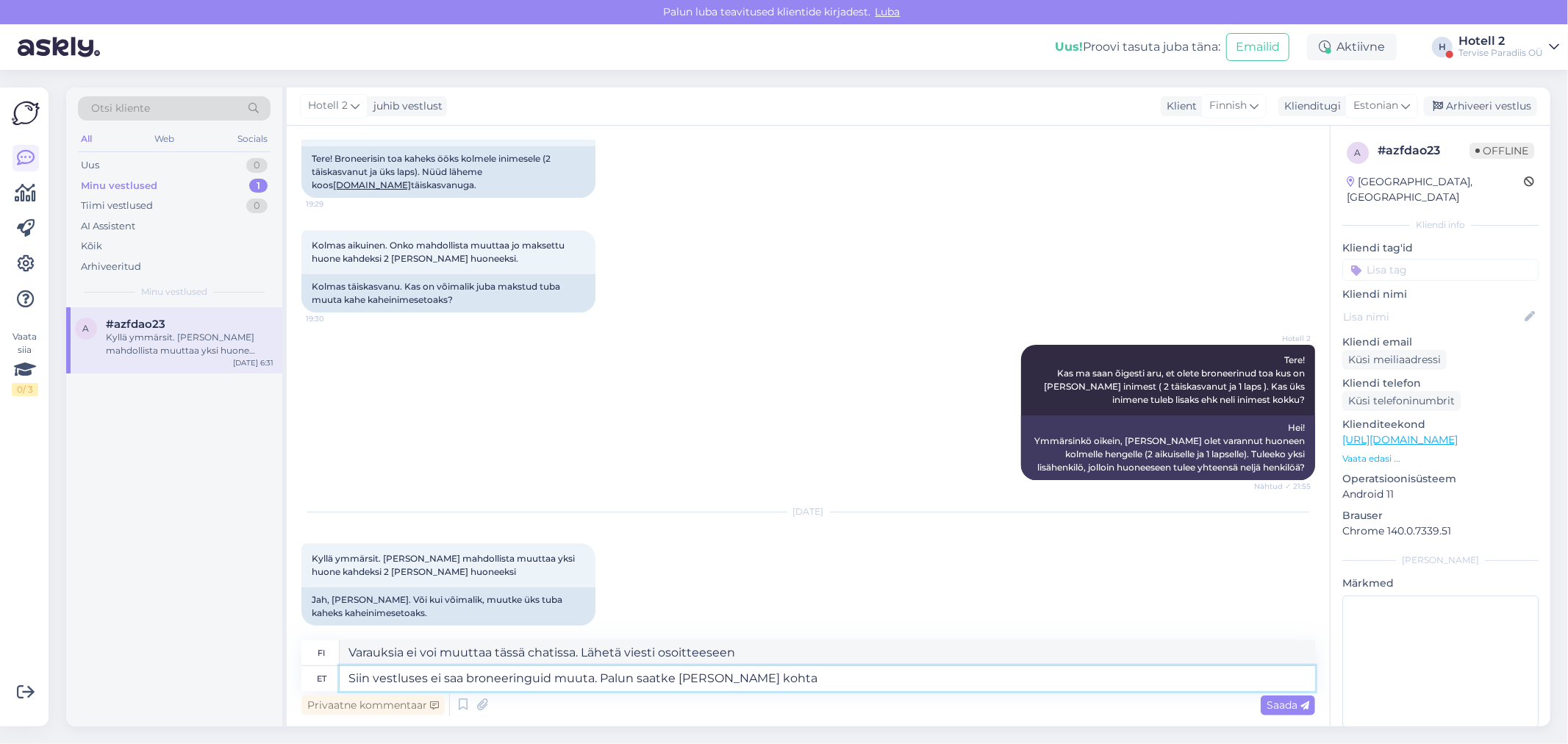
type textarea "Siin vestluses ei saa broneeringuid muuta. Palun saatke [PERSON_NAME] kohta s"
type textarea "Varauksia ei voi muuttaa tässä chatissa. Lähetäthän viestin tästä."
type textarea "Siin vestluses ei saa broneeringuid muuta. Palun saatke [PERSON_NAME] [PERSON_N…"
type textarea "Et voi muuttaa varauksia tässä chatissa. Lähetä tästä viesti osoitteeseen"
type textarea "Siin vestluses ei saa broneeringuid muuta. Palun saatke [PERSON_NAME] kohta sale"
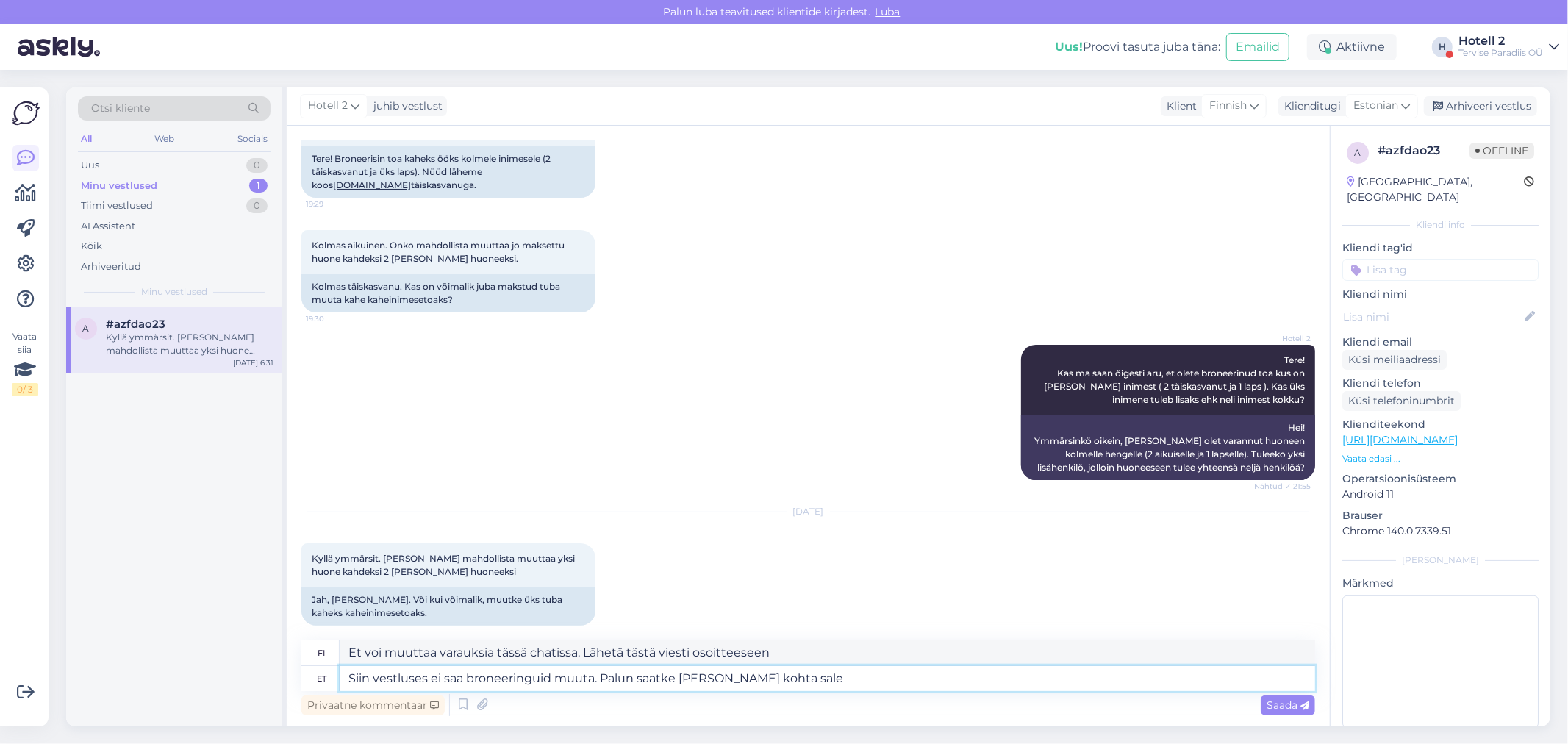
type textarea "Varauksia ei voi muuttaa tässä chatissa. Lähetä tästä viesti sale-osastolle."
type textarea "Siin vestluses ei saa broneeringuid muuta. Palun saatke [PERSON_NAME] kohta sal…"
type textarea "Varauksia ei voi muuttaa tässä chatissa. Lähetä tästä viesti myyntiin."
type textarea "Siin vestluses ei saa broneeringuid muuta. Palun saatke [PERSON_NAME] kohta [EM…"
type textarea "Varauksia ei voi muuttaa tässä chatissa. Lähetä sähköpostia osoitteeseen [EMAIL…"
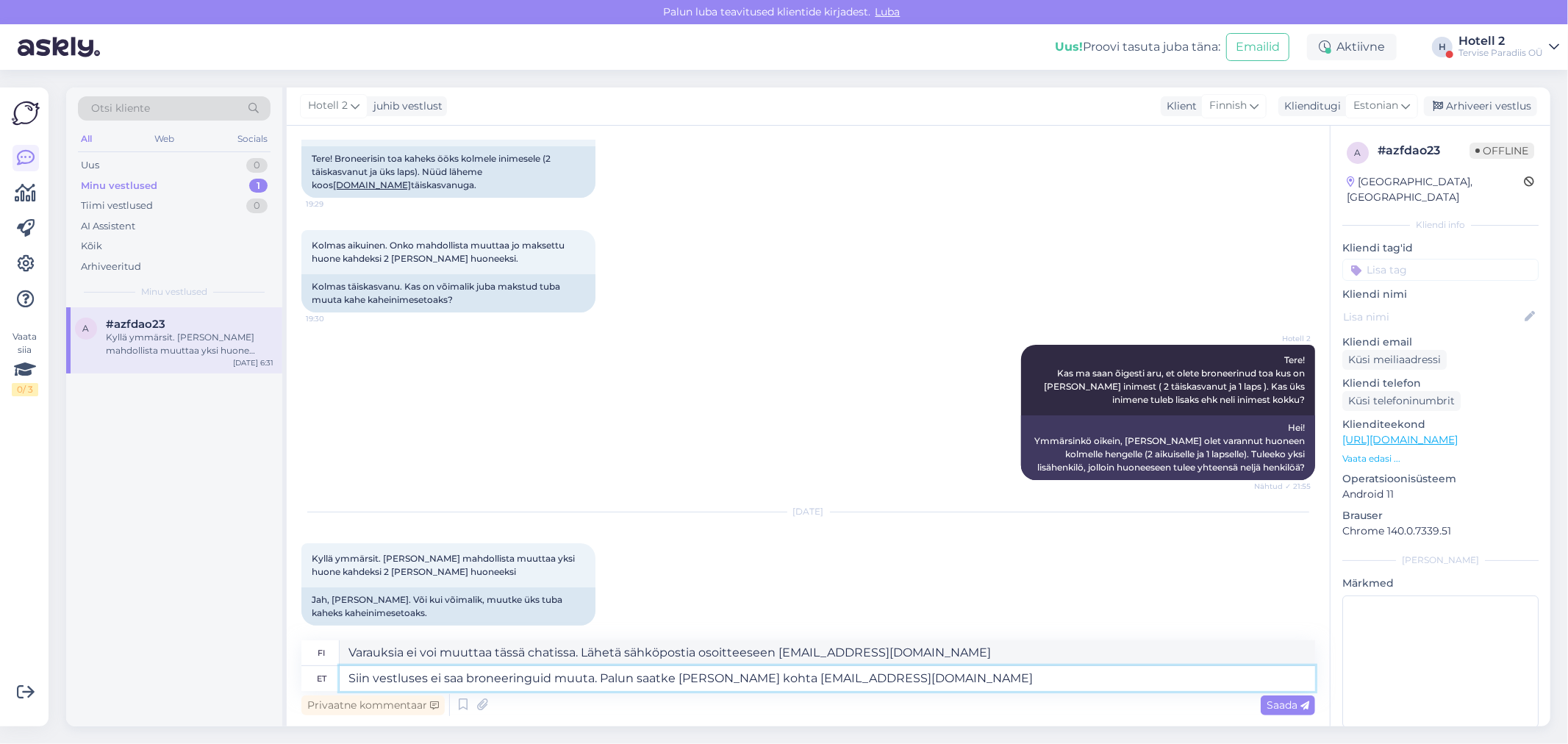
type textarea "Siin vestluses ei saa broneeringuid muuta. Palun saatke [PERSON_NAME] kohta [EM…"
click at [1284, 706] on span "Saada" at bounding box center [1287, 705] width 43 height 13
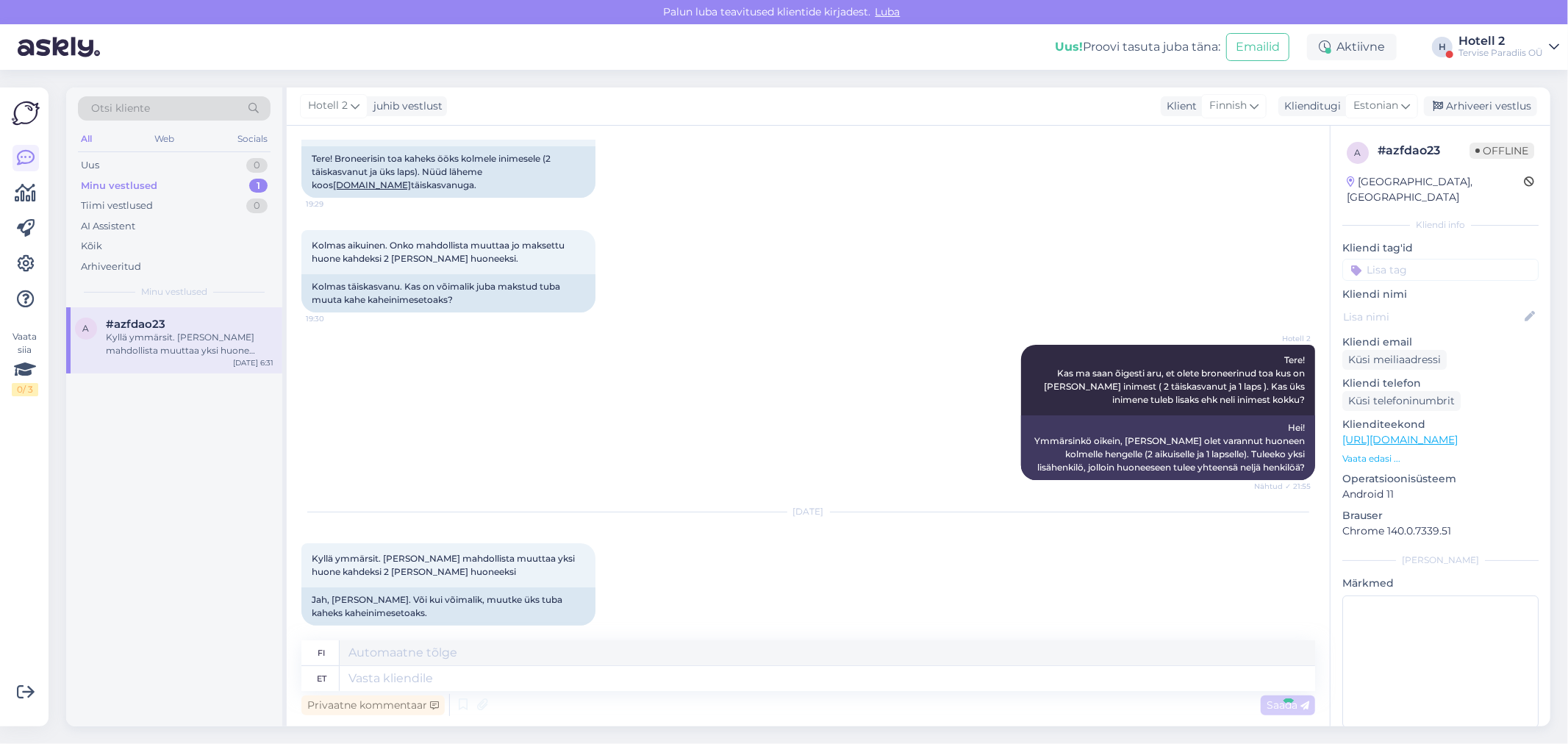
scroll to position [245, 0]
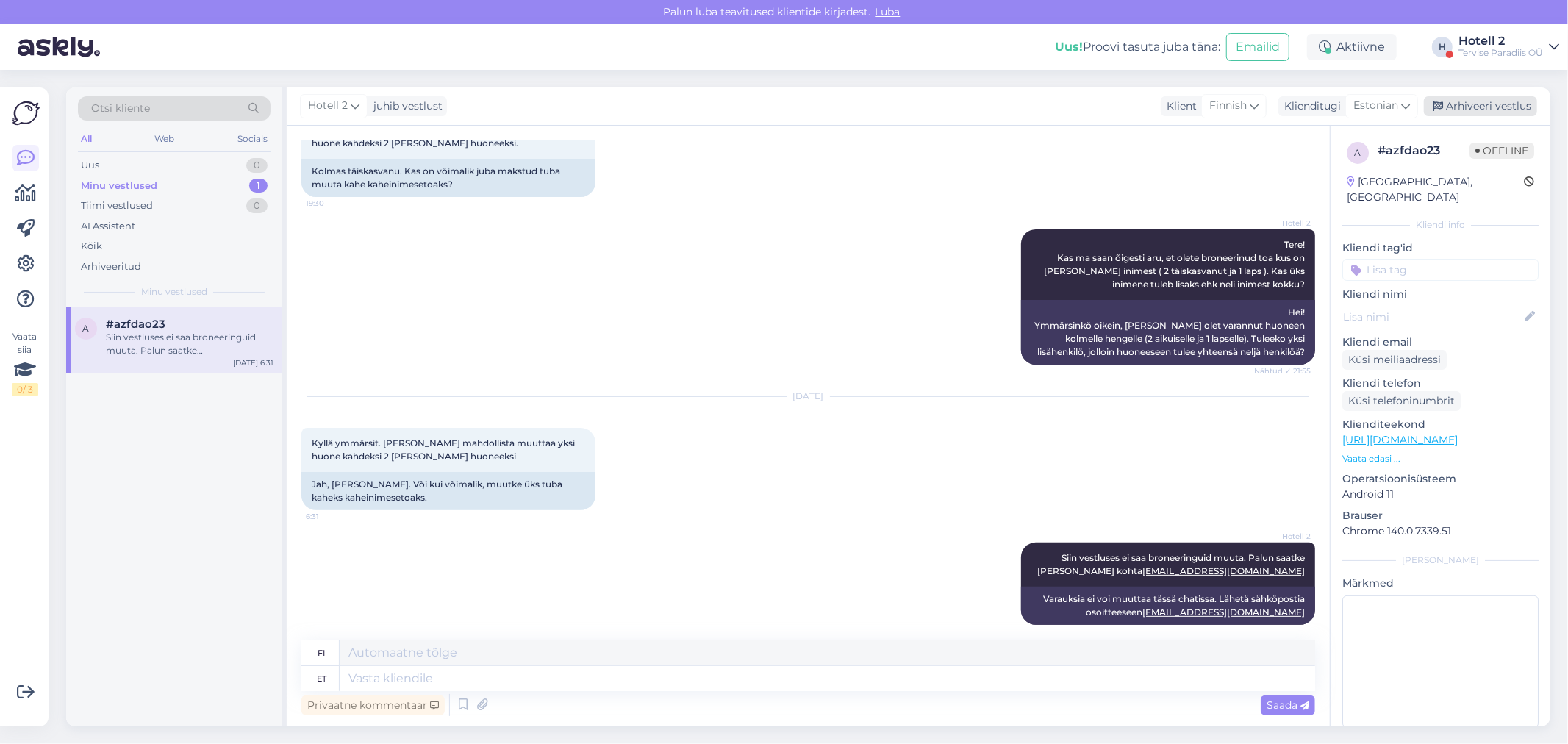
click at [1459, 101] on div "Arhiveeri vestlus" at bounding box center [1480, 106] width 113 height 20
